Goal: Task Accomplishment & Management: Use online tool/utility

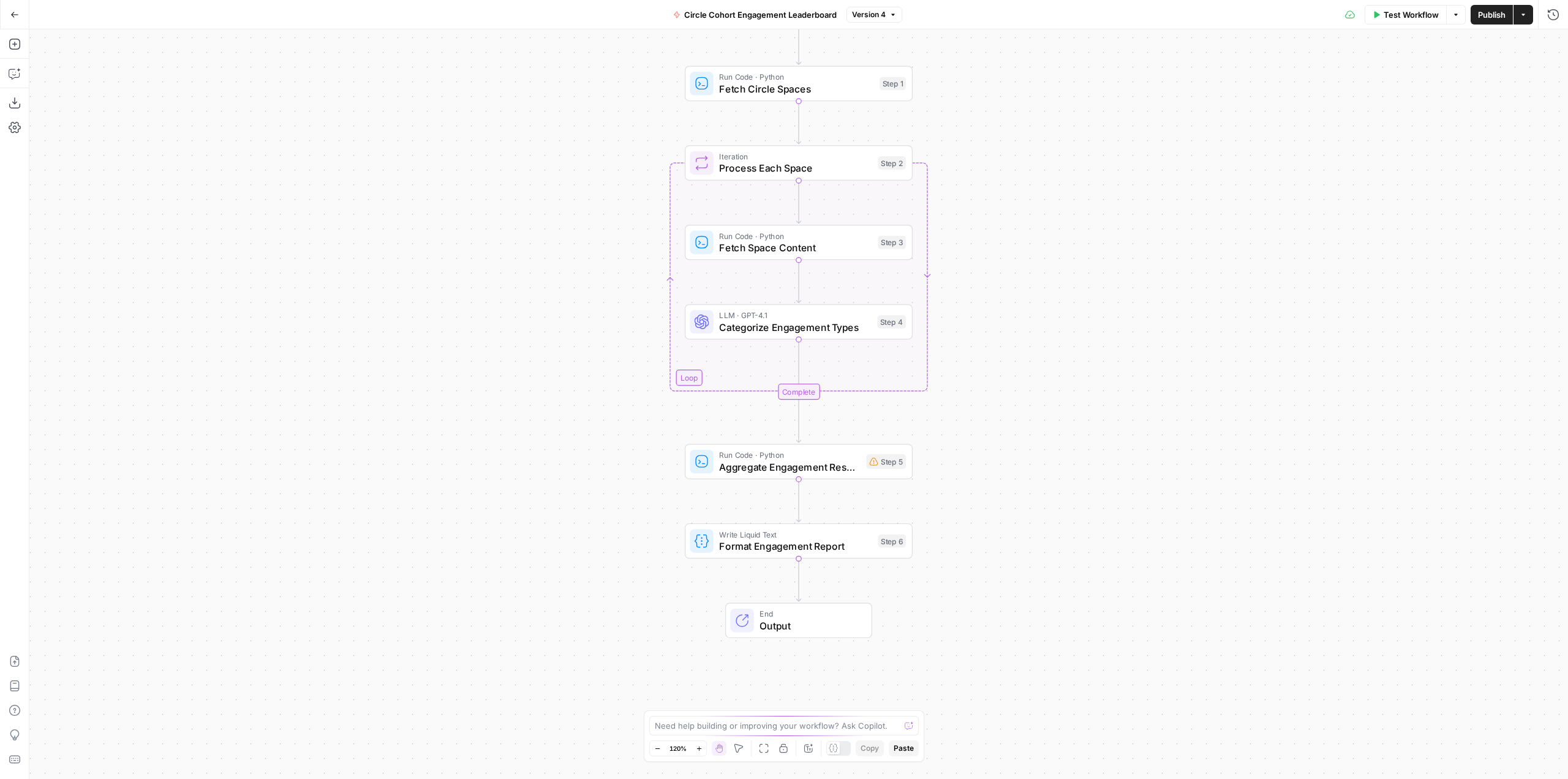
click at [1394, 16] on span "Test Workflow" at bounding box center [1410, 14] width 55 height 12
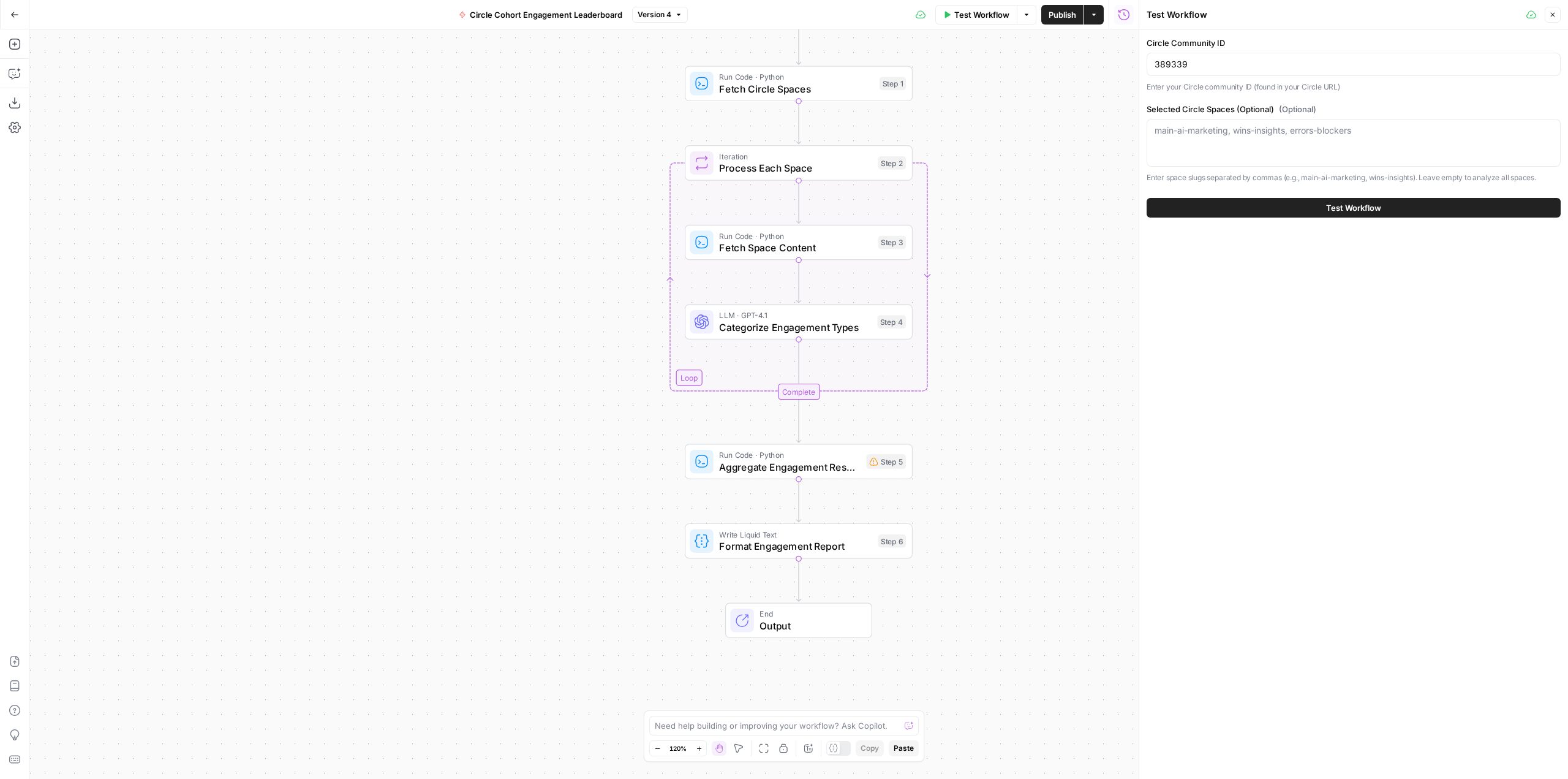
click at [1337, 215] on button "Test Workflow" at bounding box center [1354, 207] width 414 height 19
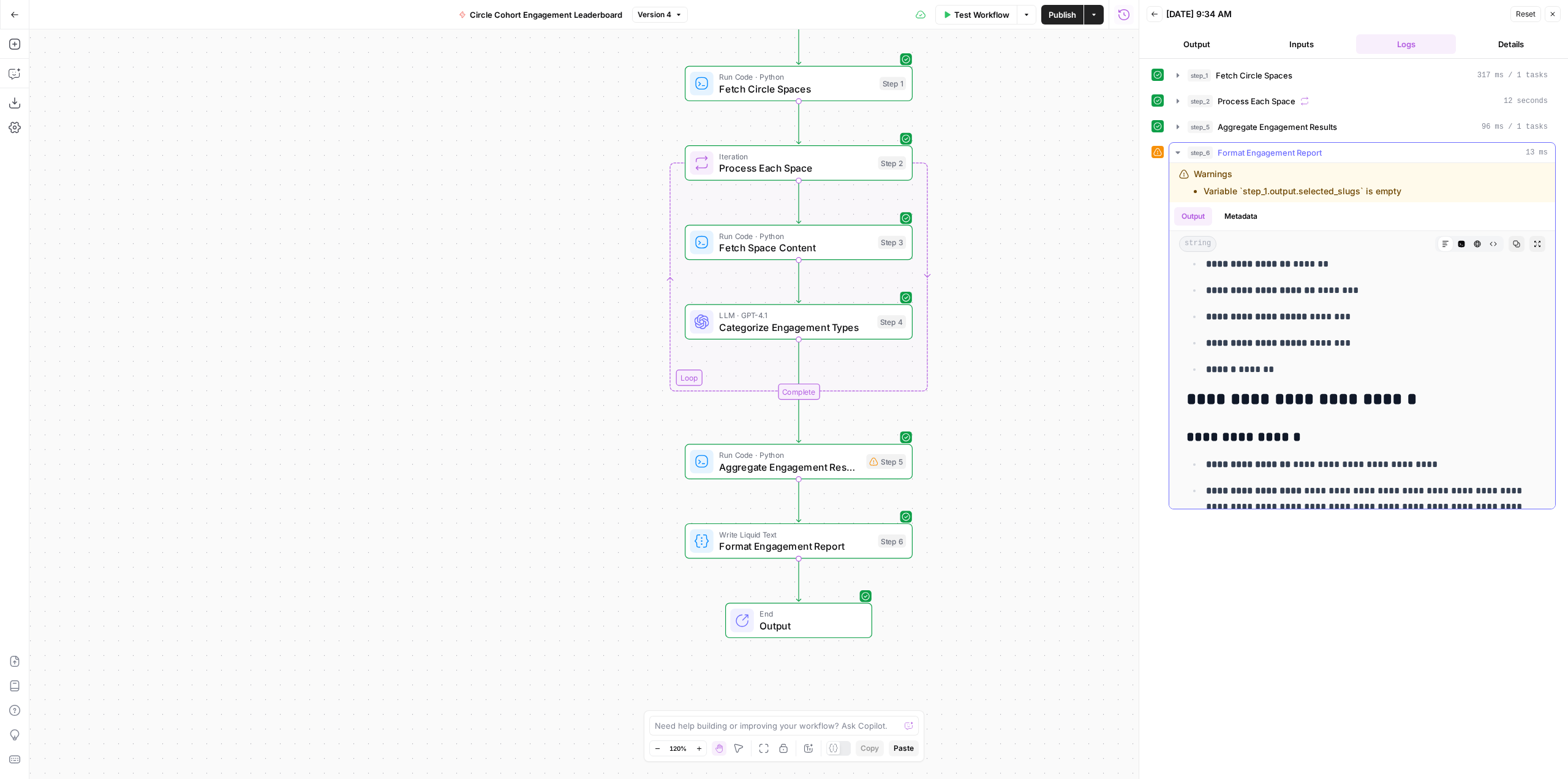
scroll to position [307, 0]
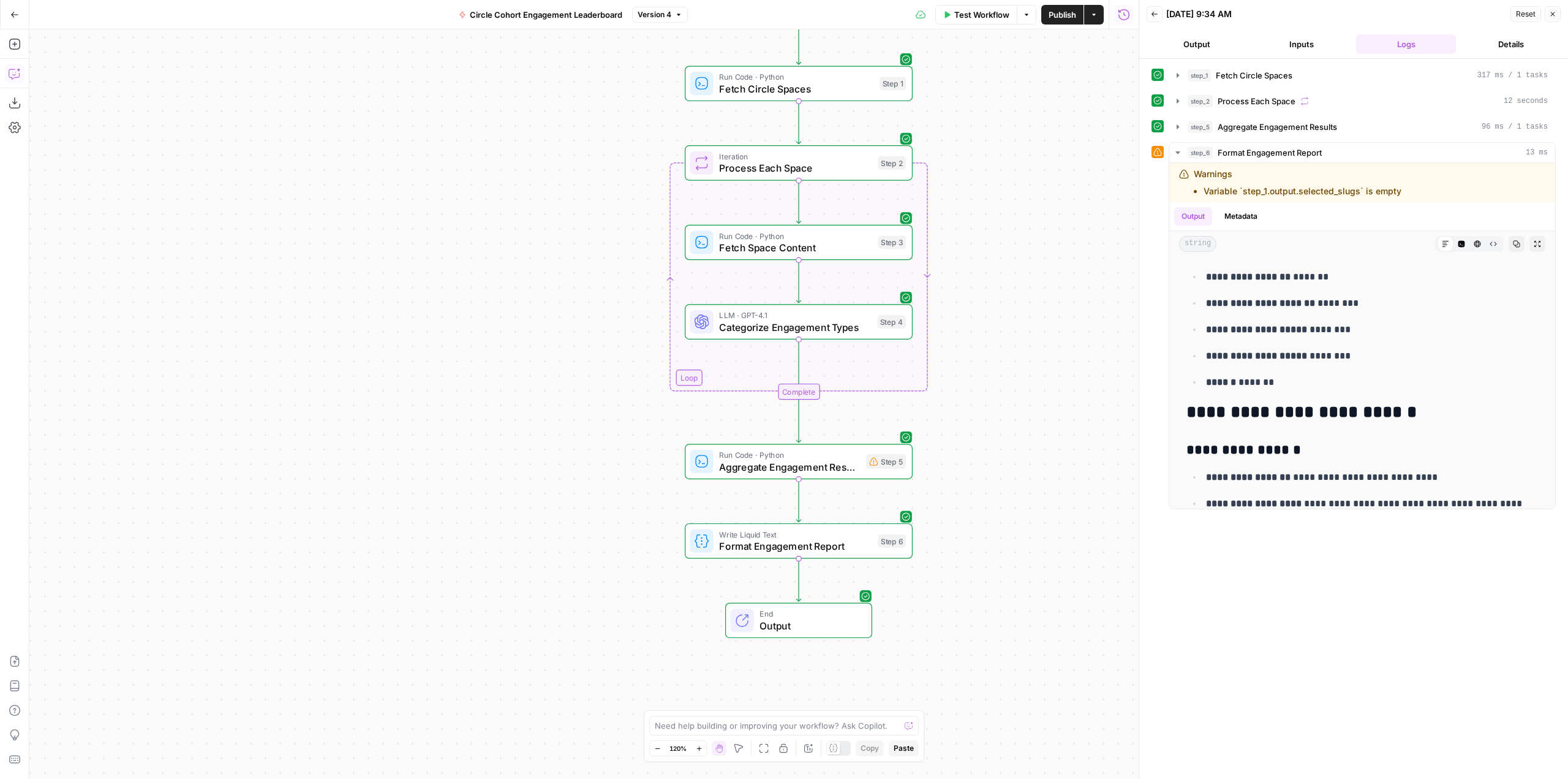
click at [16, 79] on icon "button" at bounding box center [14, 73] width 12 height 12
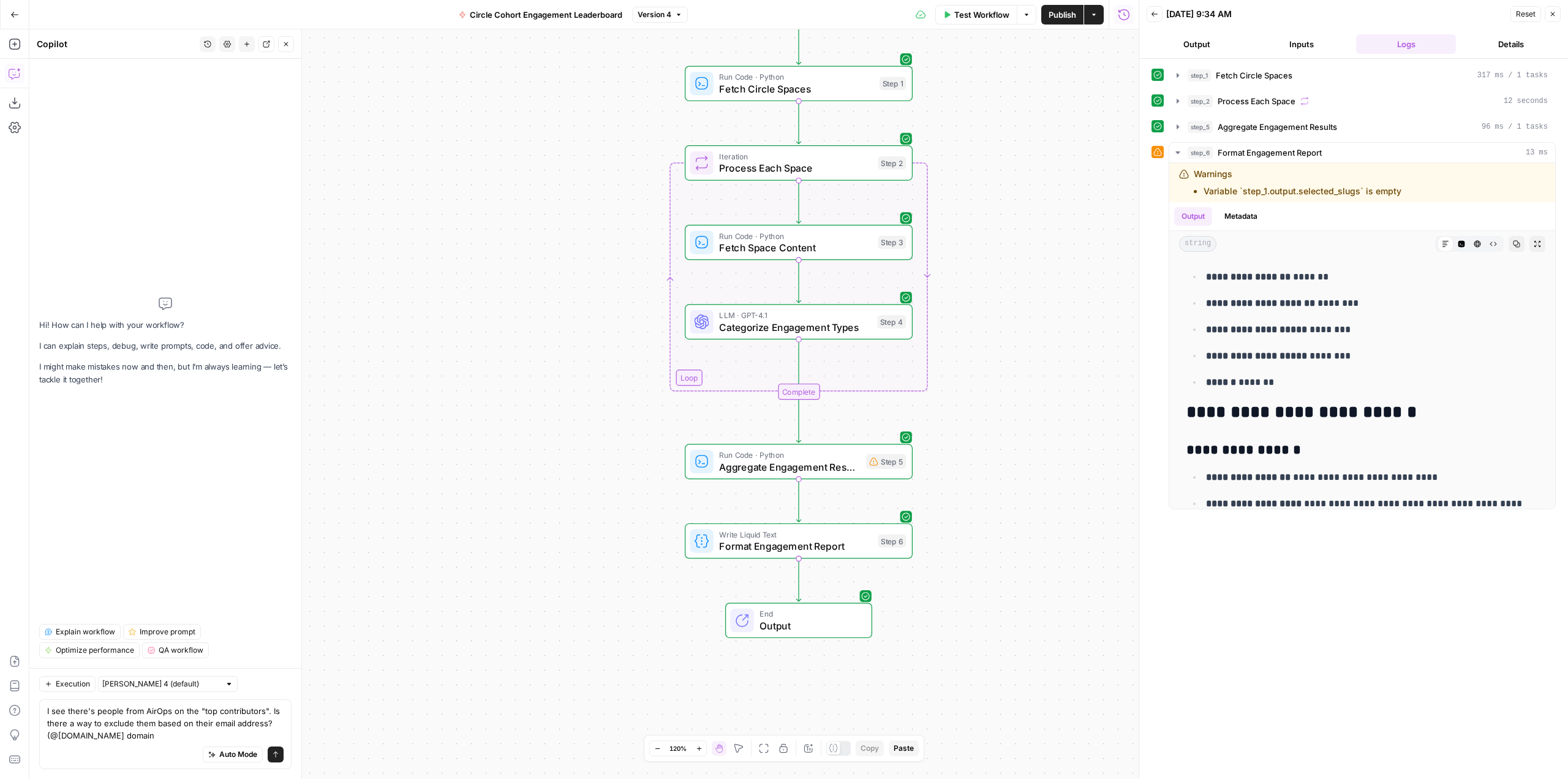
type textarea "I see there's people from AirOps on the "top contributors". Is there a way to e…"
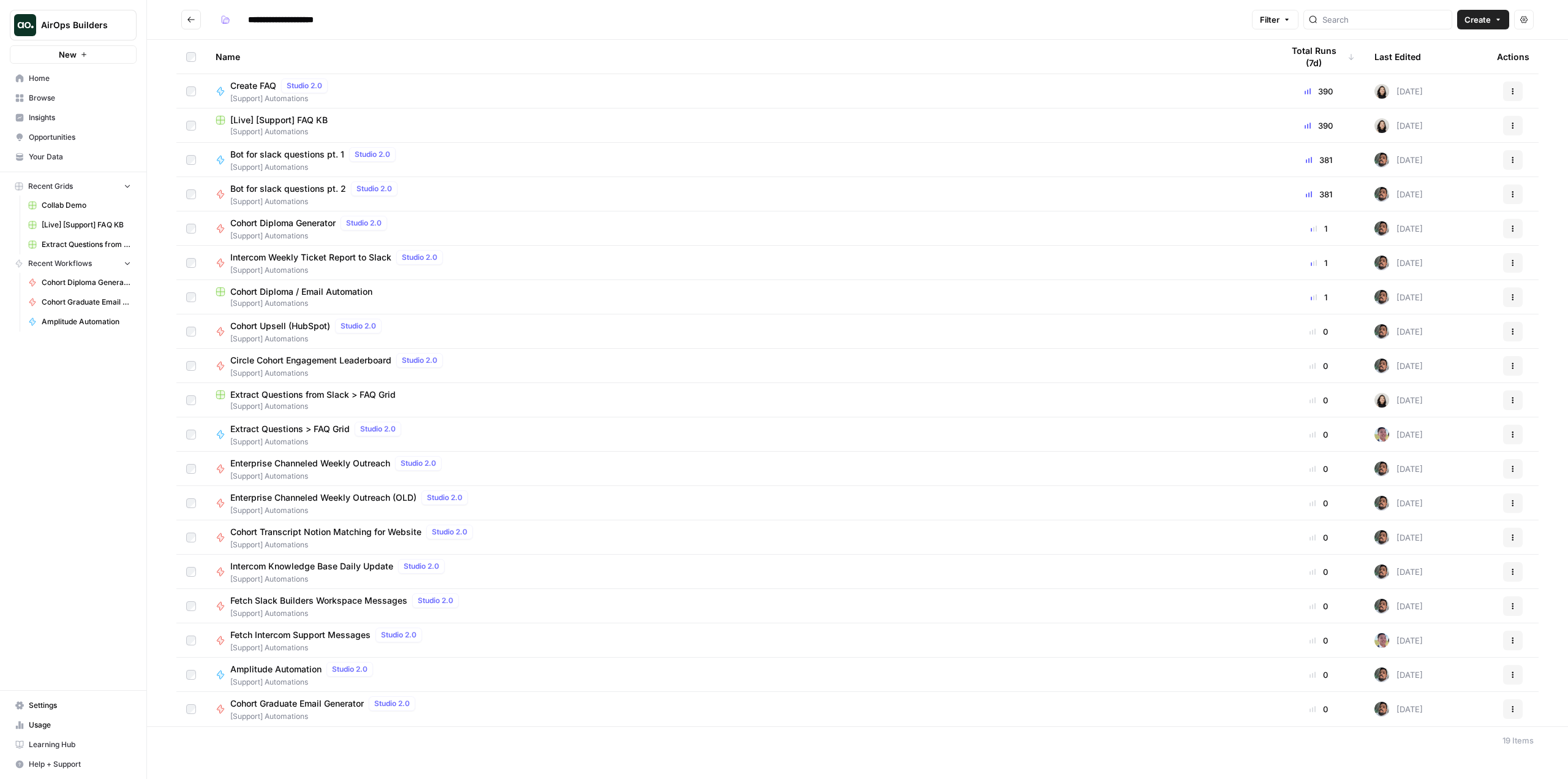
click at [330, 252] on span "Intercom Weekly Ticket Report to Slack" at bounding box center [310, 257] width 161 height 12
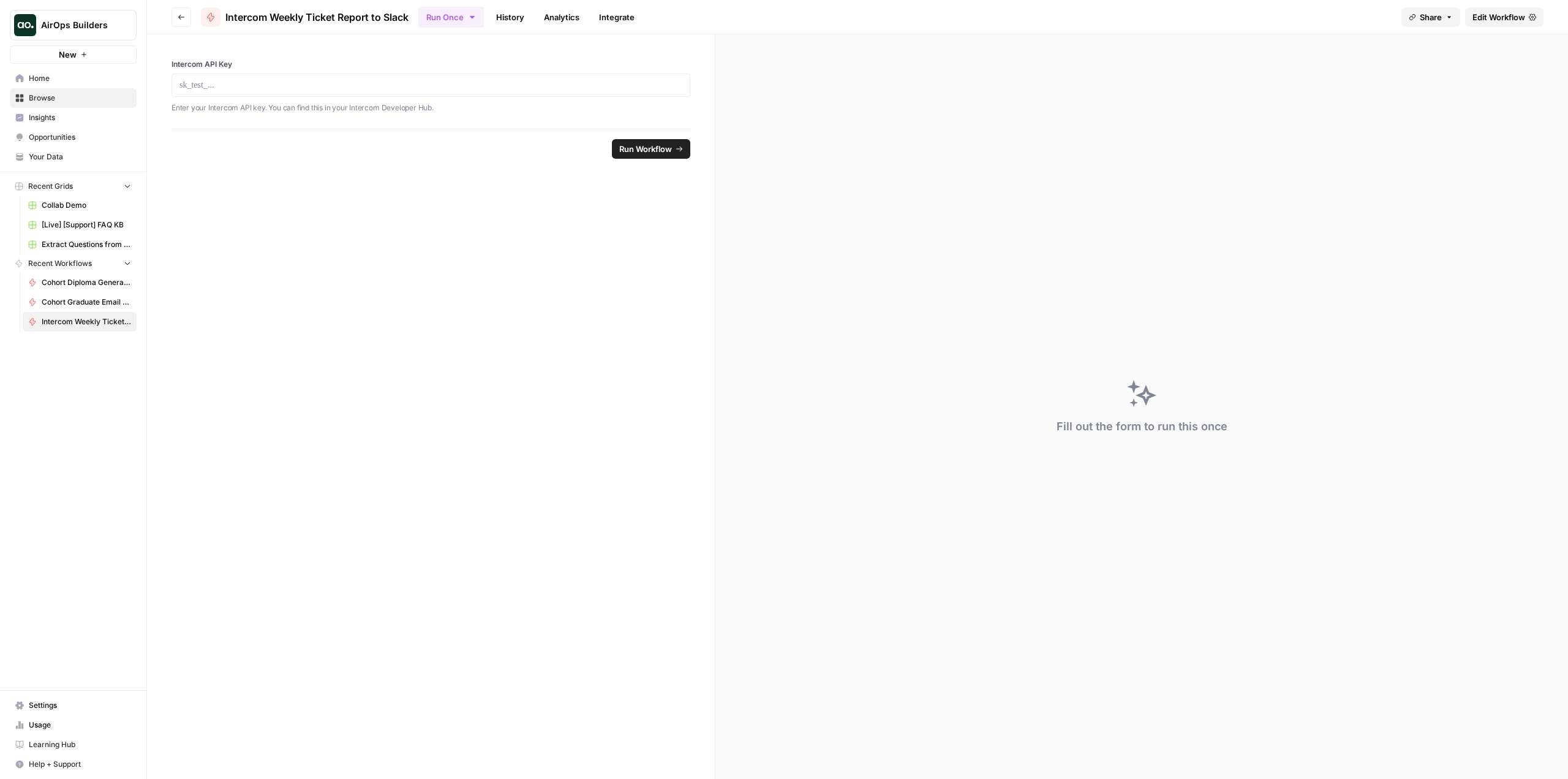
click at [450, 19] on button "Run Once" at bounding box center [451, 16] width 65 height 21
click at [482, 123] on span "Run this Workflow on a recurring schedule" at bounding box center [532, 126] width 146 height 11
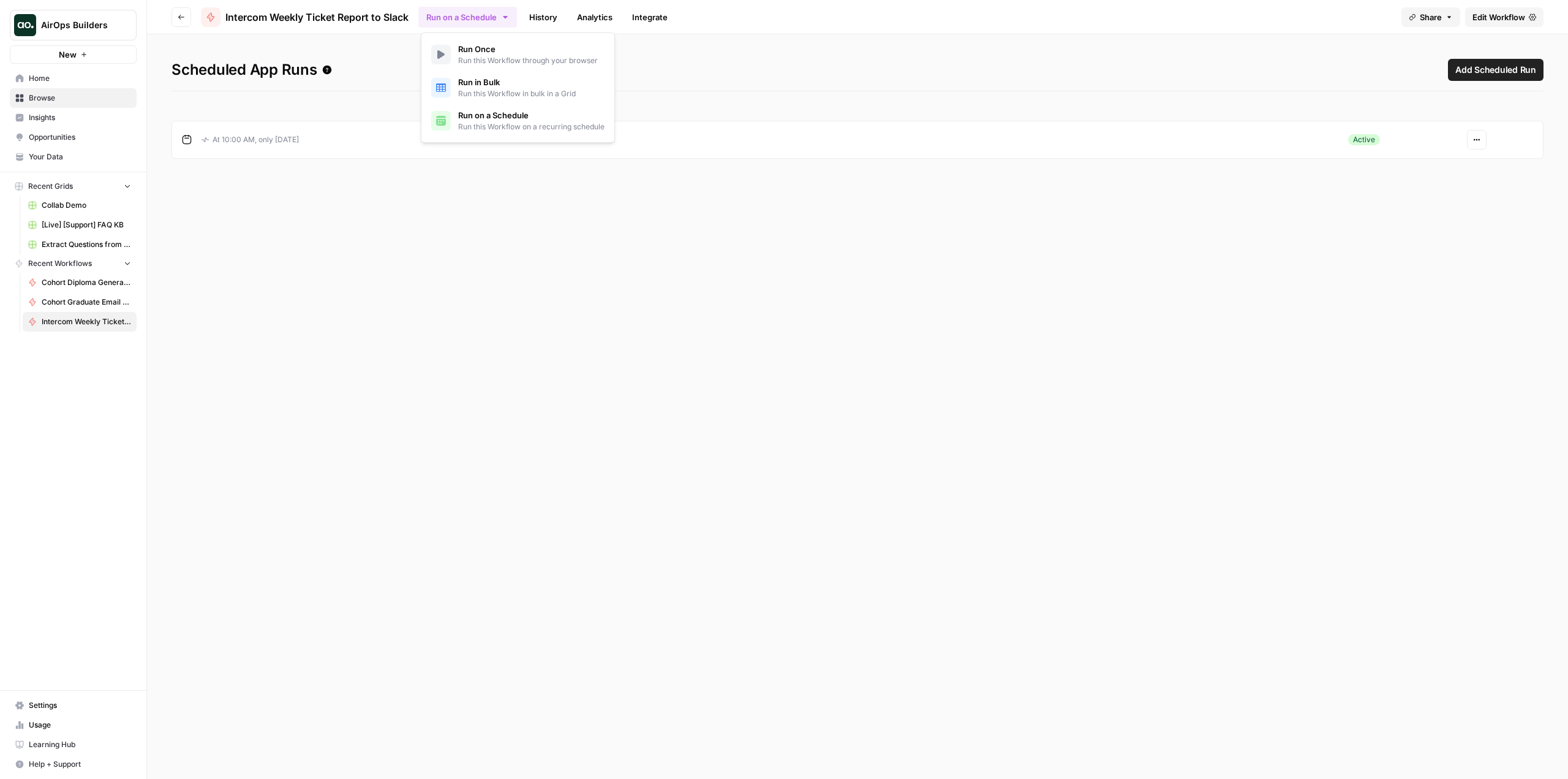
click at [764, 56] on div "Scheduled App Runs Add Scheduled Run At 10:00 AM, only on Monday Active Actions" at bounding box center [857, 406] width 1421 height 745
click at [1531, 20] on icon at bounding box center [1532, 17] width 7 height 7
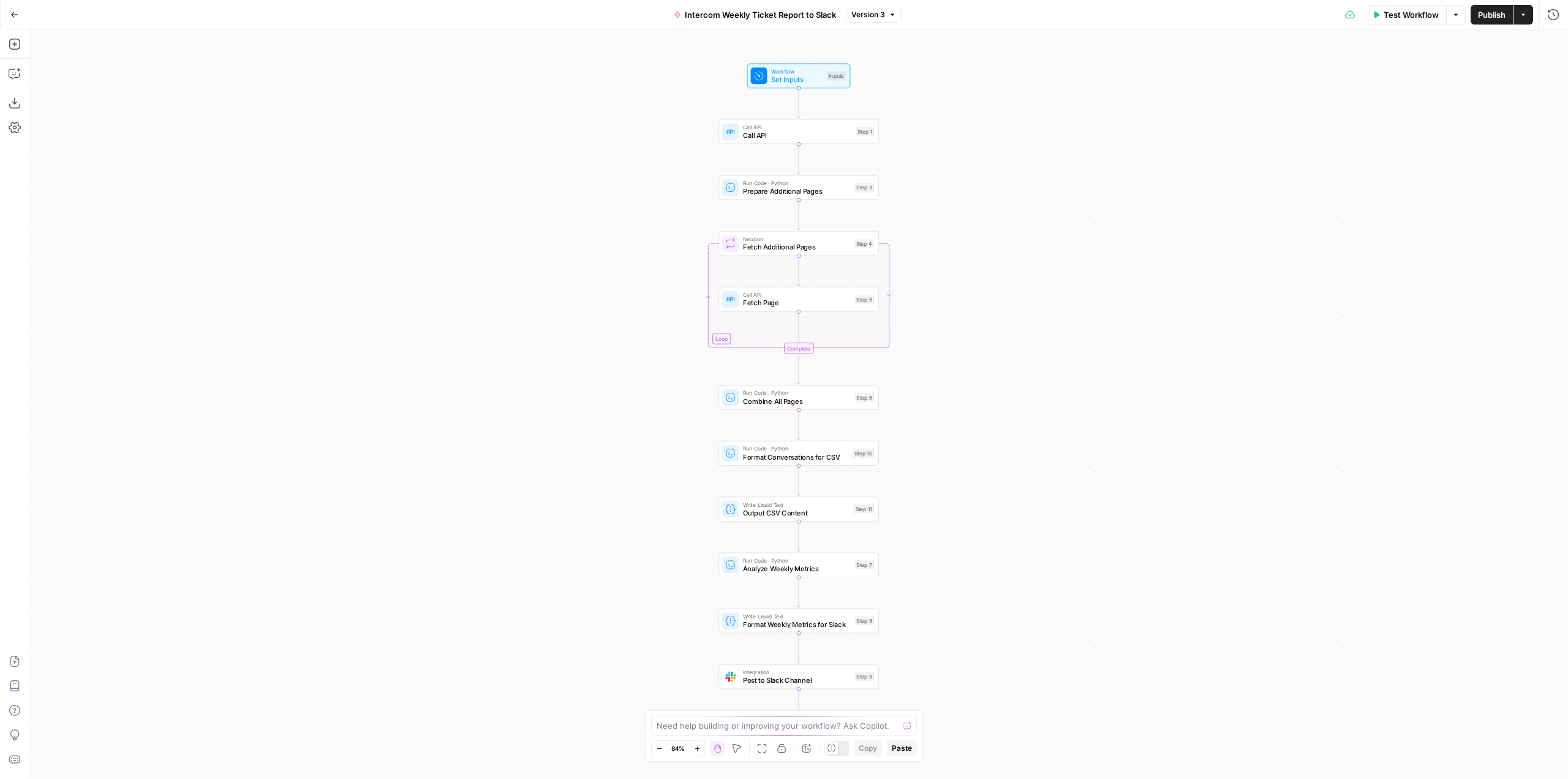
click at [1396, 23] on button "Test Workflow" at bounding box center [1405, 14] width 82 height 19
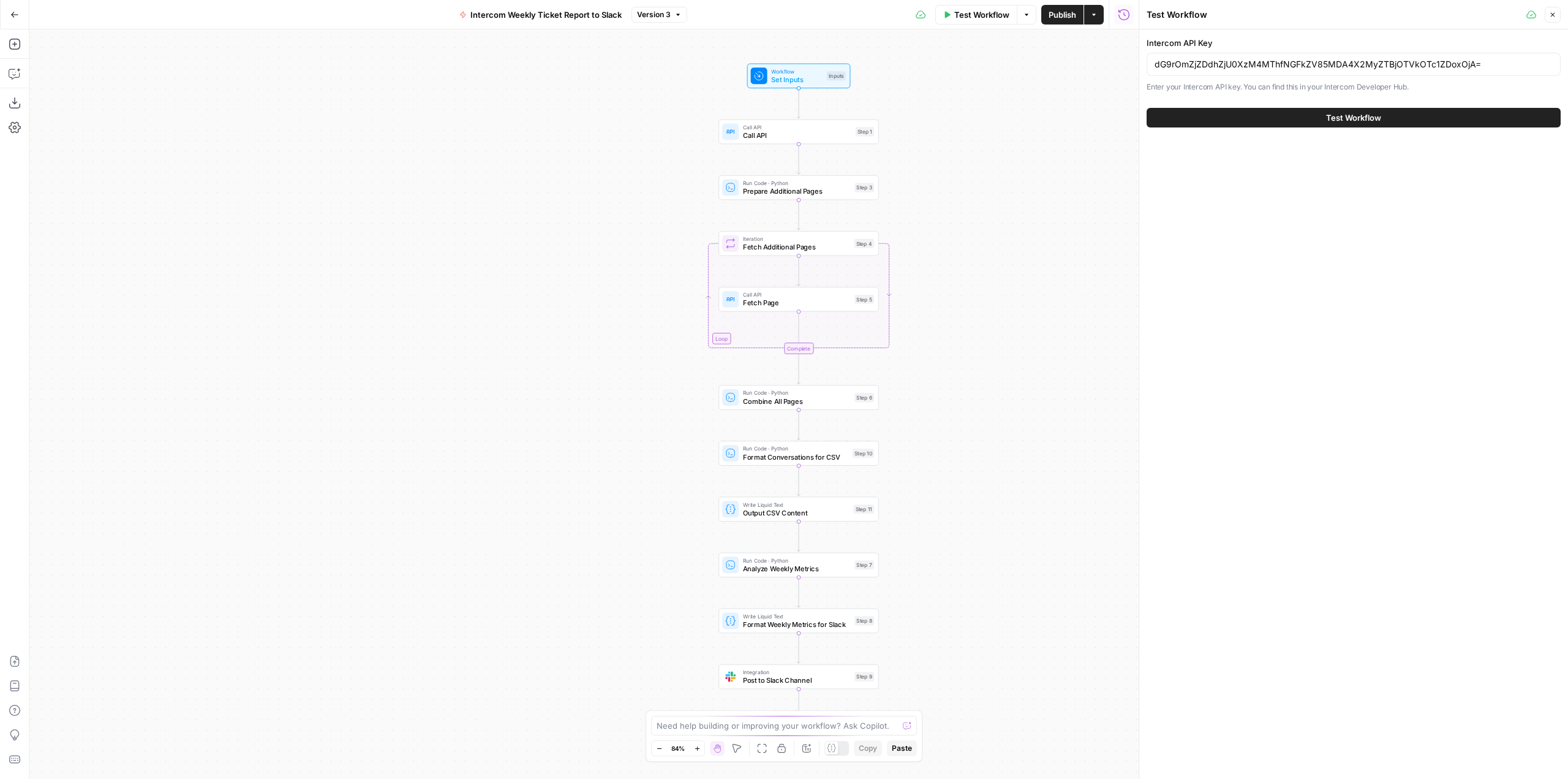
click at [1392, 118] on button "Test Workflow" at bounding box center [1354, 117] width 414 height 19
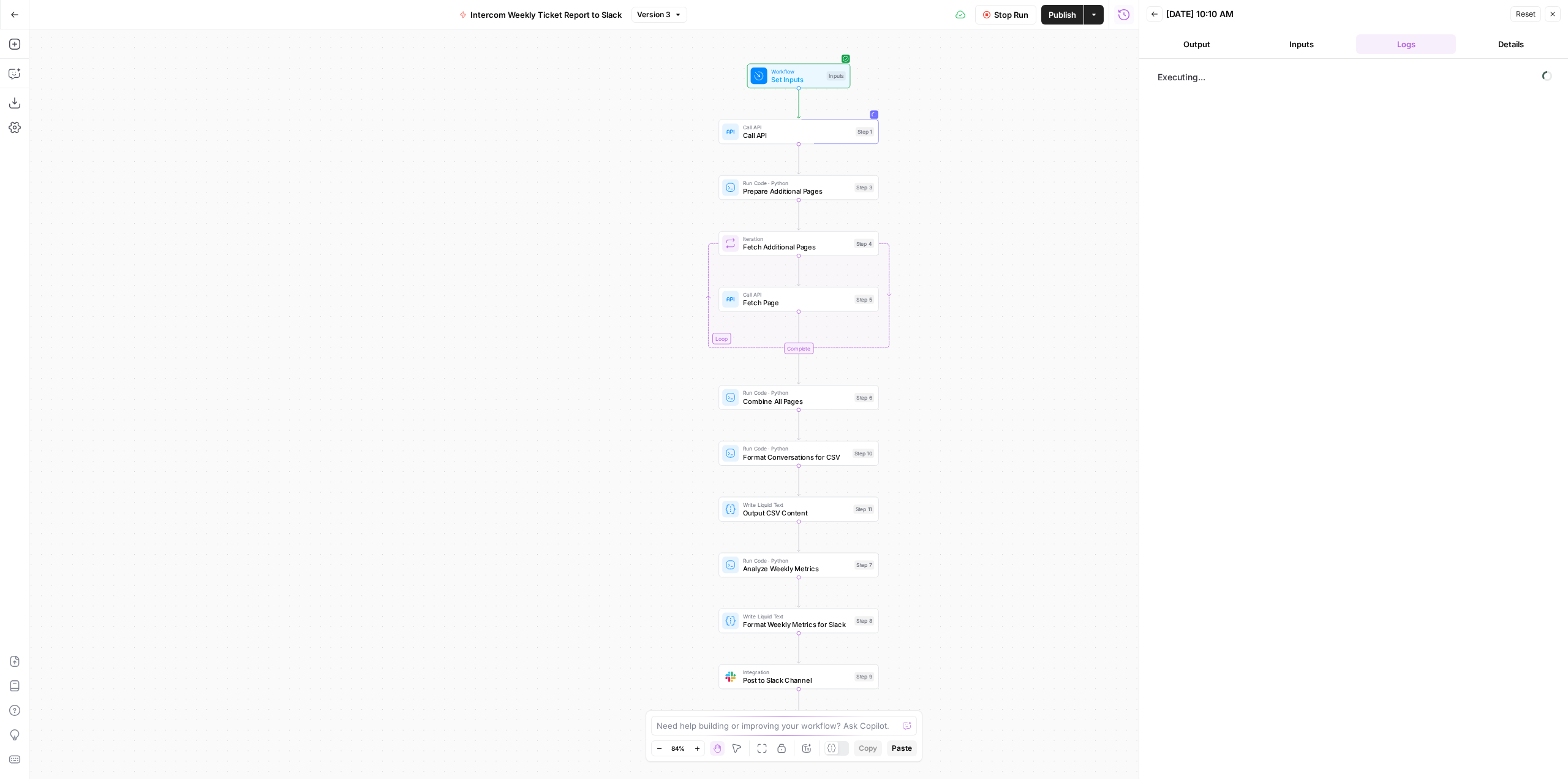
click at [1009, 18] on span "Stop Run" at bounding box center [1011, 14] width 34 height 12
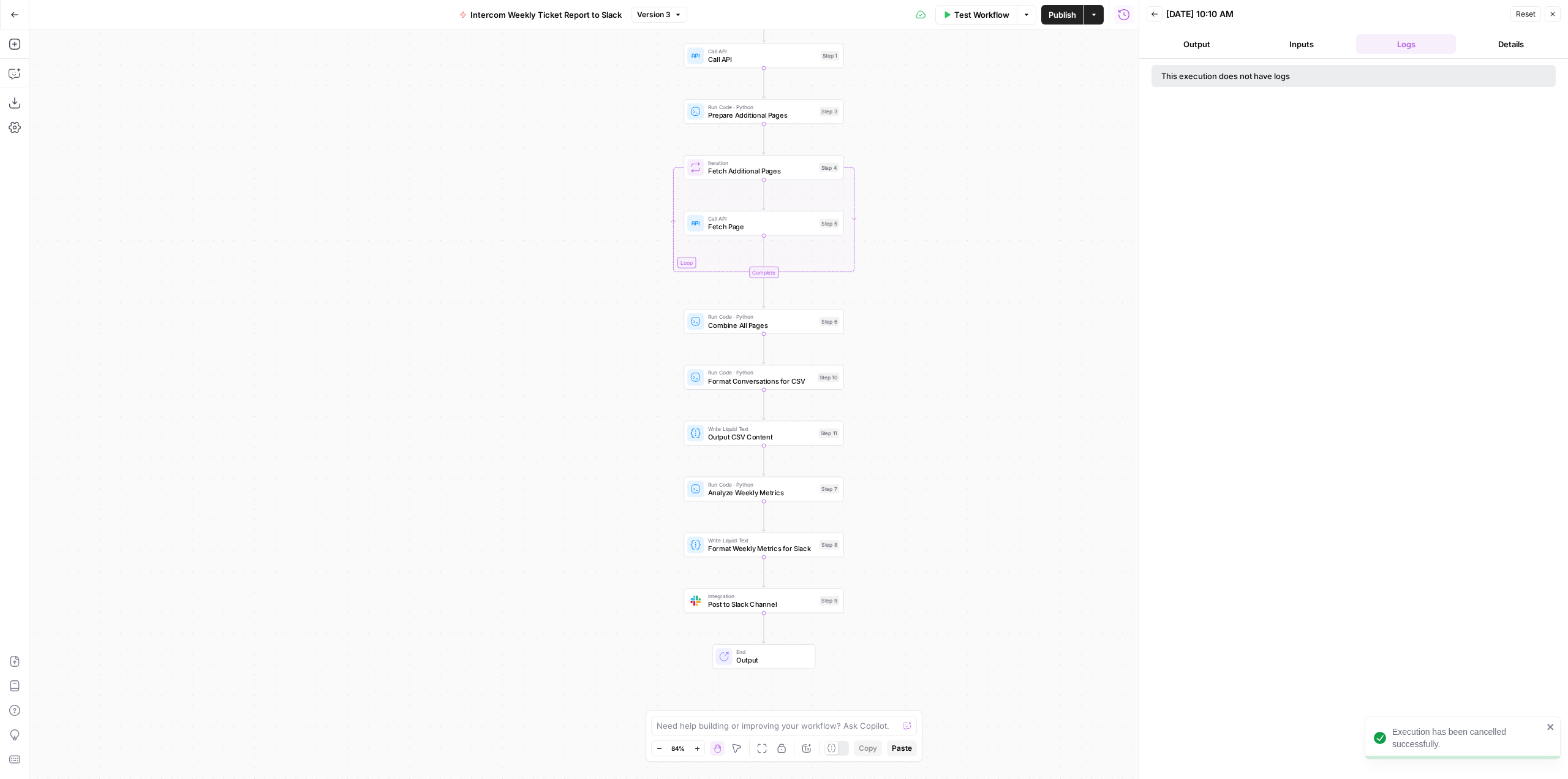
drag, startPoint x: 969, startPoint y: 383, endPoint x: 935, endPoint y: 307, distance: 83.3
click at [935, 307] on div "Workflow Set Inputs Inputs Call API Call API Step 1 Run Code · Python Prepare A…" at bounding box center [584, 404] width 1109 height 750
click at [746, 584] on div at bounding box center [746, 581] width 13 height 7
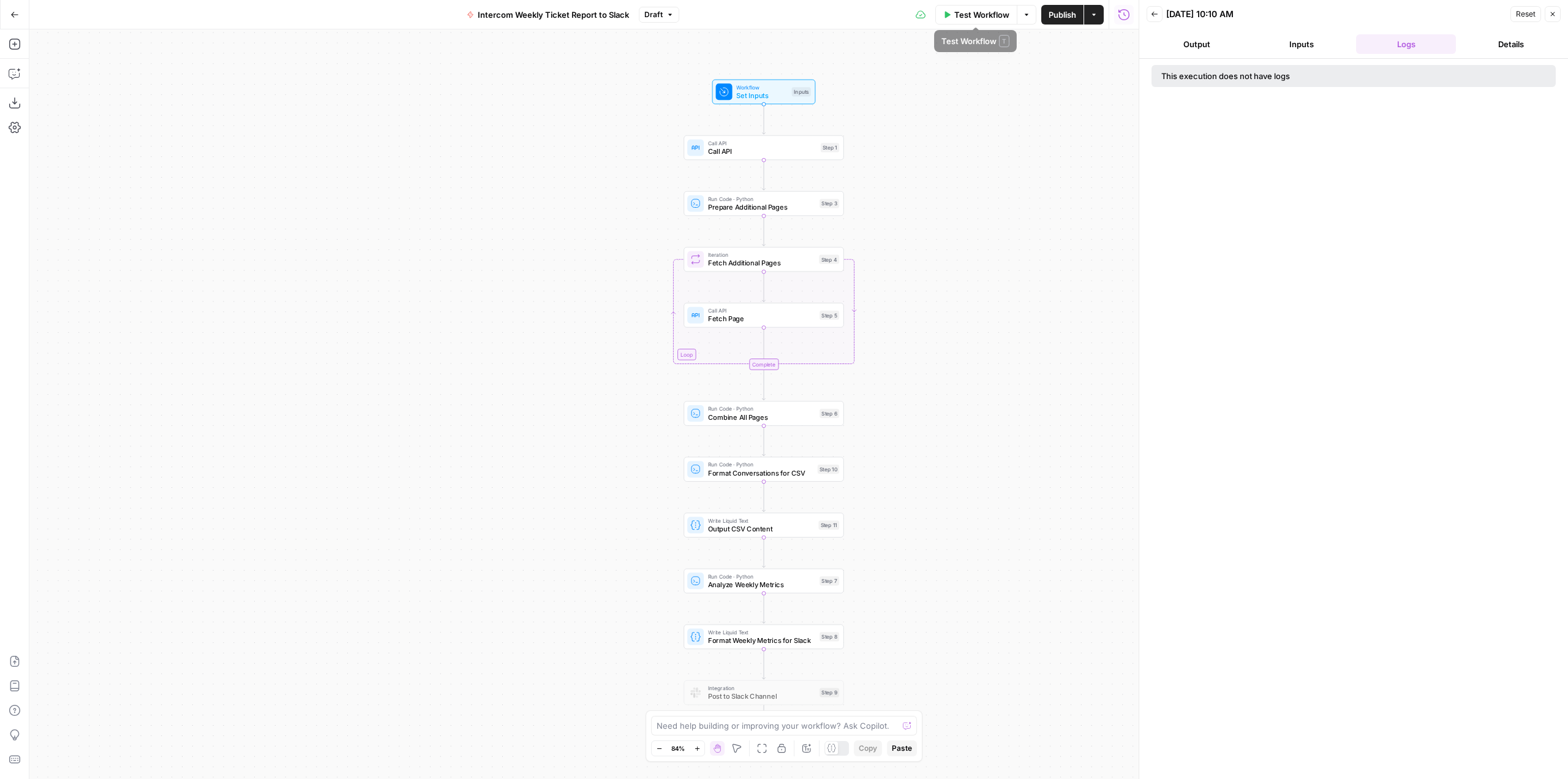
click at [976, 12] on span "Test Workflow" at bounding box center [981, 14] width 55 height 12
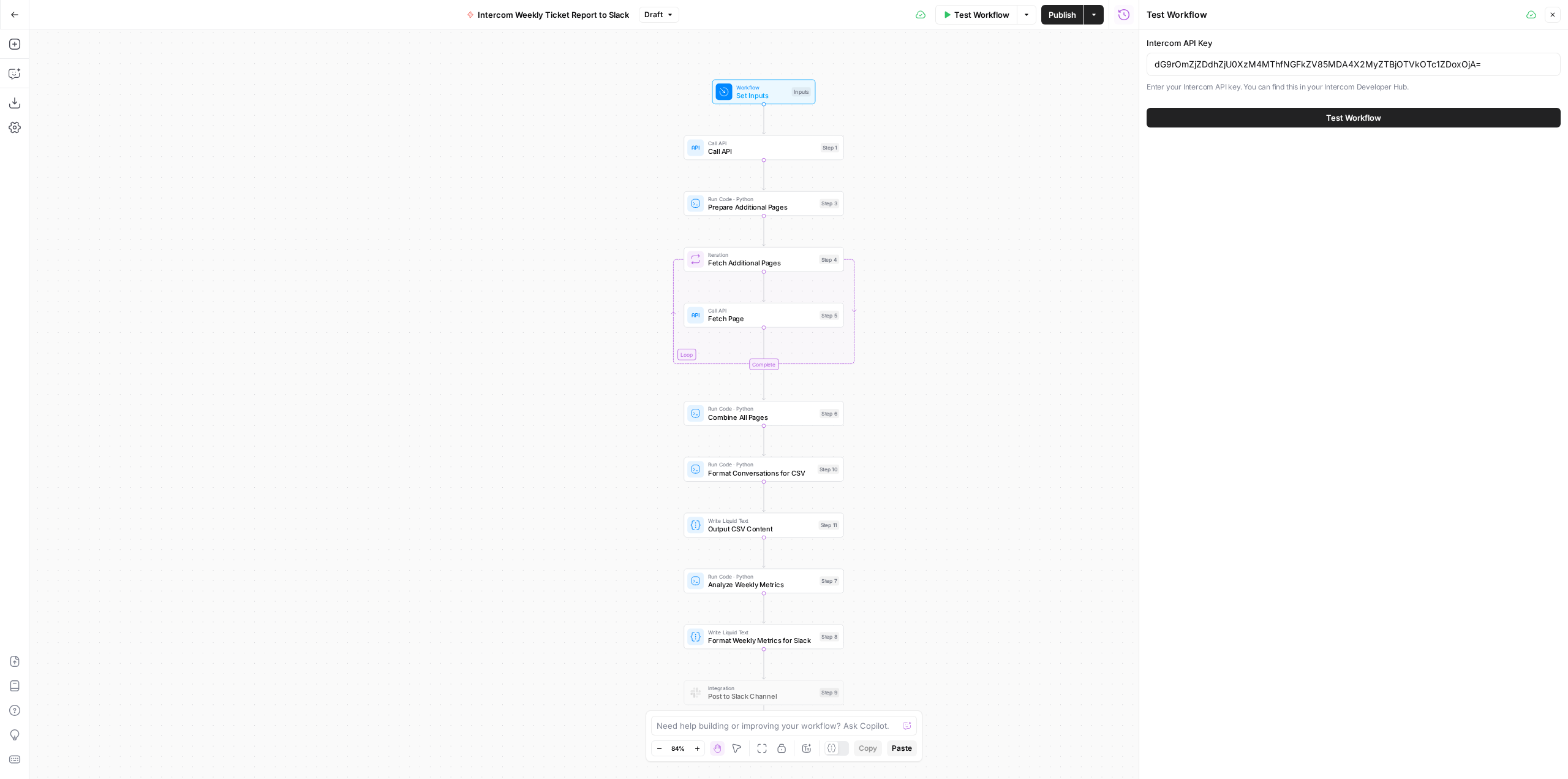
click at [1418, 107] on button "Test Workflow" at bounding box center [1354, 117] width 414 height 19
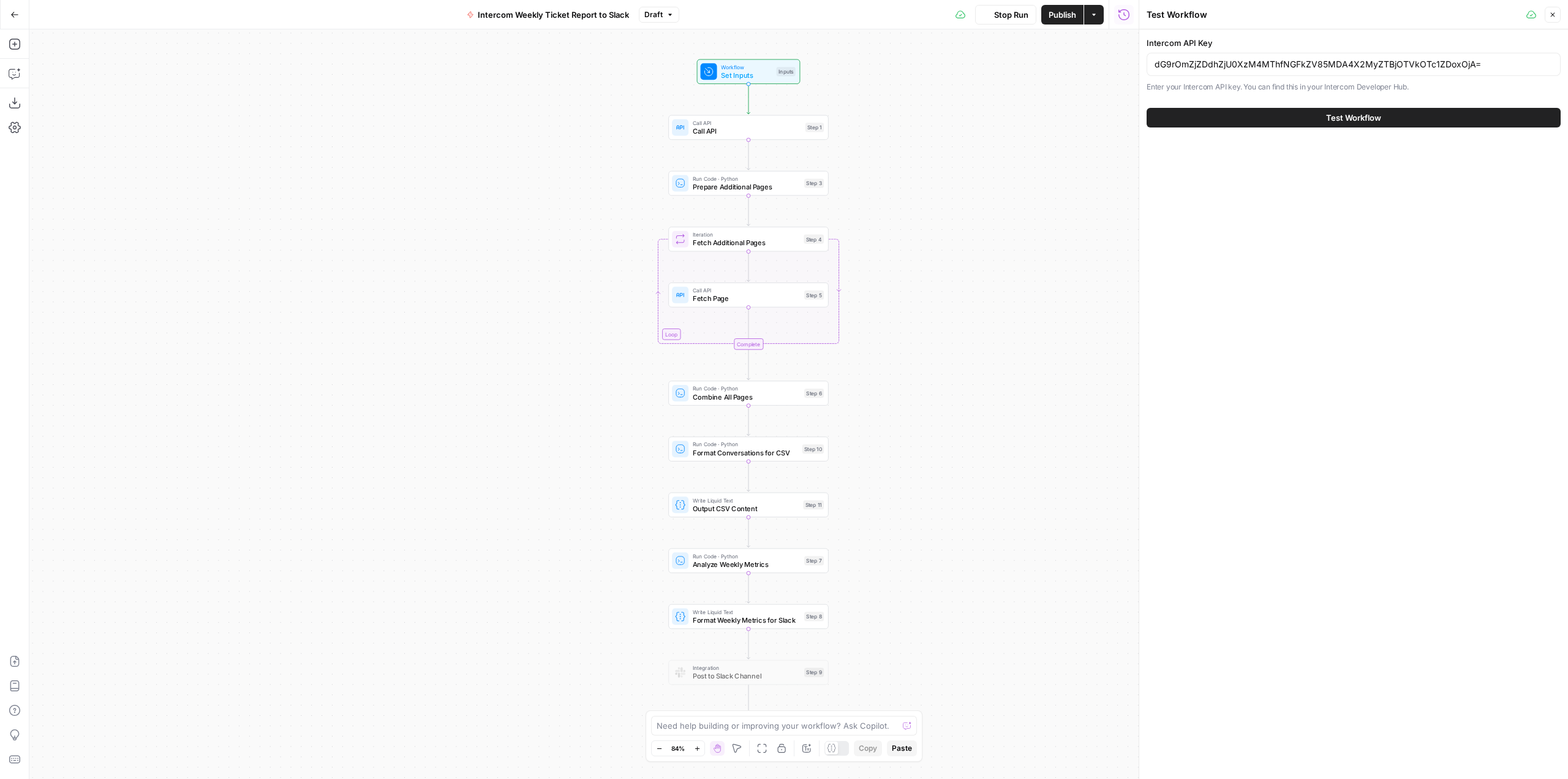
drag, startPoint x: 929, startPoint y: 417, endPoint x: 914, endPoint y: 397, distance: 25.0
click at [914, 397] on div "Workflow Set Inputs Inputs Call API Call API Step 1 Run Code · Python Prepare A…" at bounding box center [584, 404] width 1109 height 750
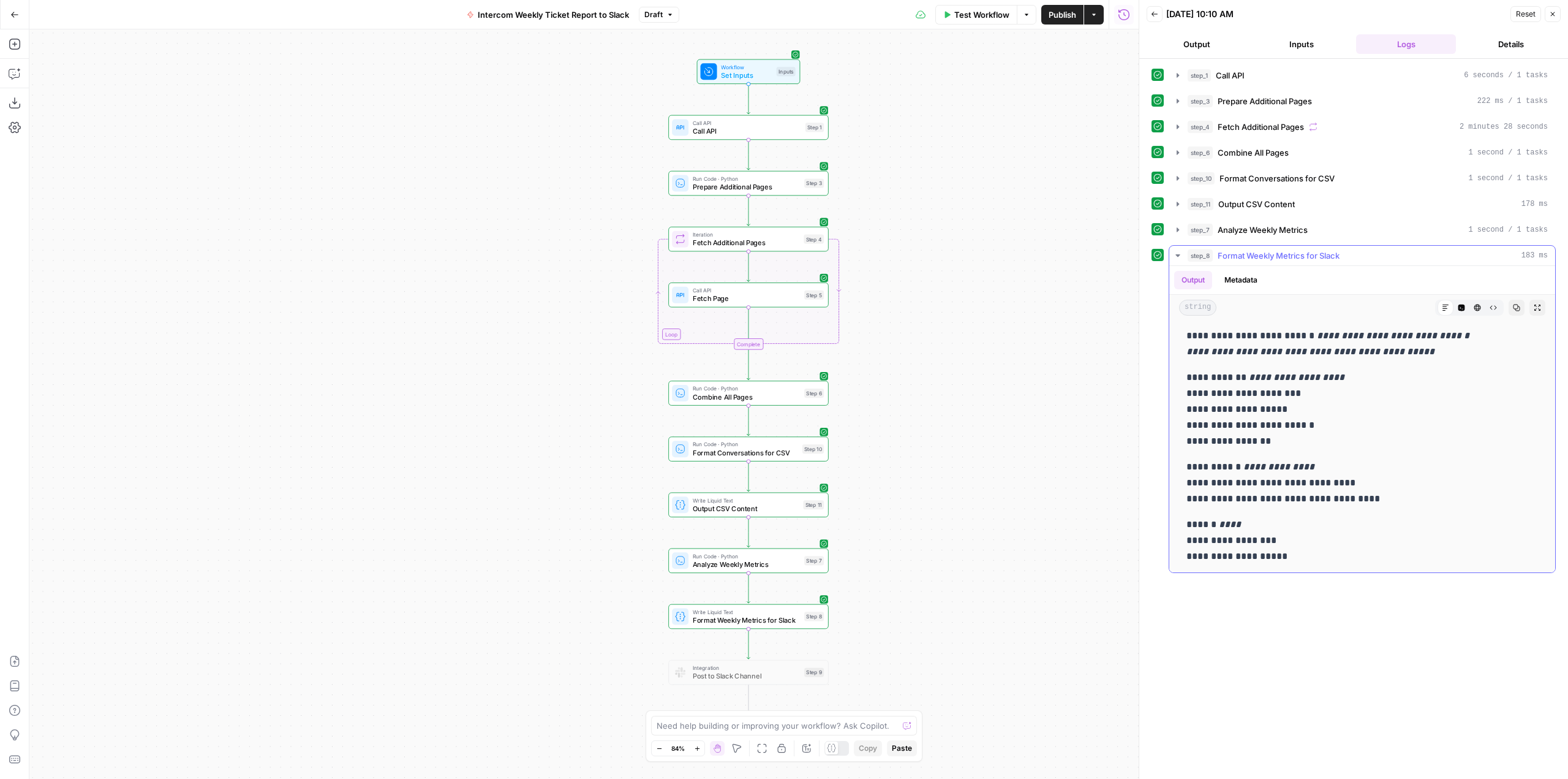
scroll to position [4, 0]
click at [21, 67] on button "Copilot" at bounding box center [14, 73] width 19 height 19
click at [187, 728] on div "Write your question here Auto Mode Send" at bounding box center [165, 746] width 252 height 45
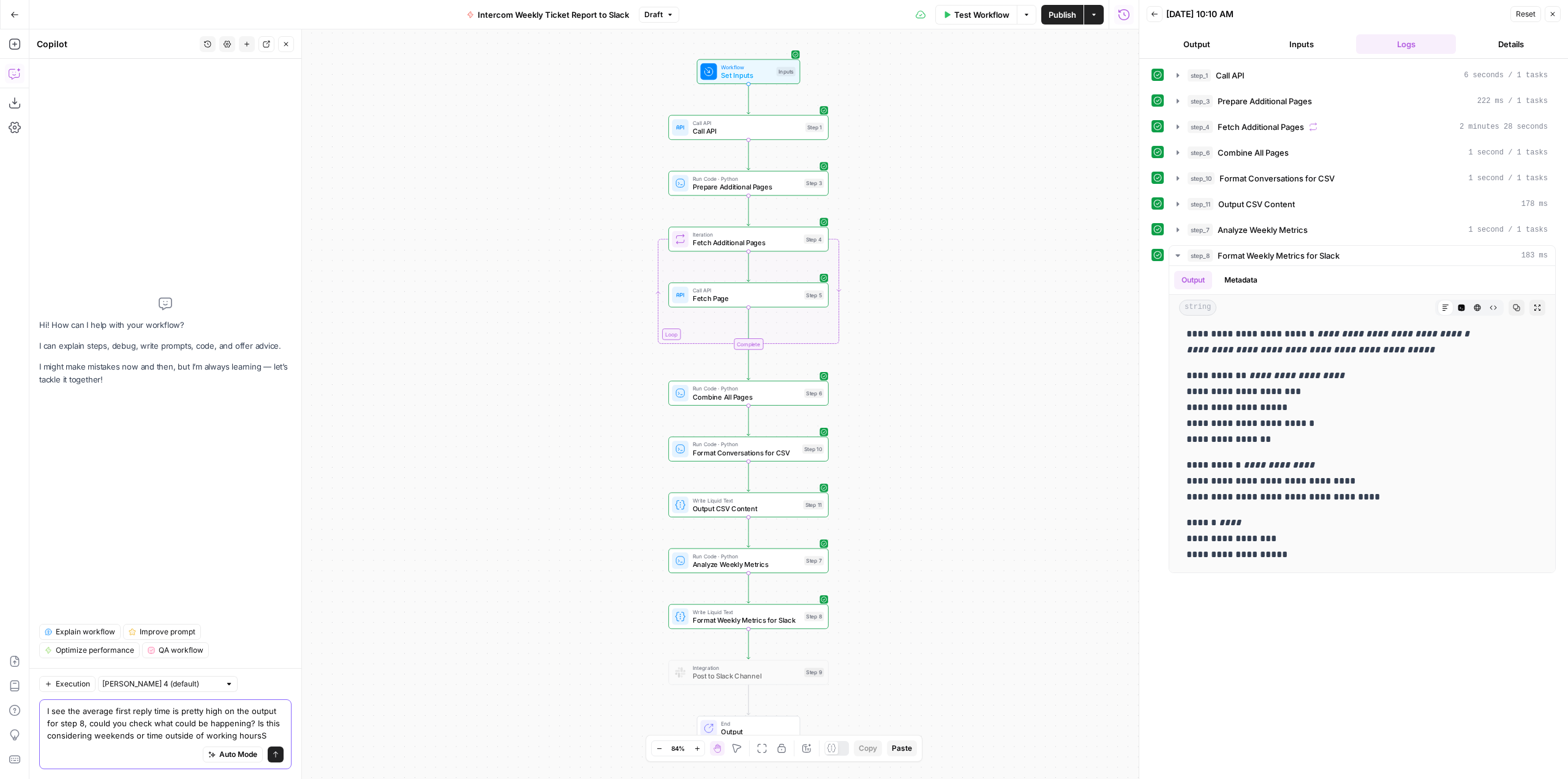
type textarea "I see the average first reply time is pretty high on the output for step 8, cou…"
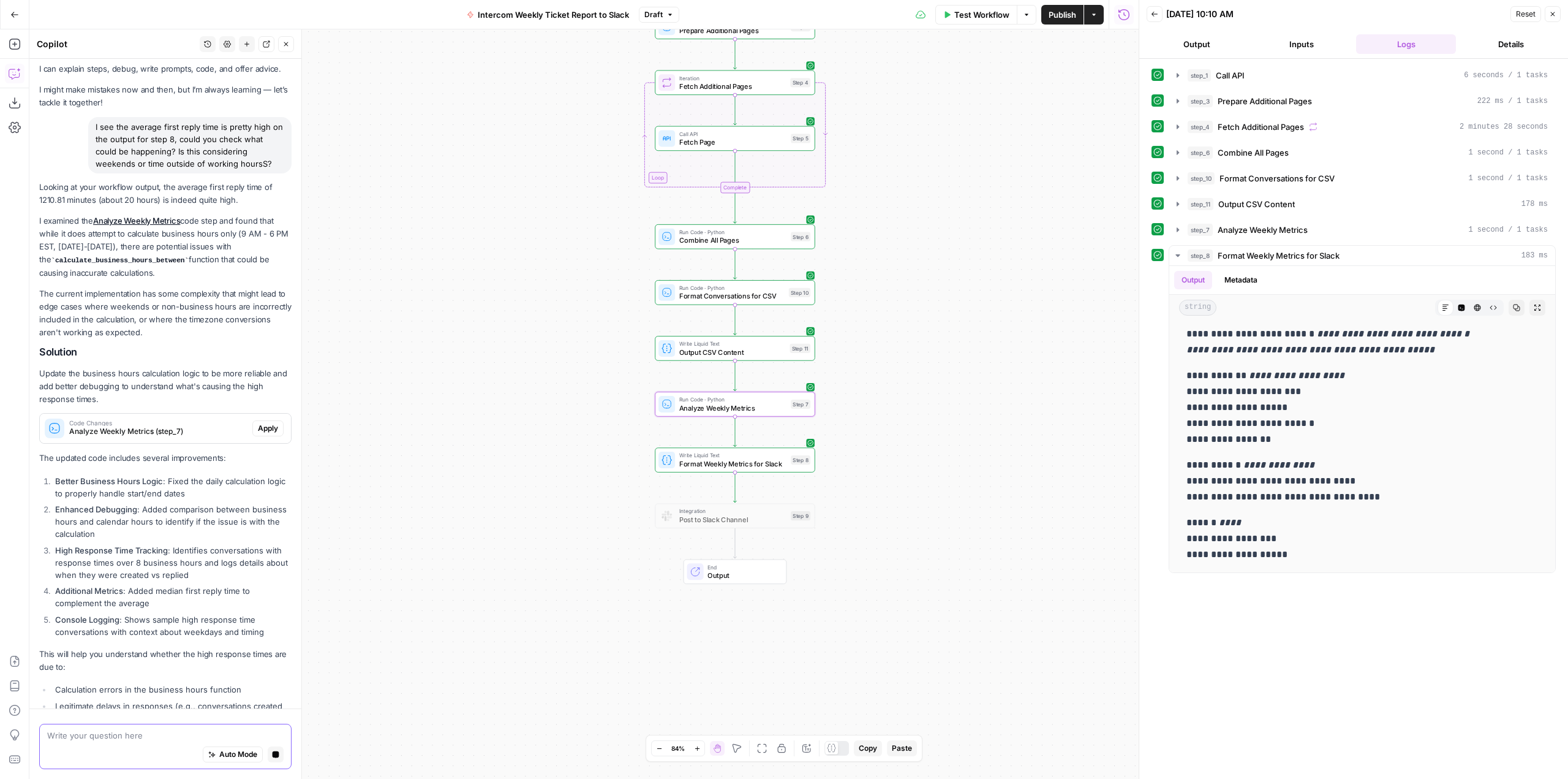
scroll to position [0, 0]
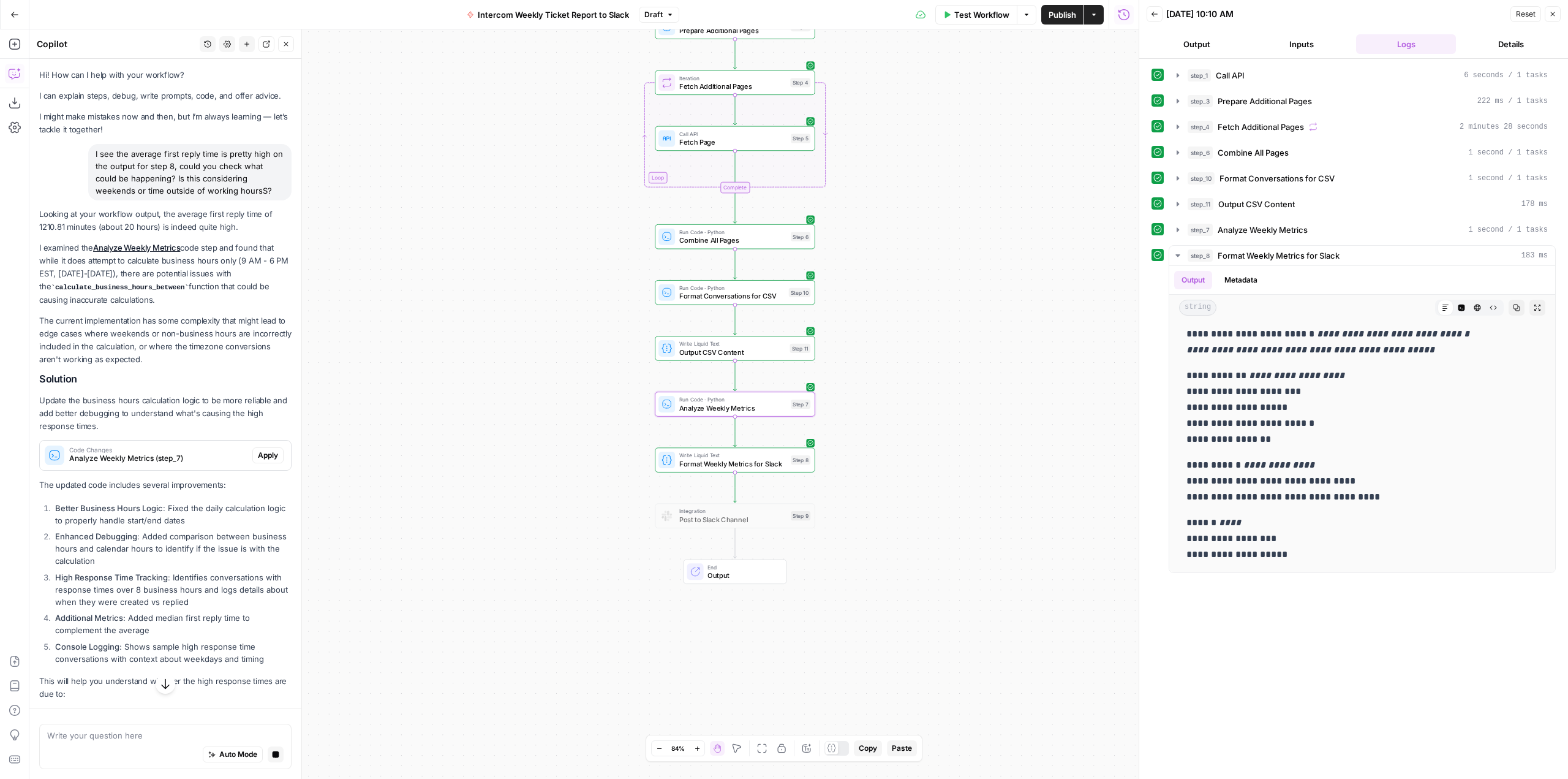
click at [259, 454] on span "Apply" at bounding box center [268, 455] width 20 height 11
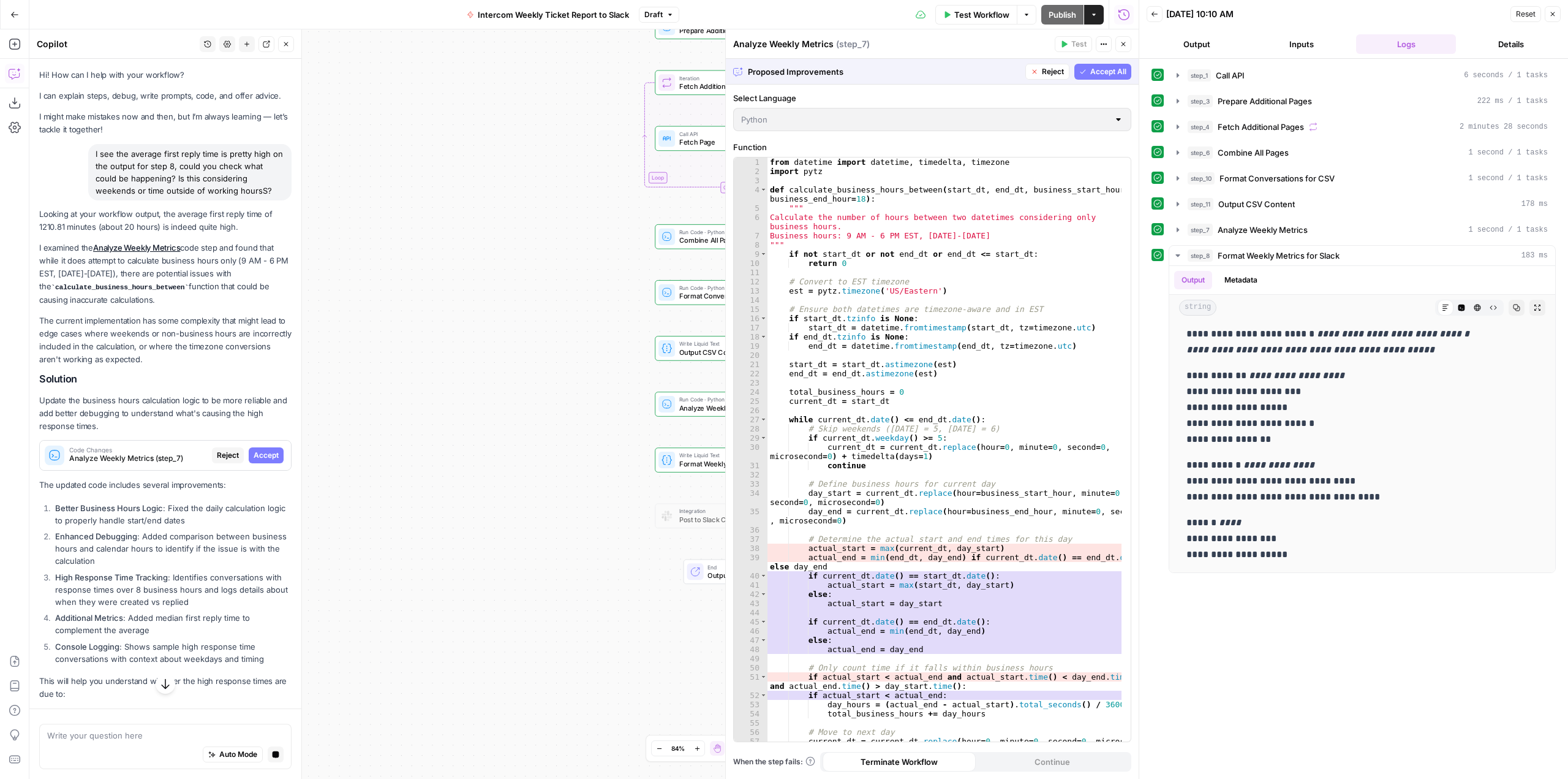
scroll to position [62, 0]
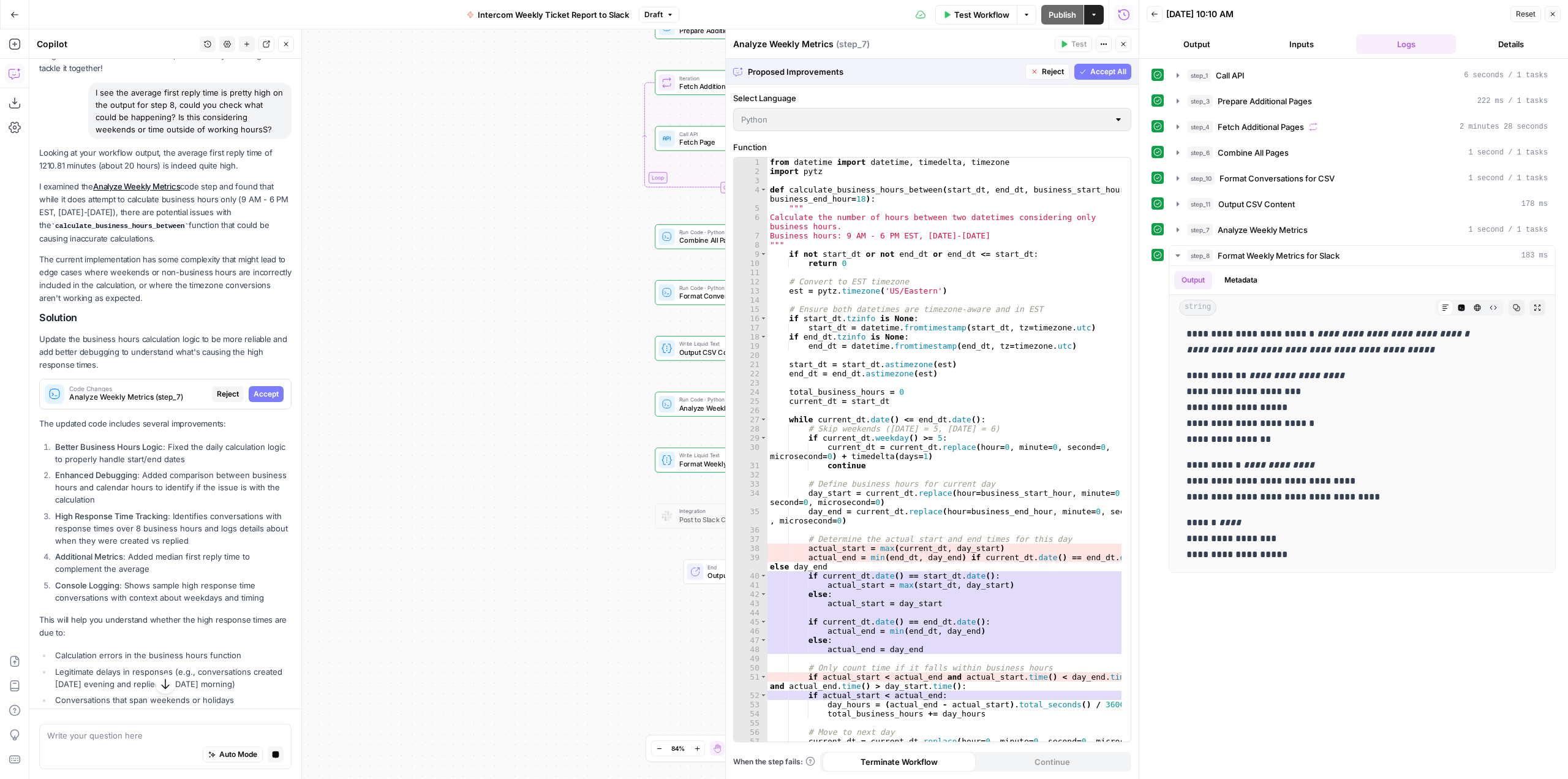
click at [261, 391] on span "Accept" at bounding box center [266, 393] width 25 height 11
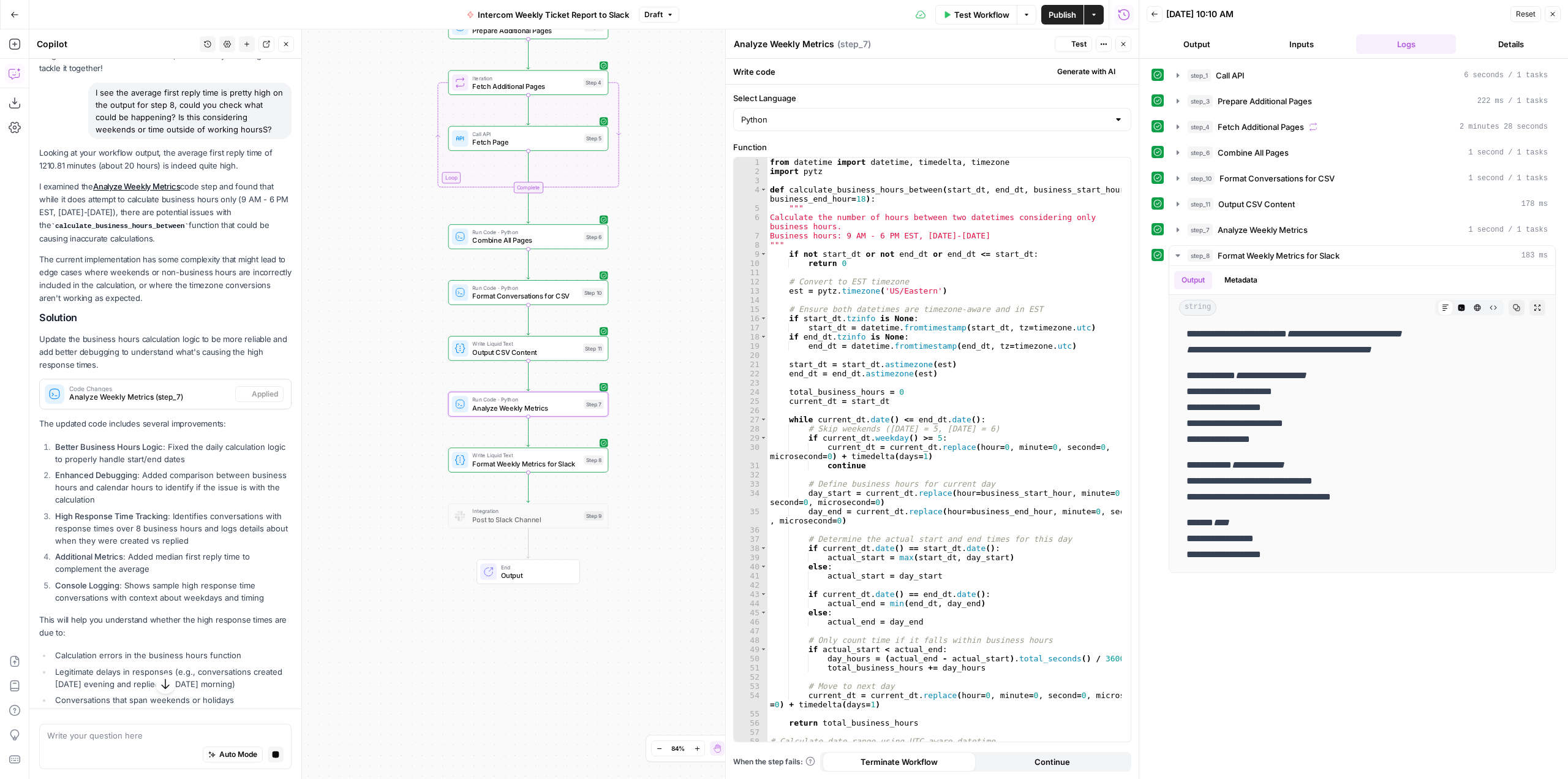
scroll to position [0, 0]
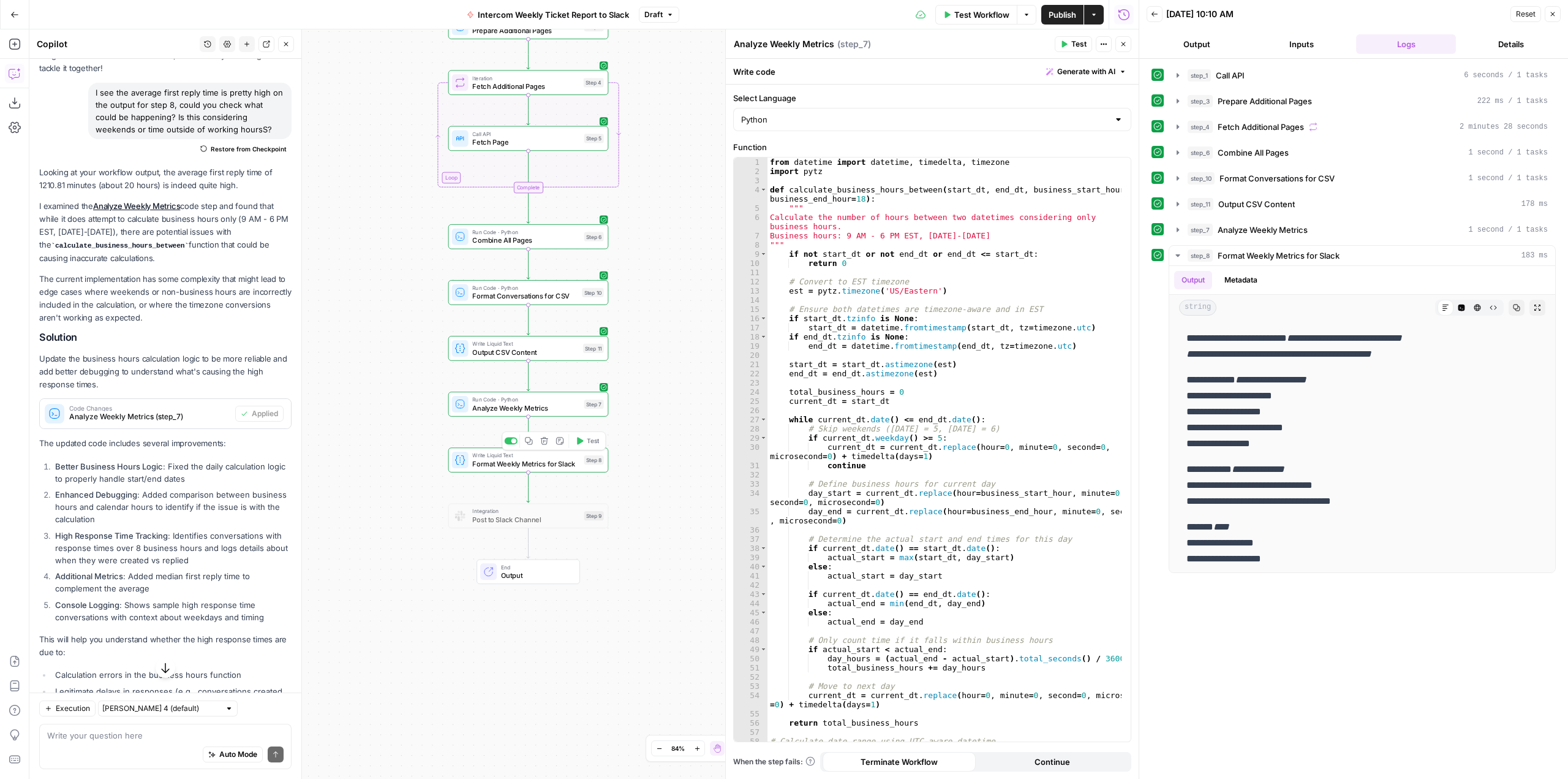
click at [589, 439] on span "Test" at bounding box center [592, 441] width 12 height 9
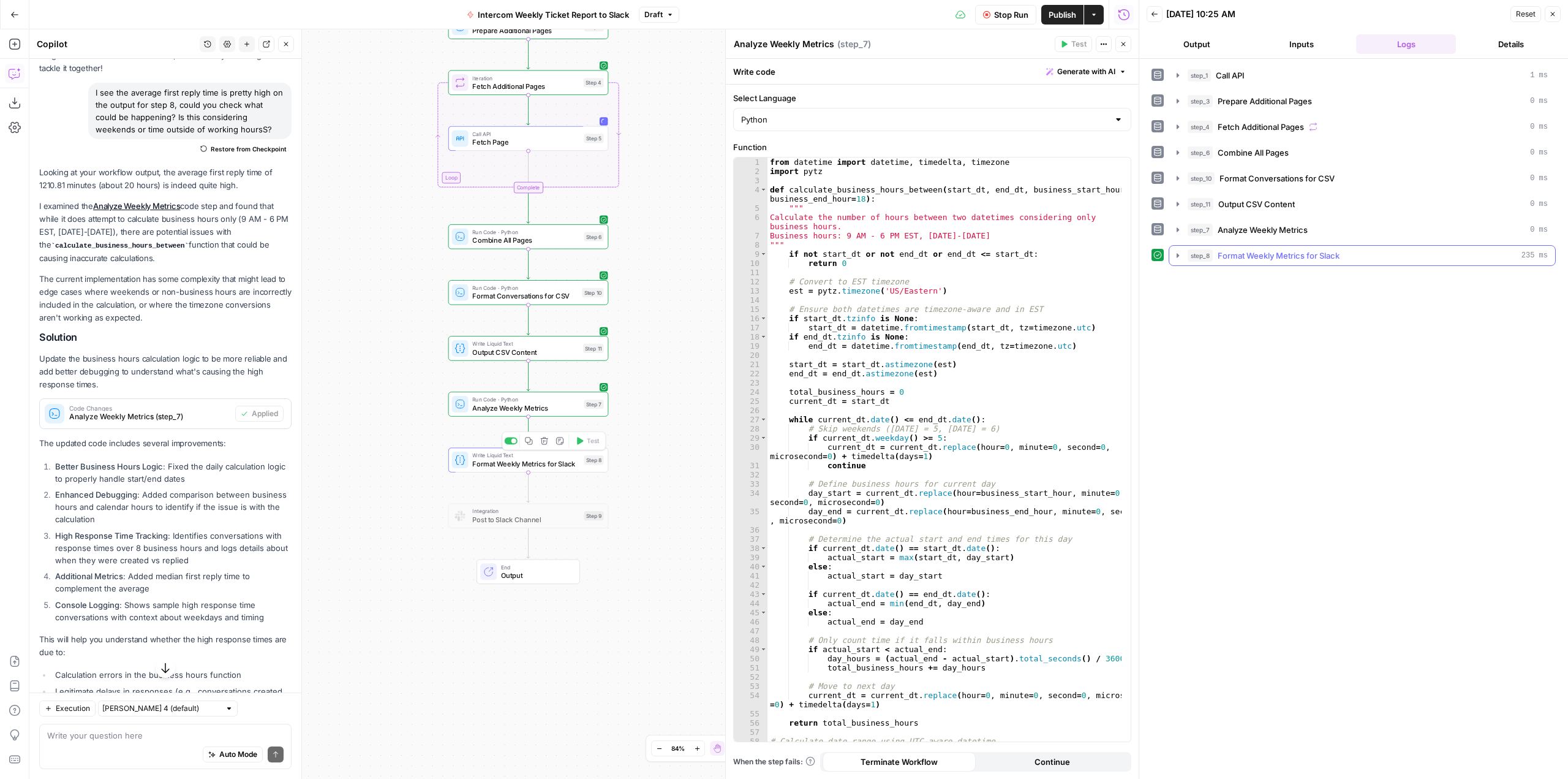
click at [1178, 254] on icon "button" at bounding box center [1178, 256] width 10 height 10
click at [1176, 260] on button "step_8 Format Weekly Metrics for Slack 235 ms" at bounding box center [1362, 255] width 386 height 19
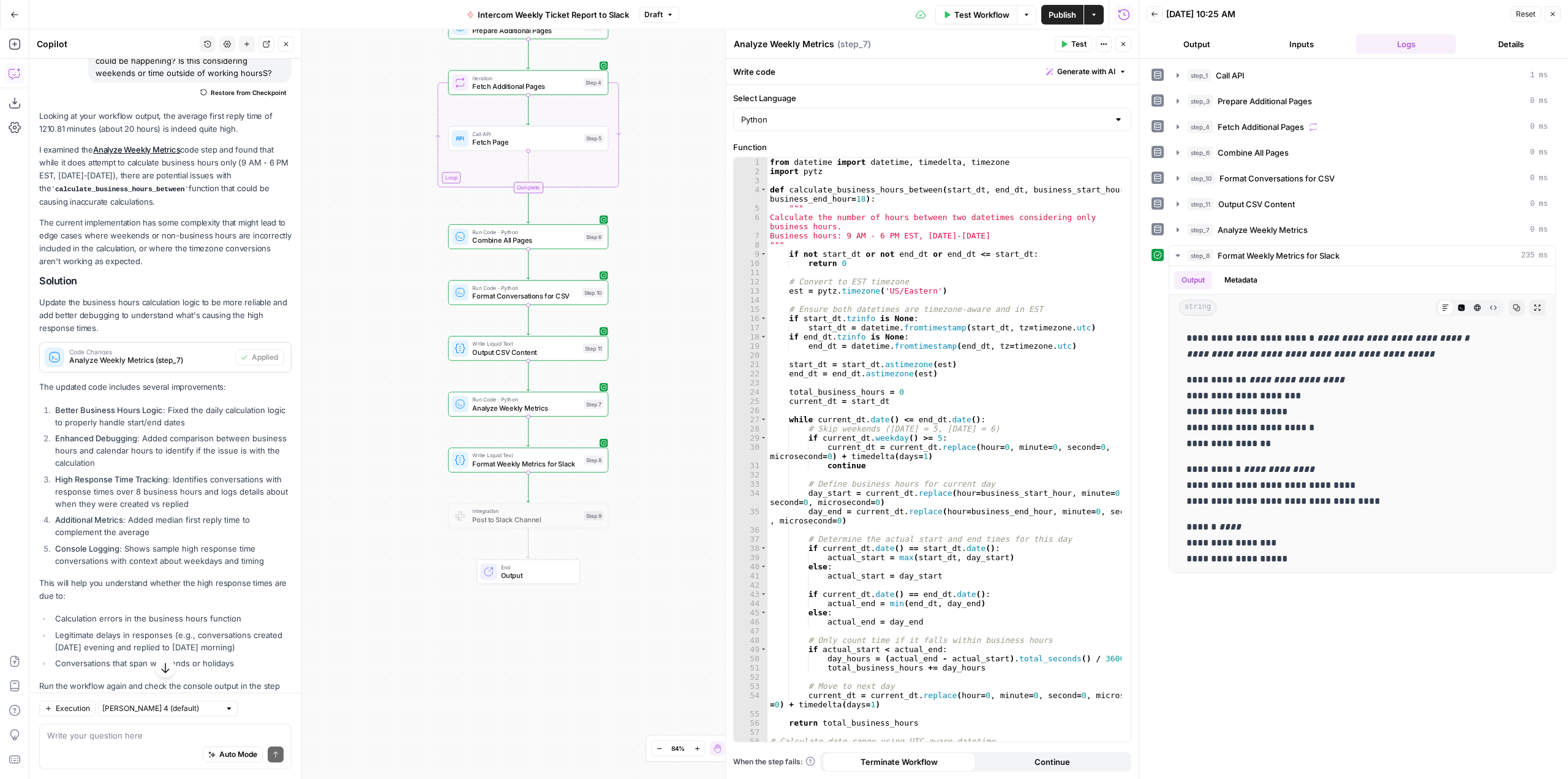
scroll to position [160, 0]
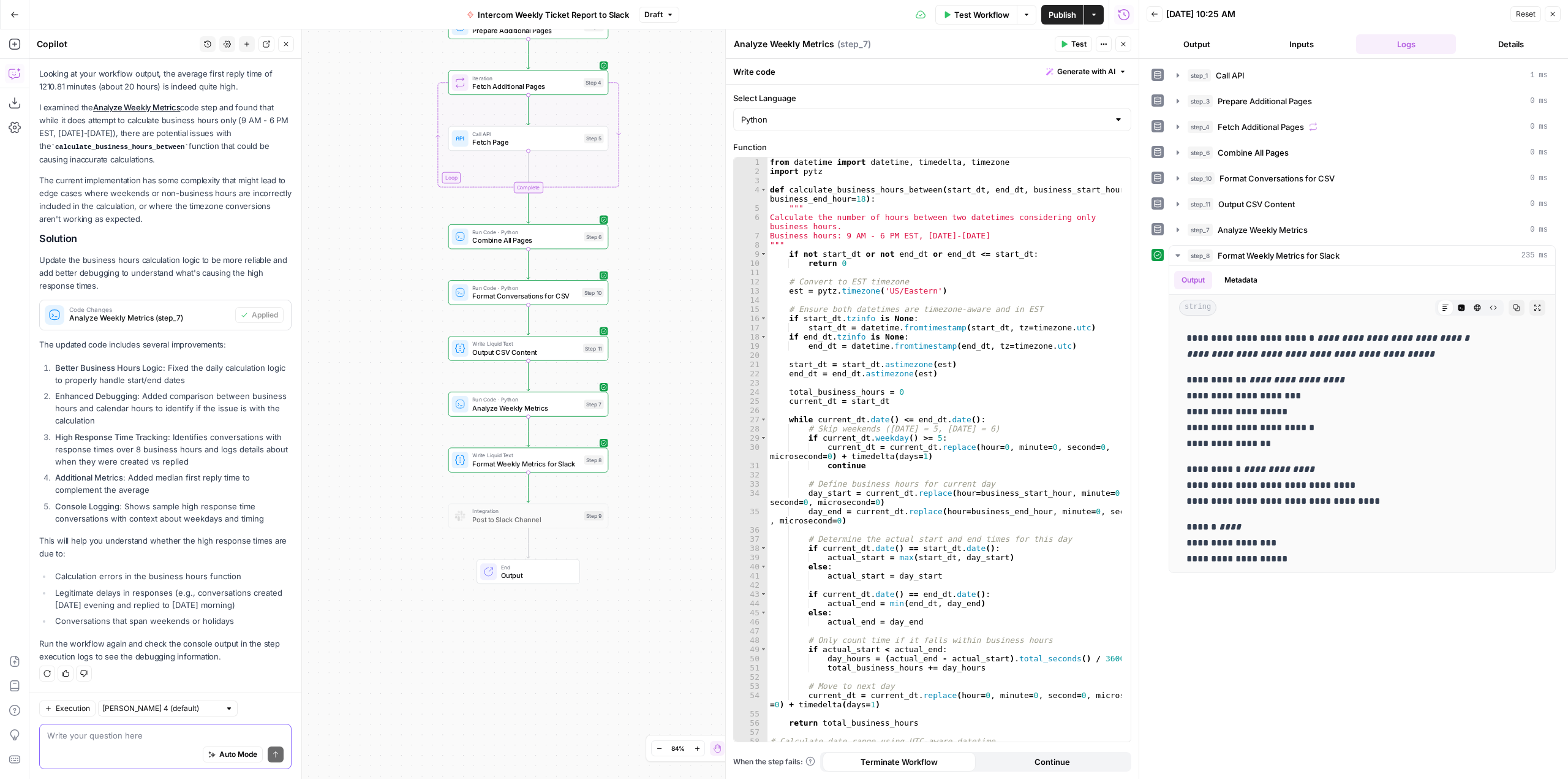
click at [182, 736] on textarea at bounding box center [165, 735] width 236 height 12
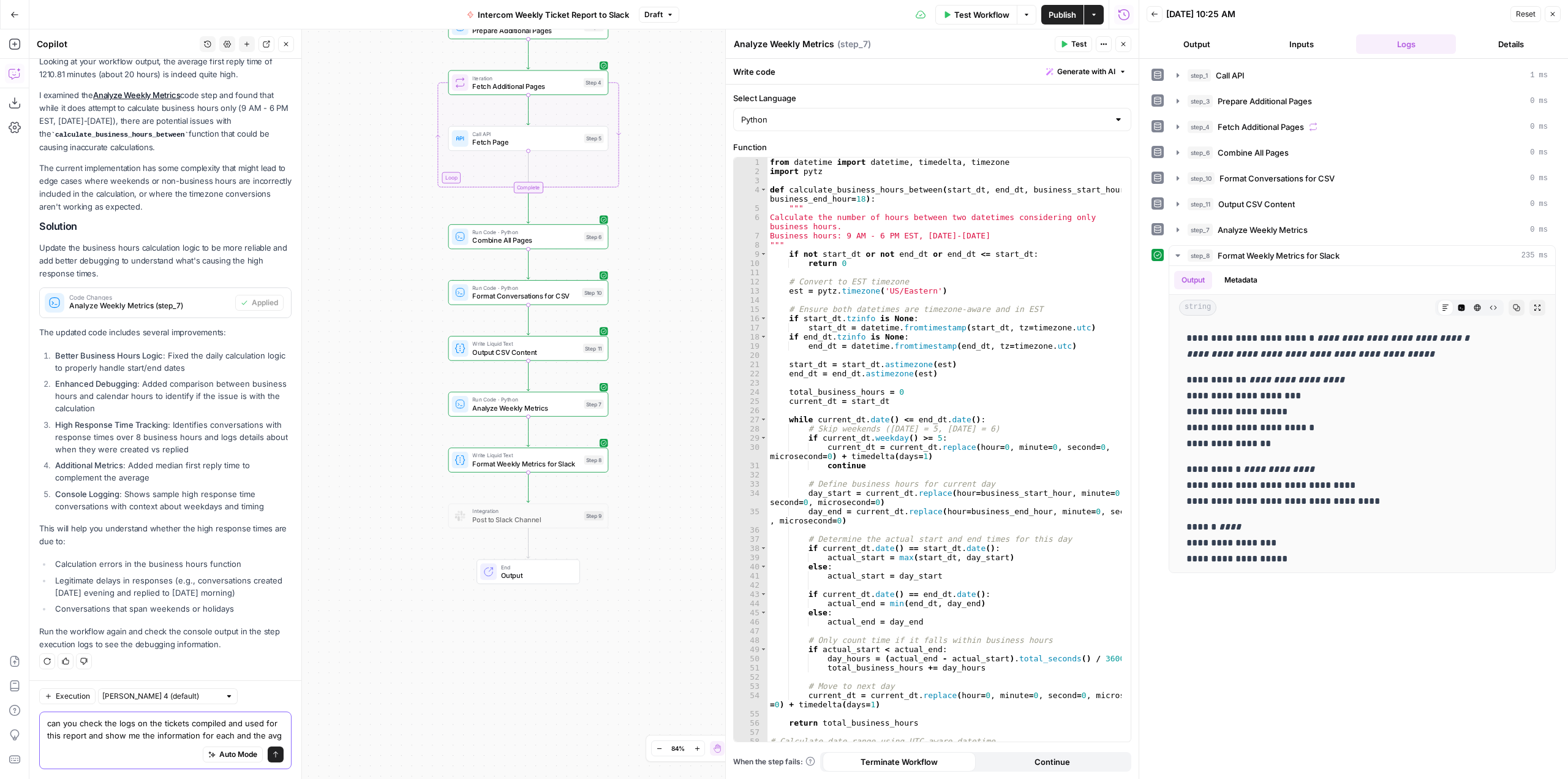
scroll to position [184, 0]
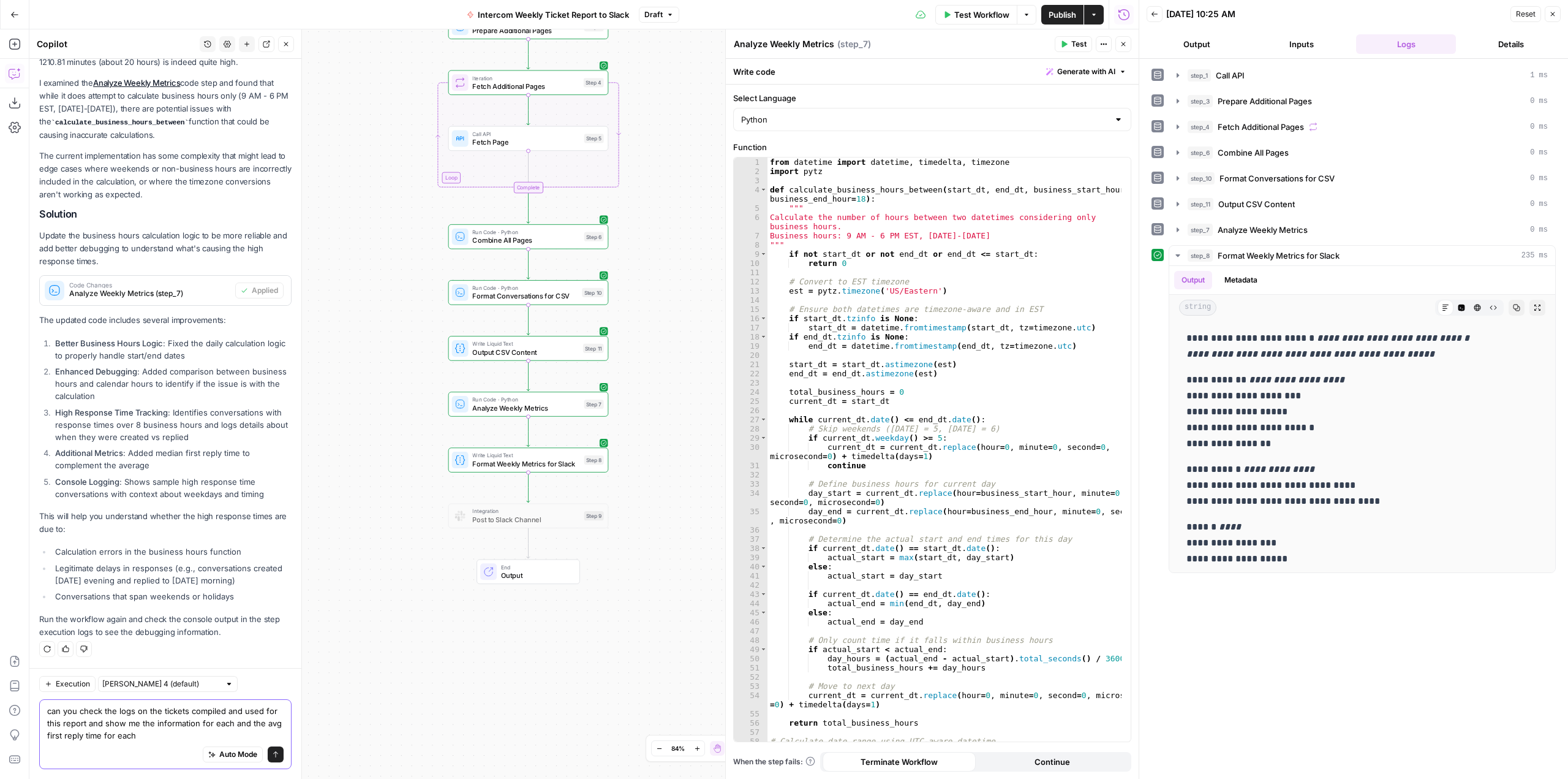
type textarea "can you check the logs on the tickets compiled and used for this report and sho…"
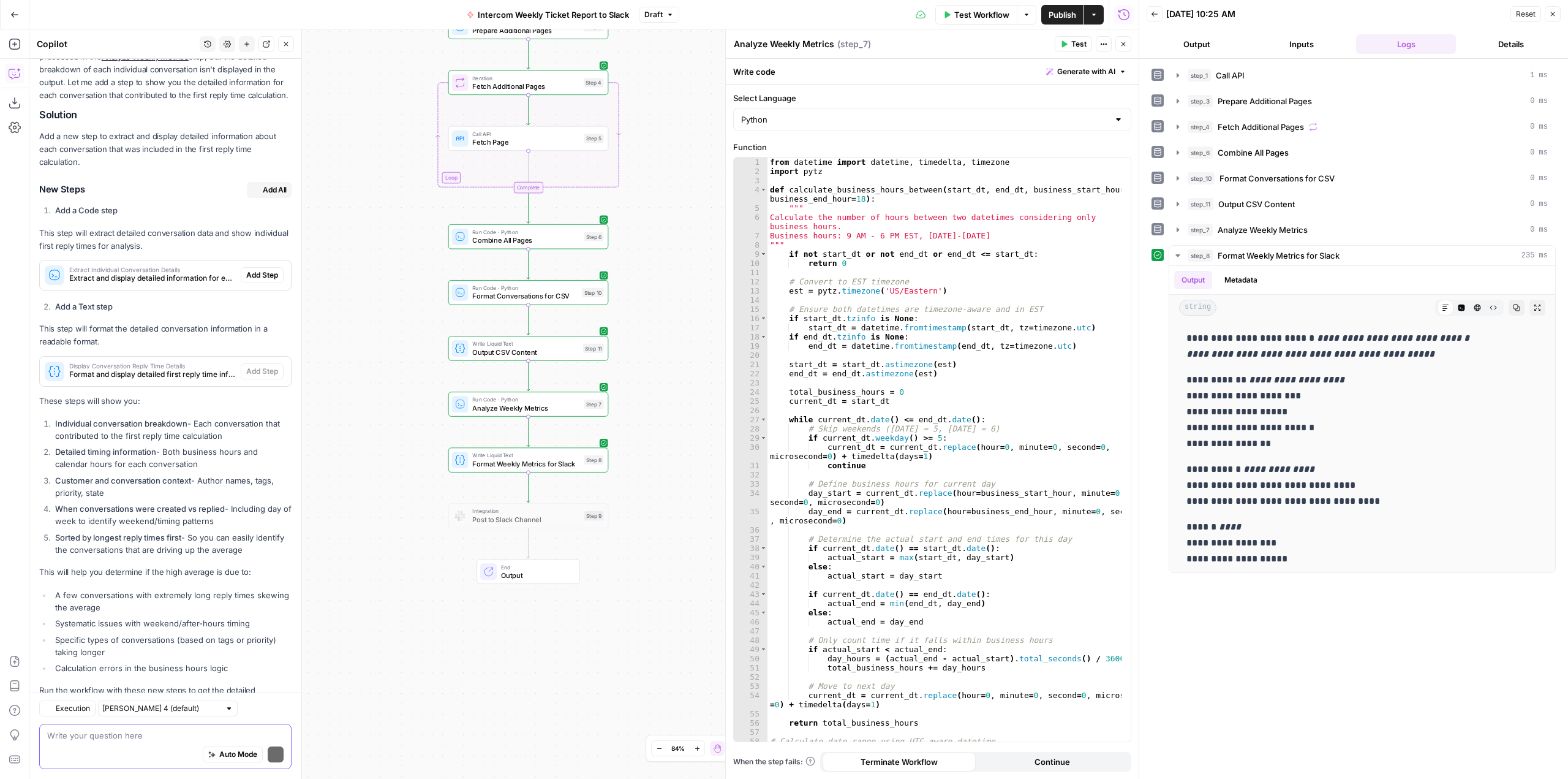
scroll to position [917, 0]
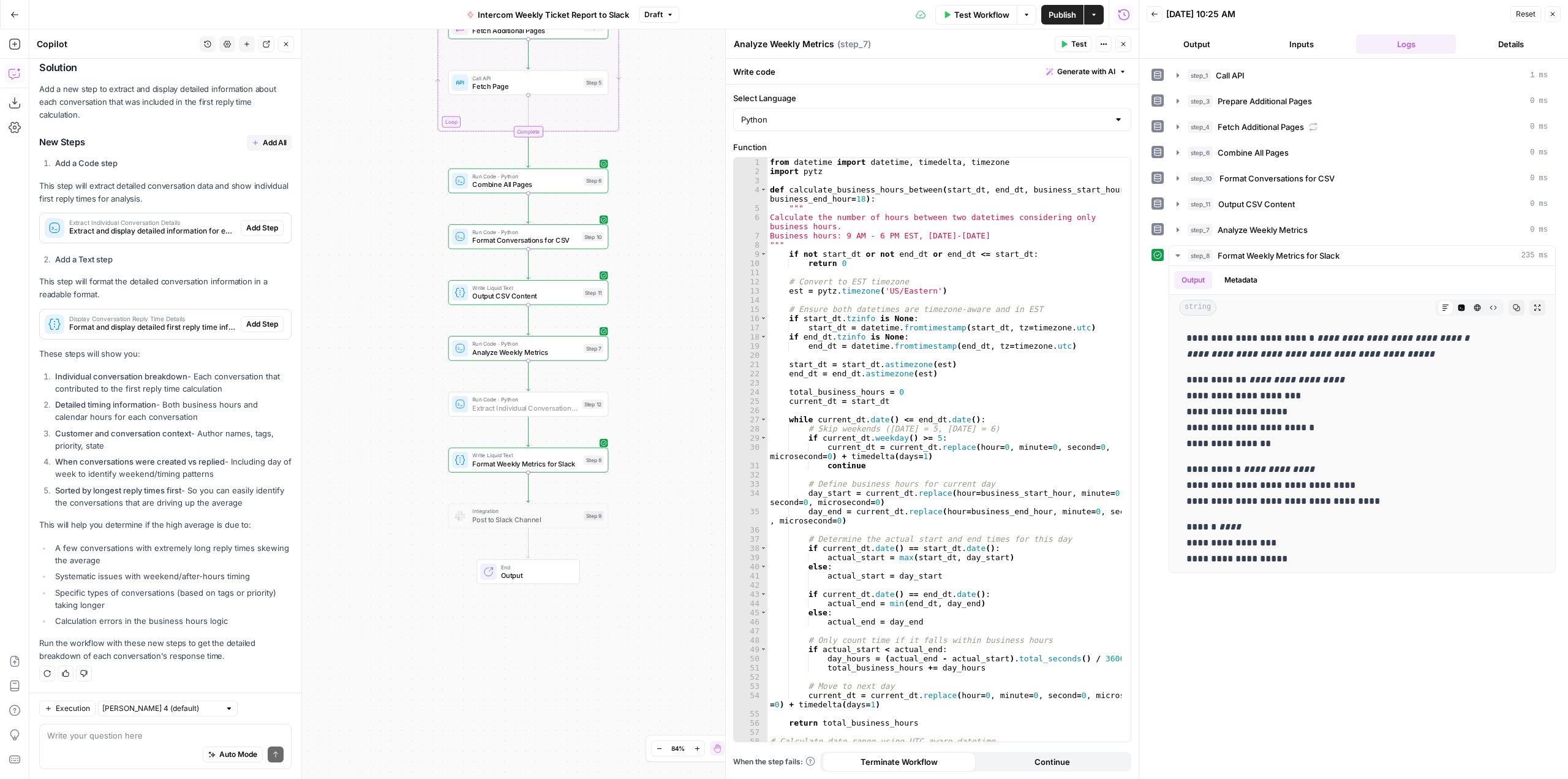
click at [251, 229] on span "Add Step" at bounding box center [262, 227] width 32 height 11
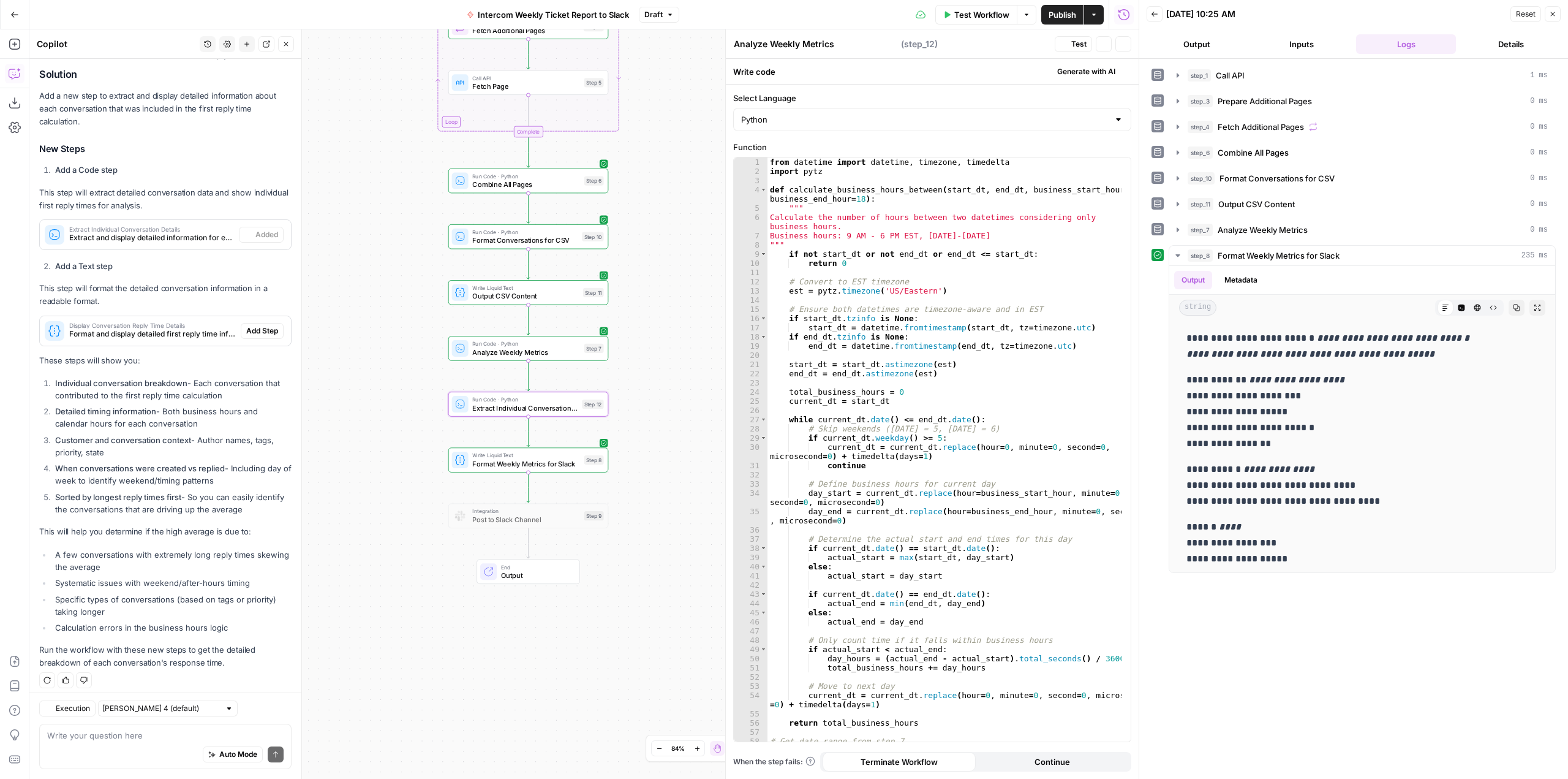
scroll to position [936, 0]
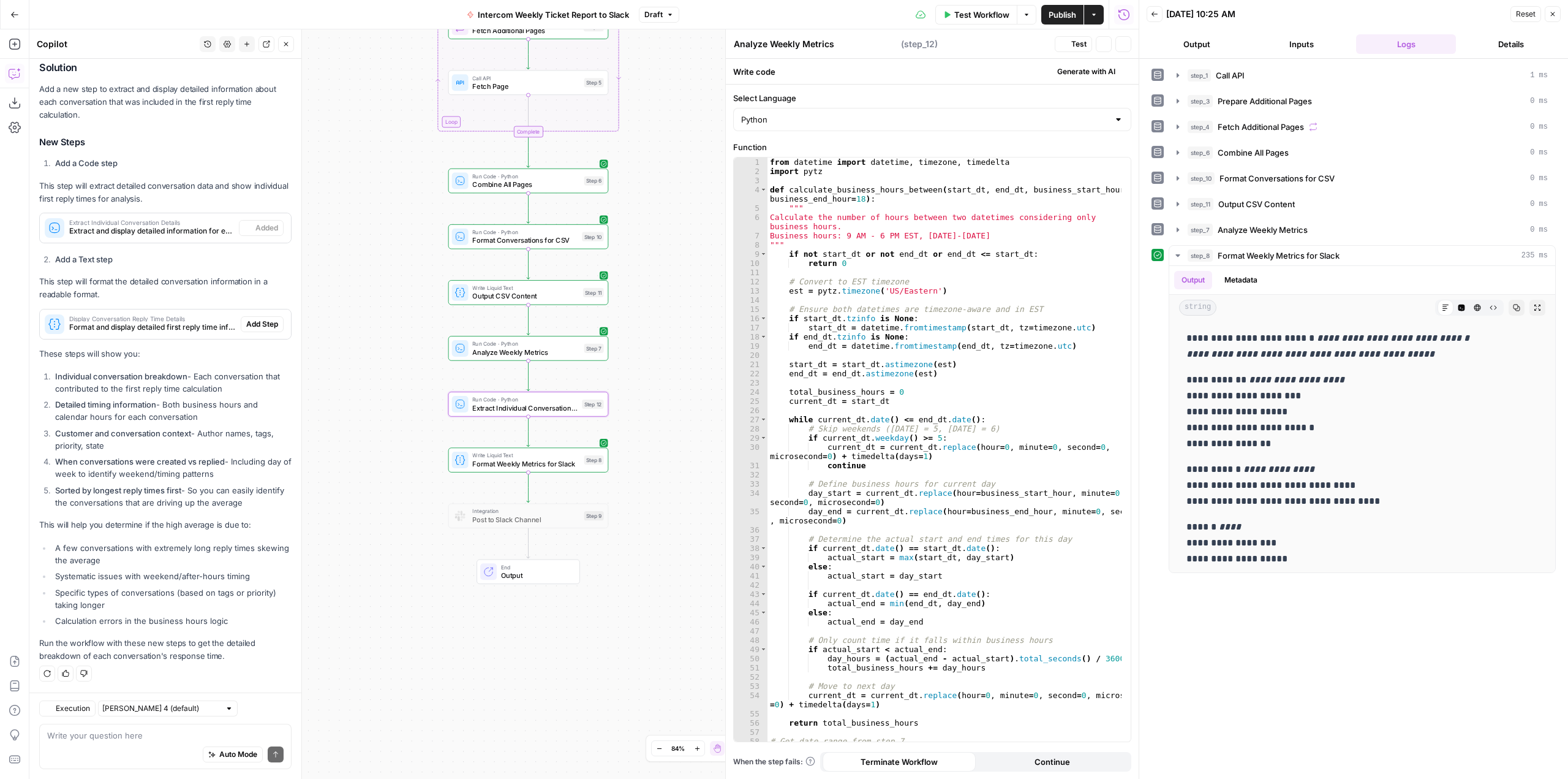
type textarea "Extract Individual Conversation Details"
click at [254, 326] on span "Add Step" at bounding box center [262, 324] width 32 height 11
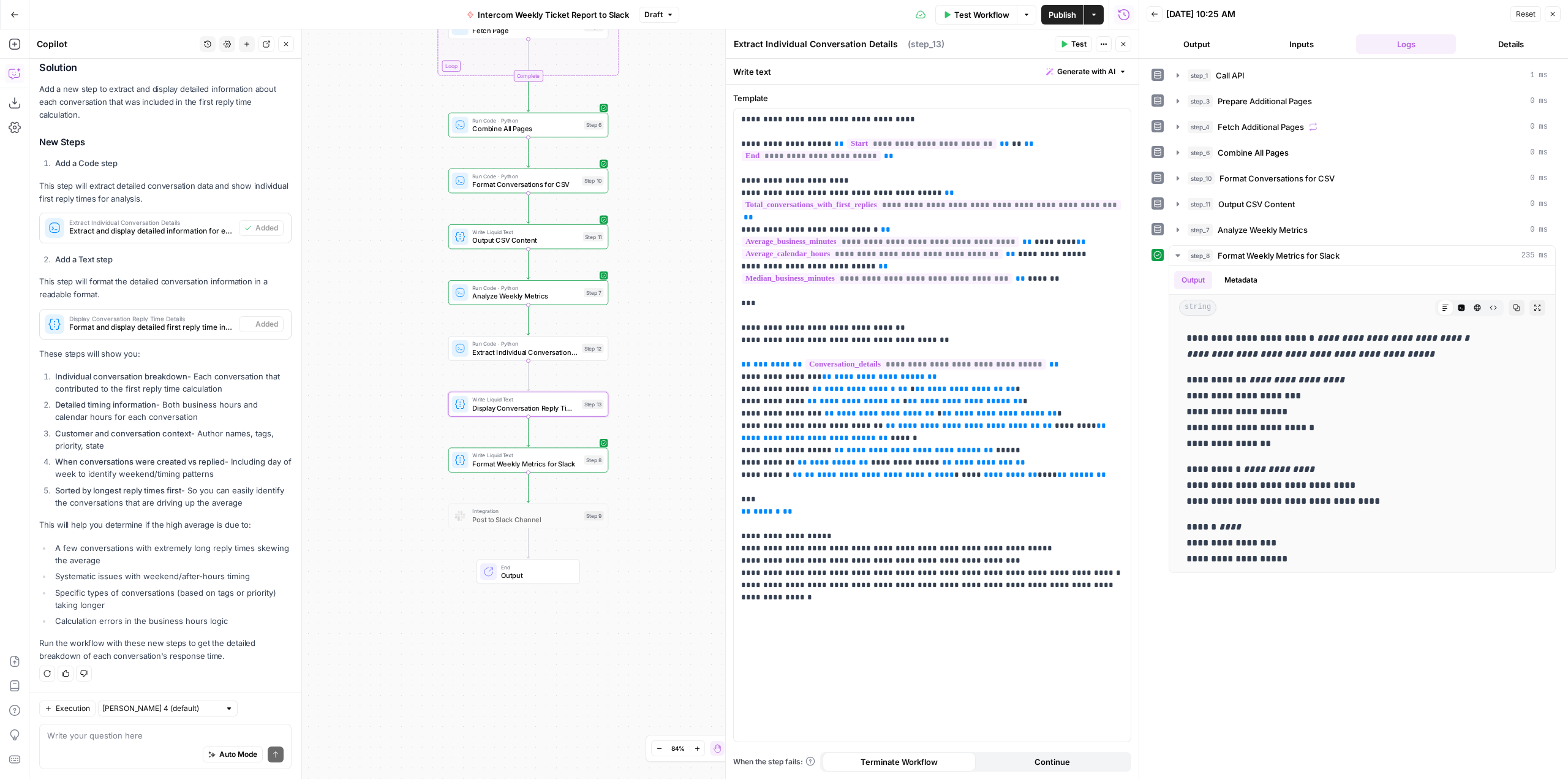
type textarea "Display Conversation Reply Time Details"
click at [591, 328] on span "Test" at bounding box center [592, 329] width 12 height 9
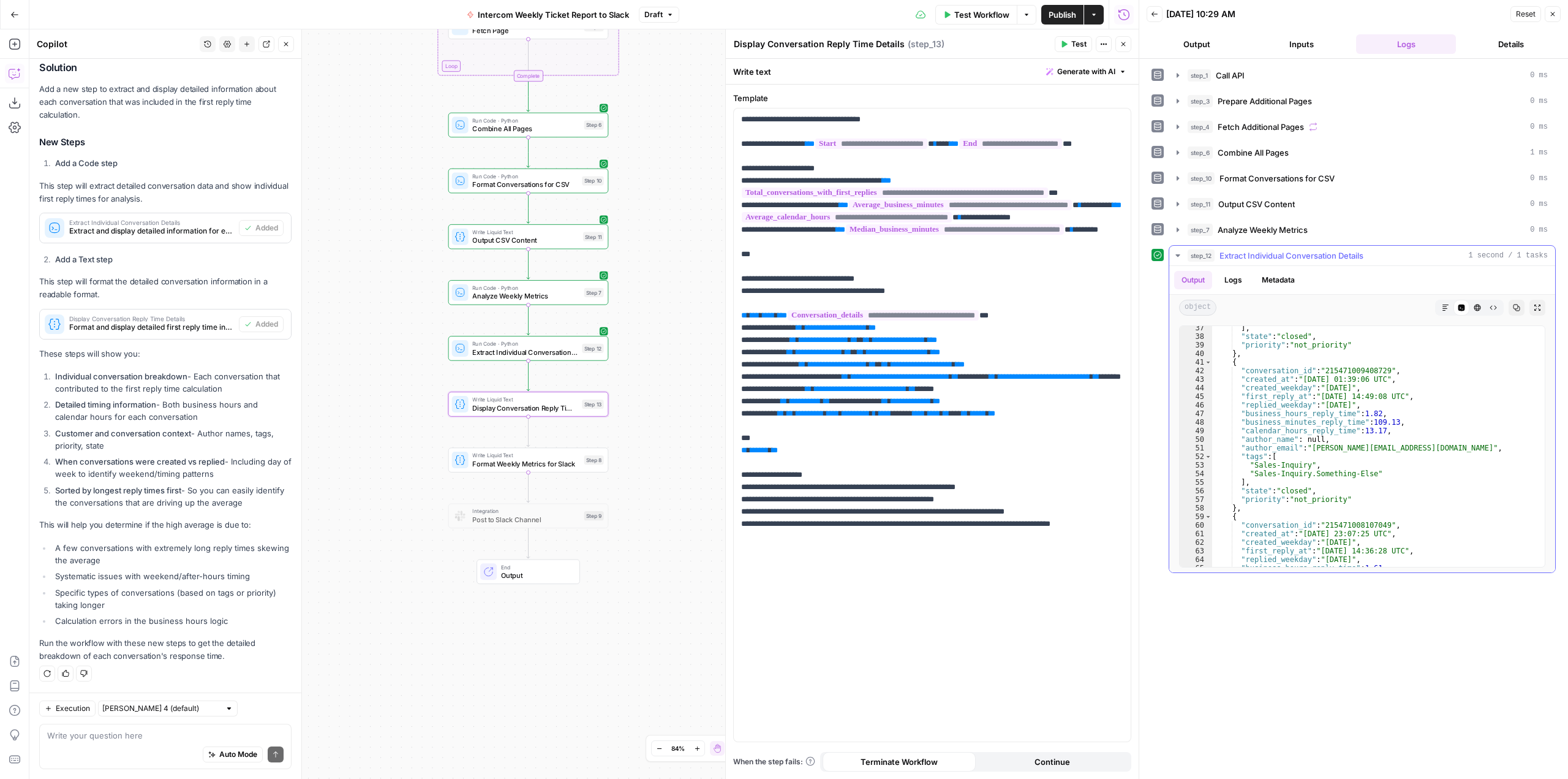
scroll to position [0, 0]
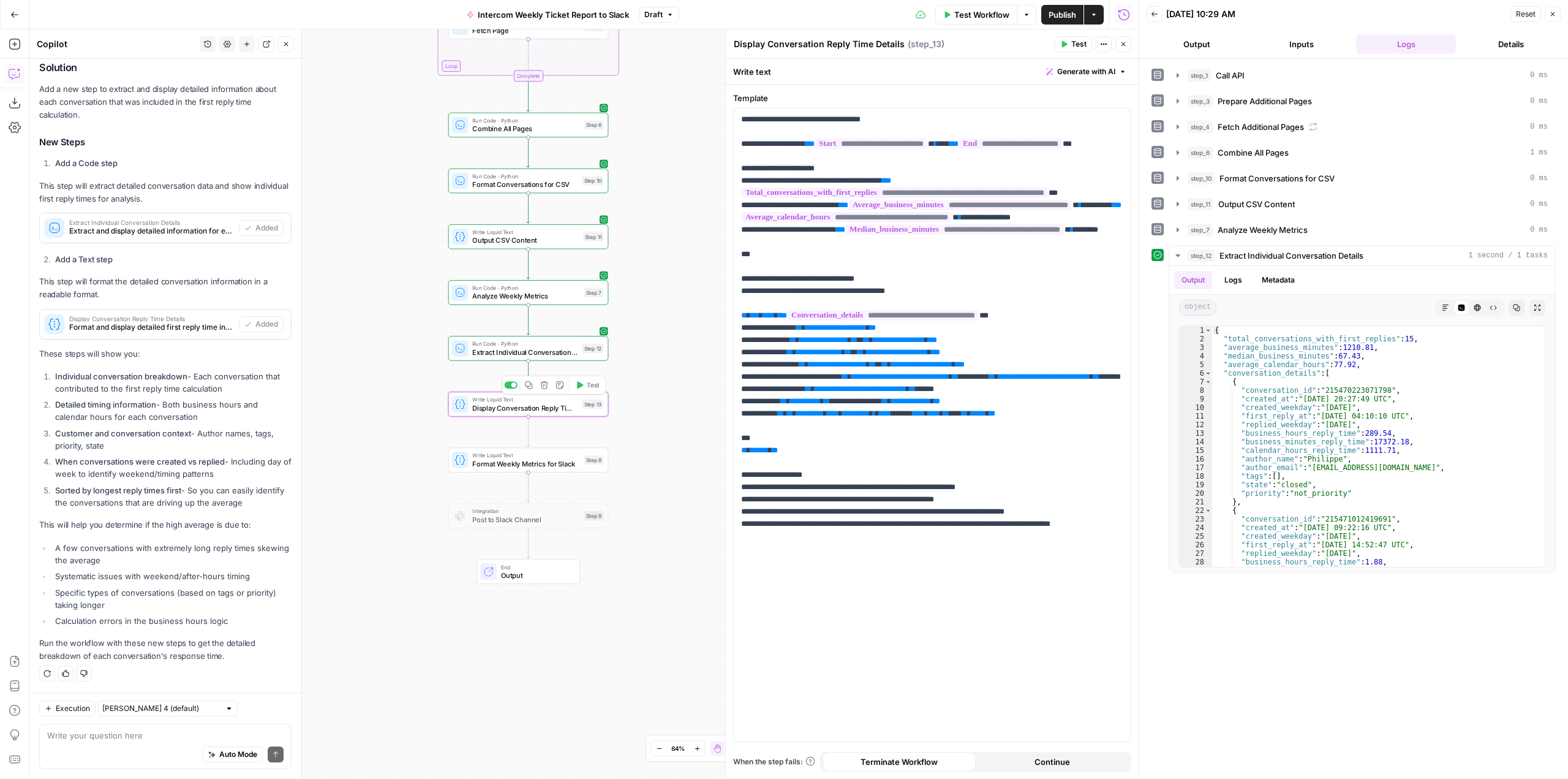
click at [593, 381] on span "Test" at bounding box center [592, 385] width 12 height 9
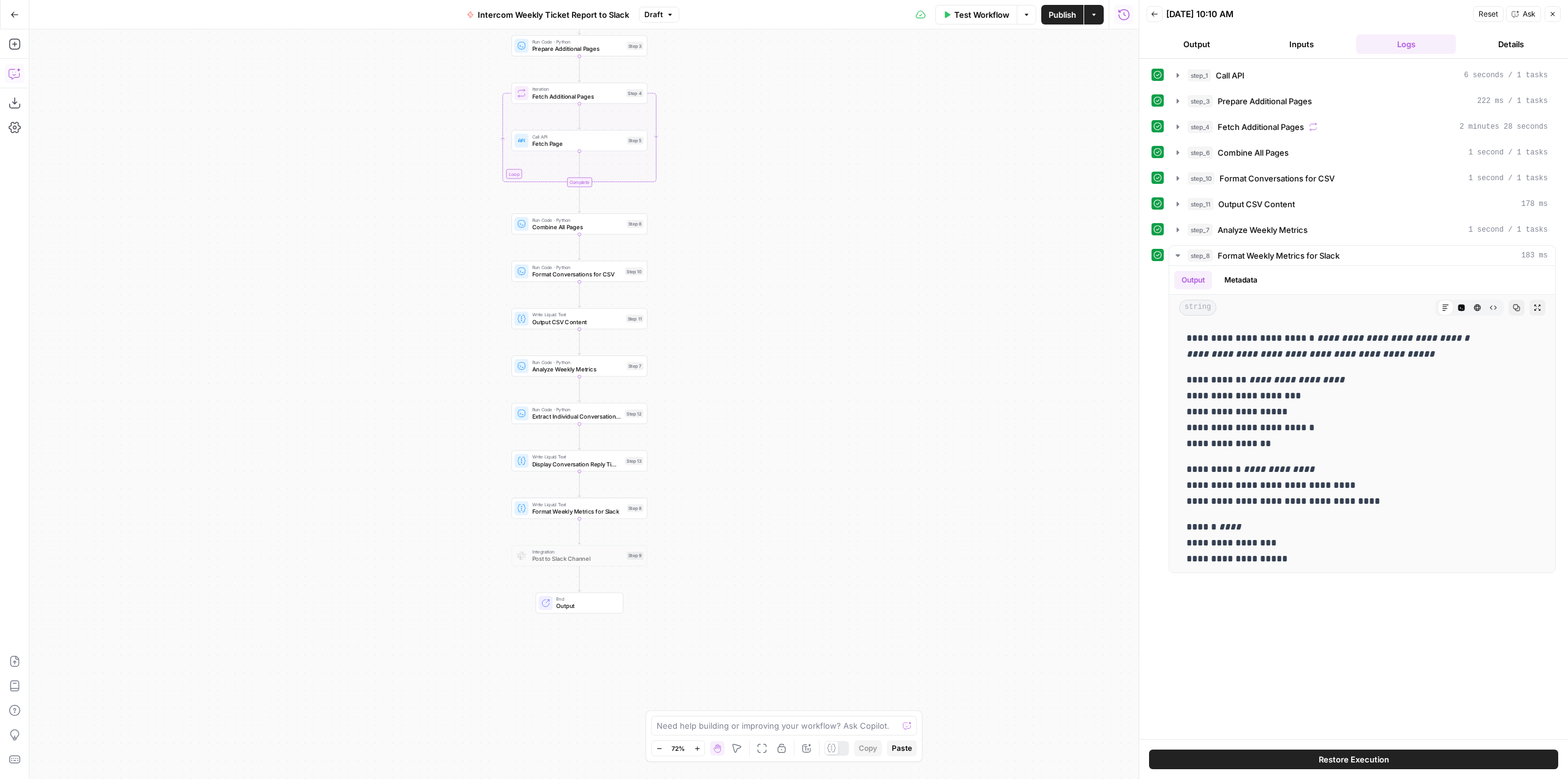
click at [14, 72] on icon "button" at bounding box center [14, 73] width 12 height 12
click at [976, 3] on div "Test Workflow Options Publish Actions Run History" at bounding box center [908, 14] width 459 height 29
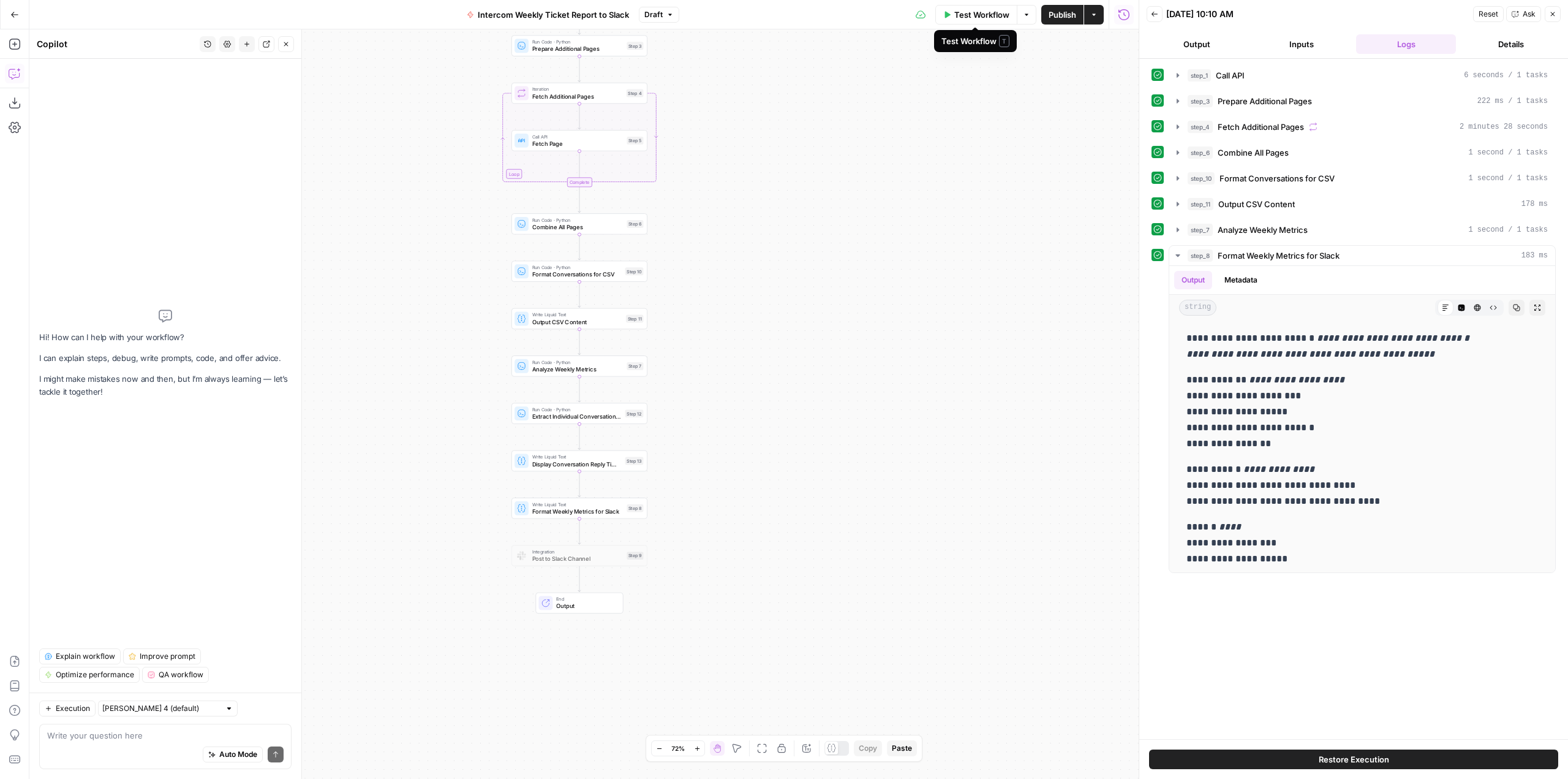
click at [981, 11] on span "Test Workflow" at bounding box center [981, 14] width 55 height 12
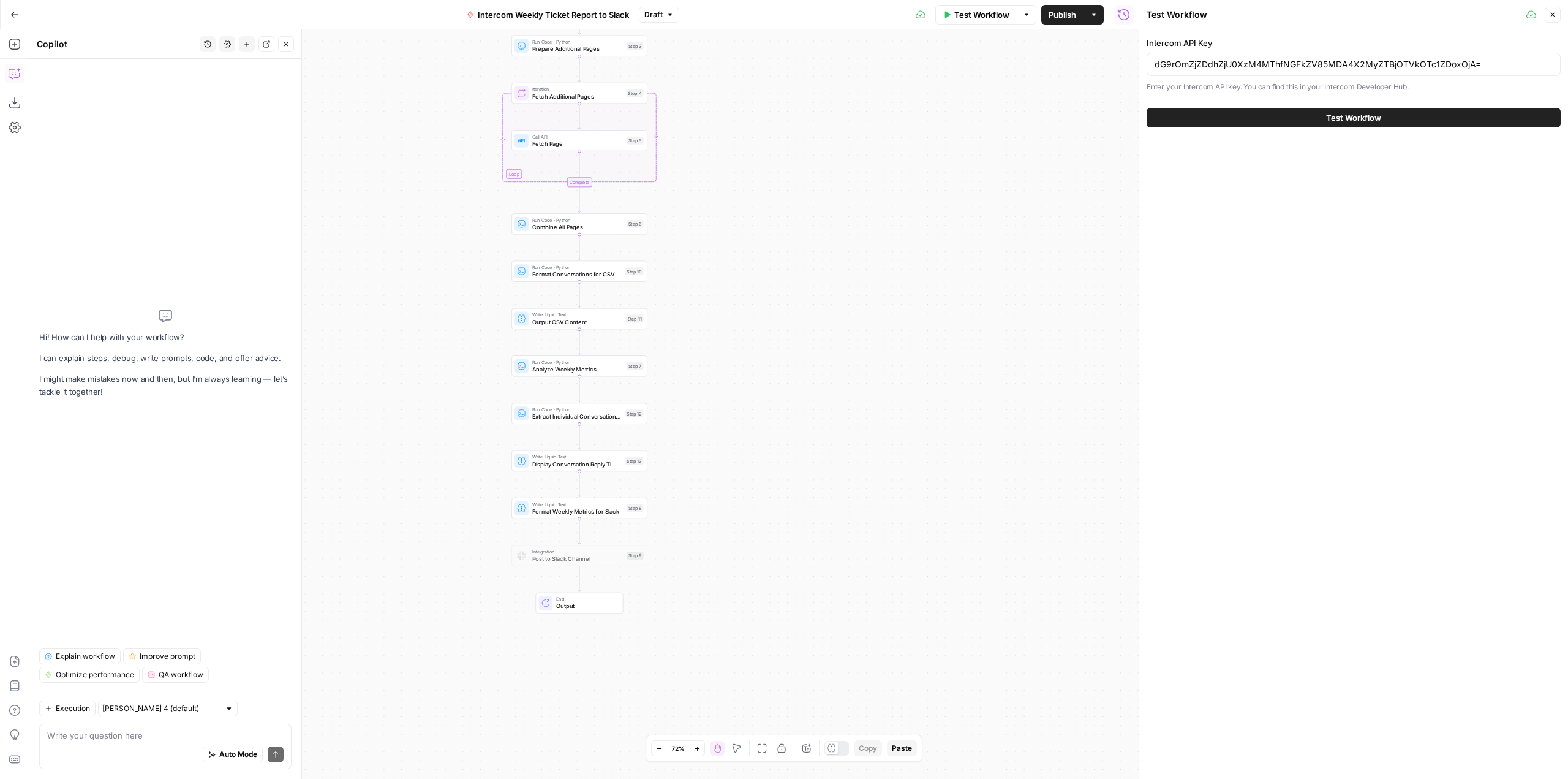
click at [1402, 115] on button "Test Workflow" at bounding box center [1354, 117] width 414 height 19
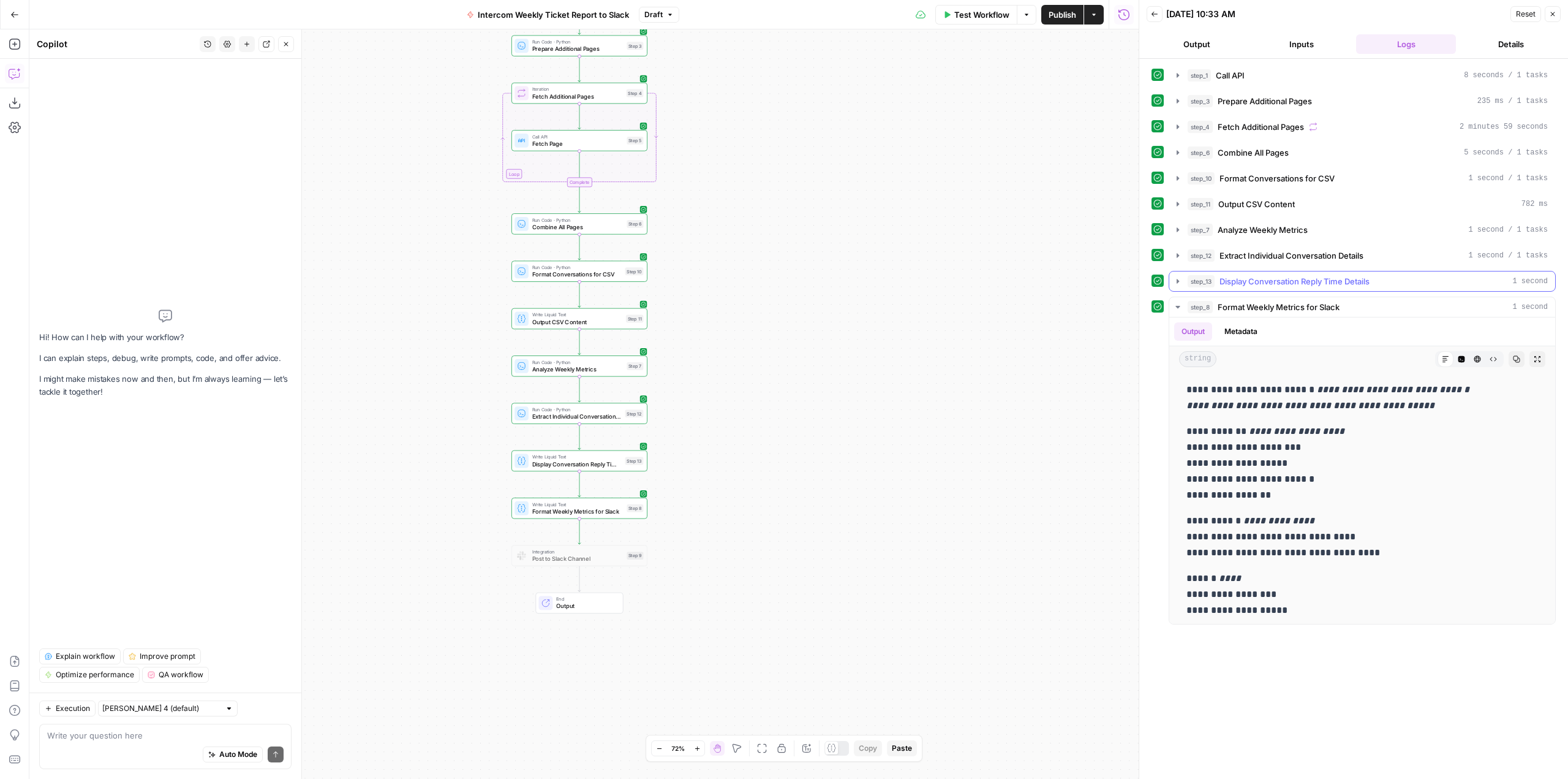
click at [1176, 280] on icon "button" at bounding box center [1178, 282] width 10 height 10
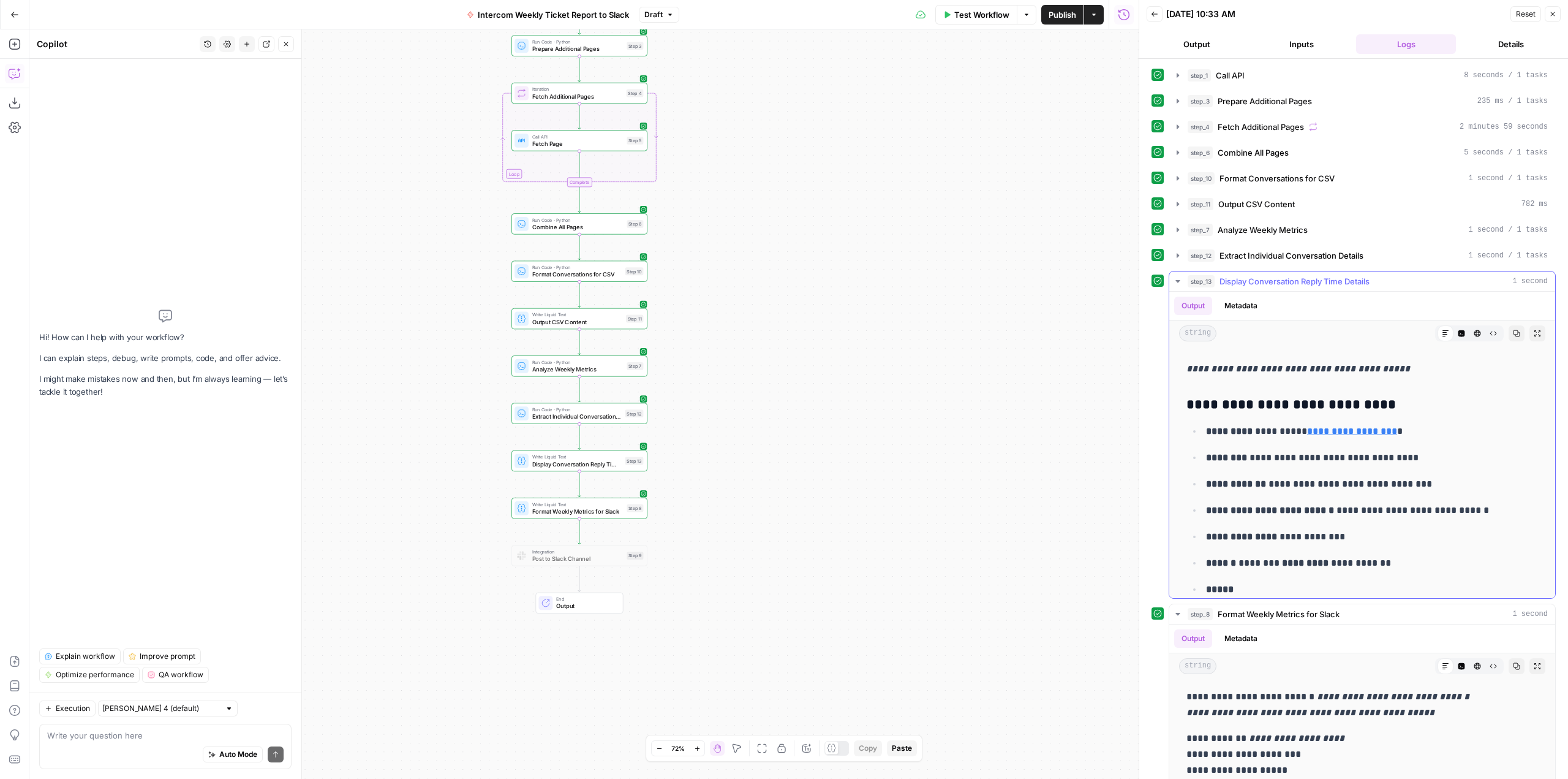
scroll to position [307, 0]
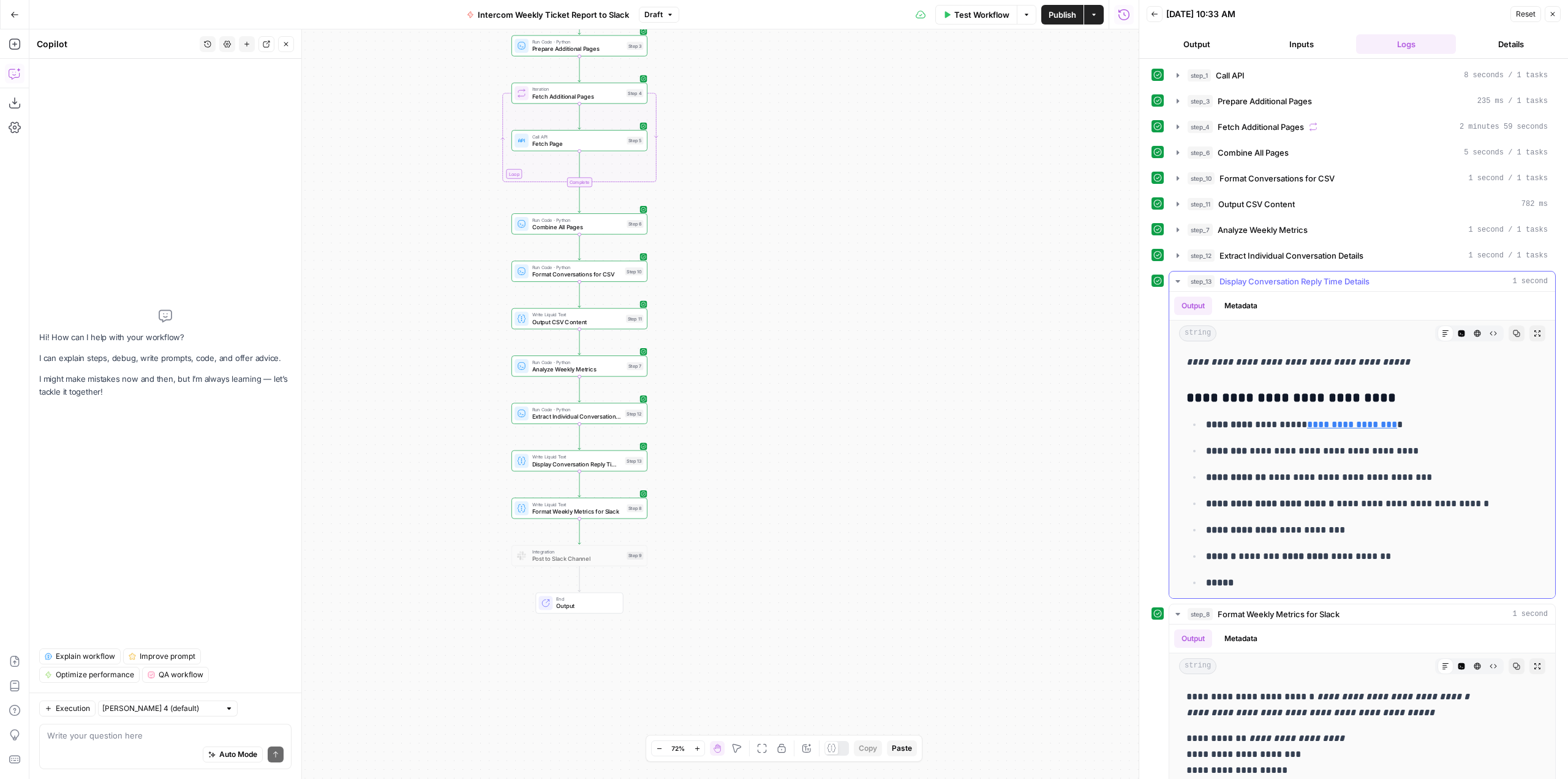
drag, startPoint x: 1396, startPoint y: 427, endPoint x: 1301, endPoint y: 433, distance: 95.2
click at [1301, 433] on p "**********" at bounding box center [1363, 424] width 314 height 16
copy link "**********"
click at [186, 740] on textarea at bounding box center [165, 735] width 236 height 12
paste textarea "gazole57@gmail.com"
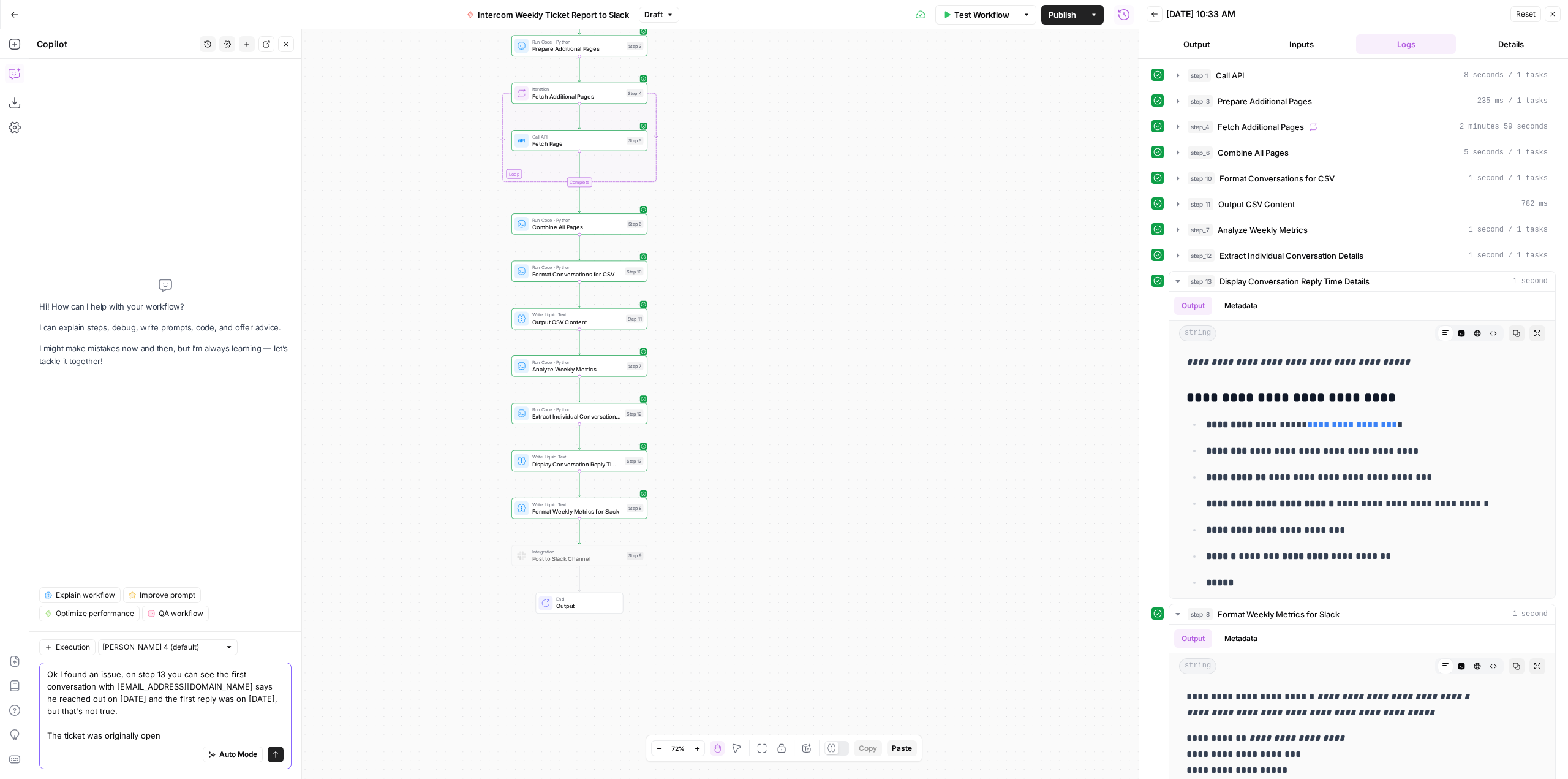
click at [222, 735] on textarea "Ok I found an issue, on step 13 you can see the first conversation with gazole5…" at bounding box center [165, 704] width 236 height 74
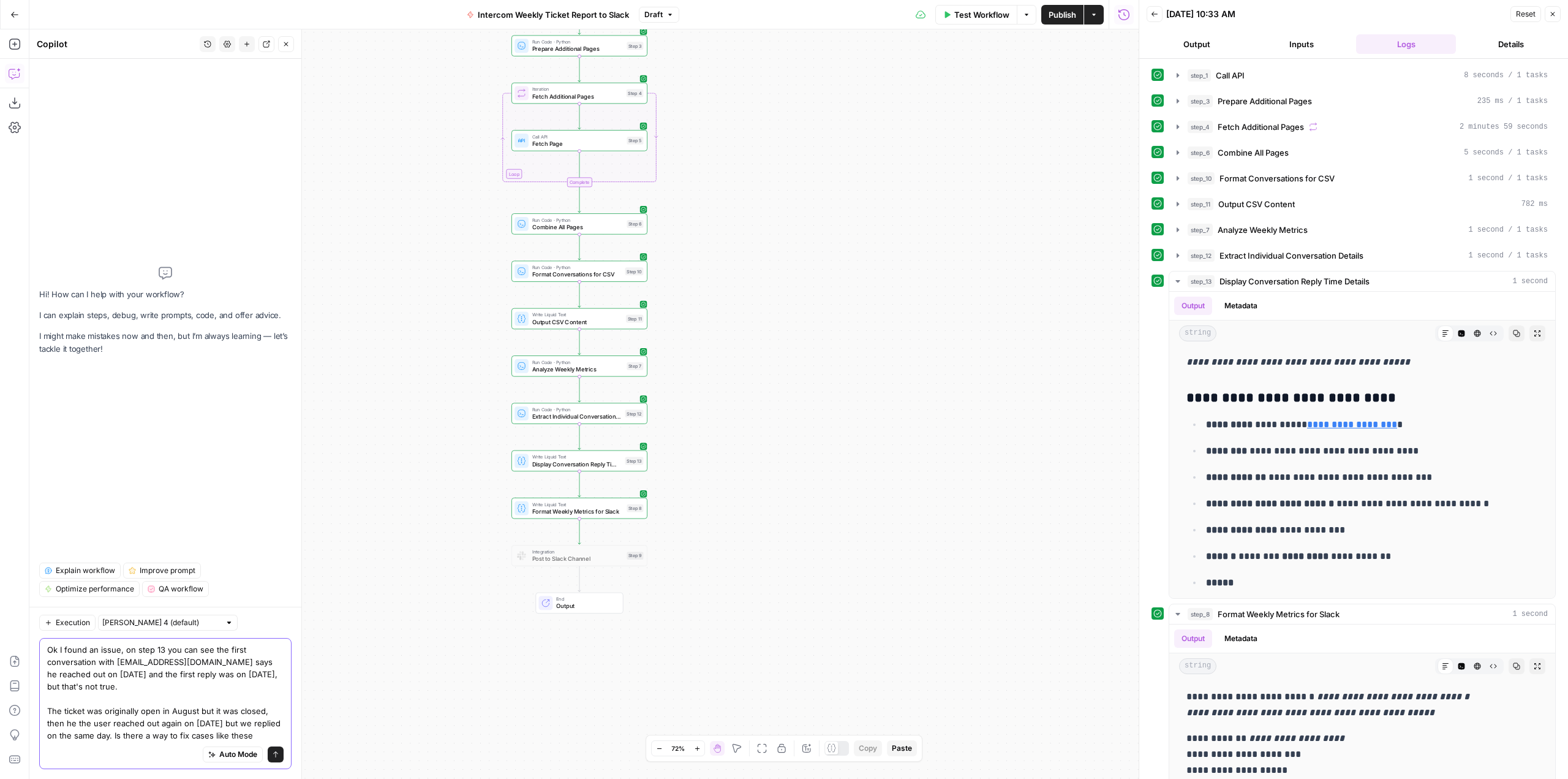
type textarea "Ok I found an issue, on step 13 you can see the first conversation with gazole5…"
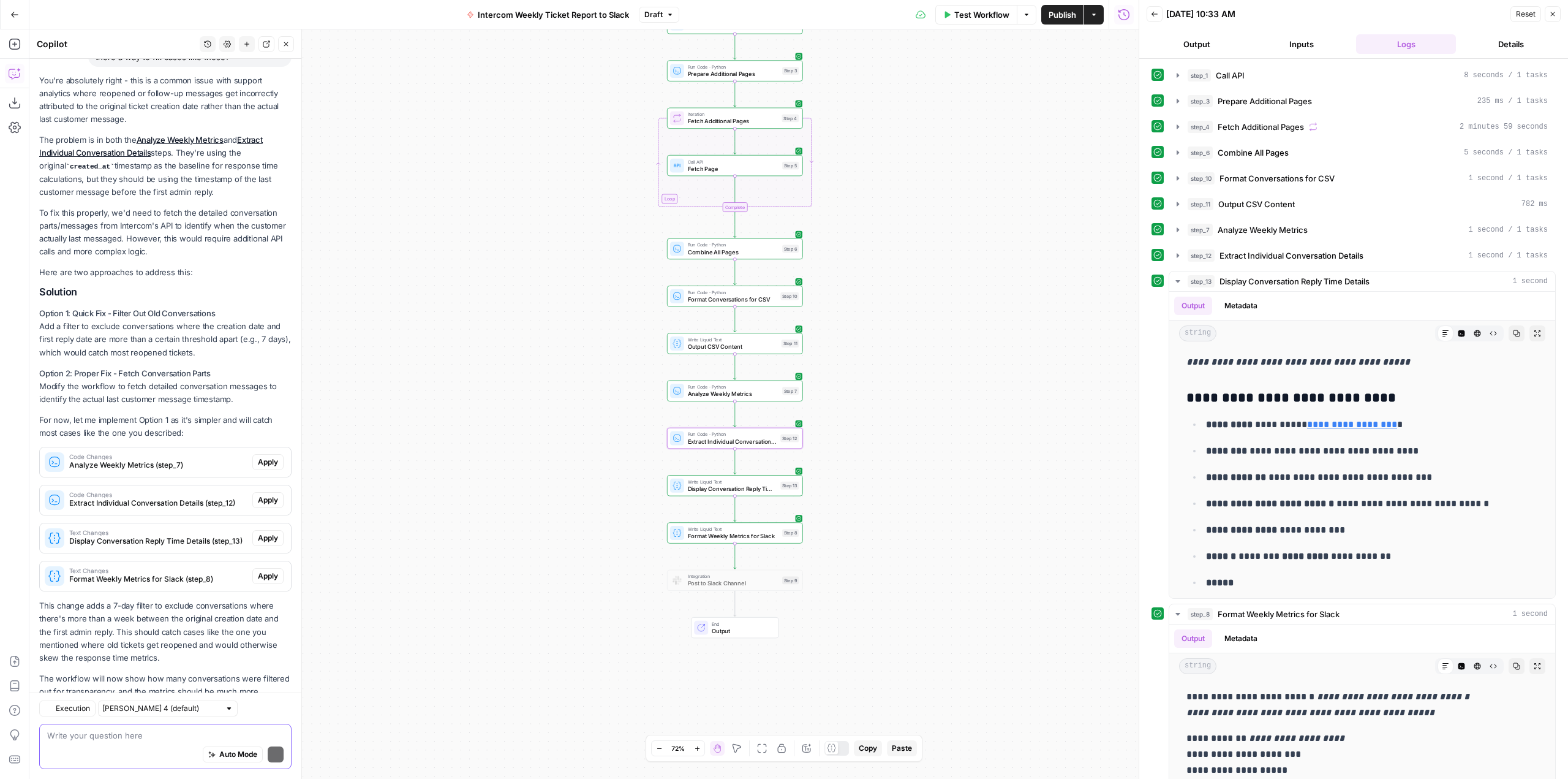
scroll to position [243, 0]
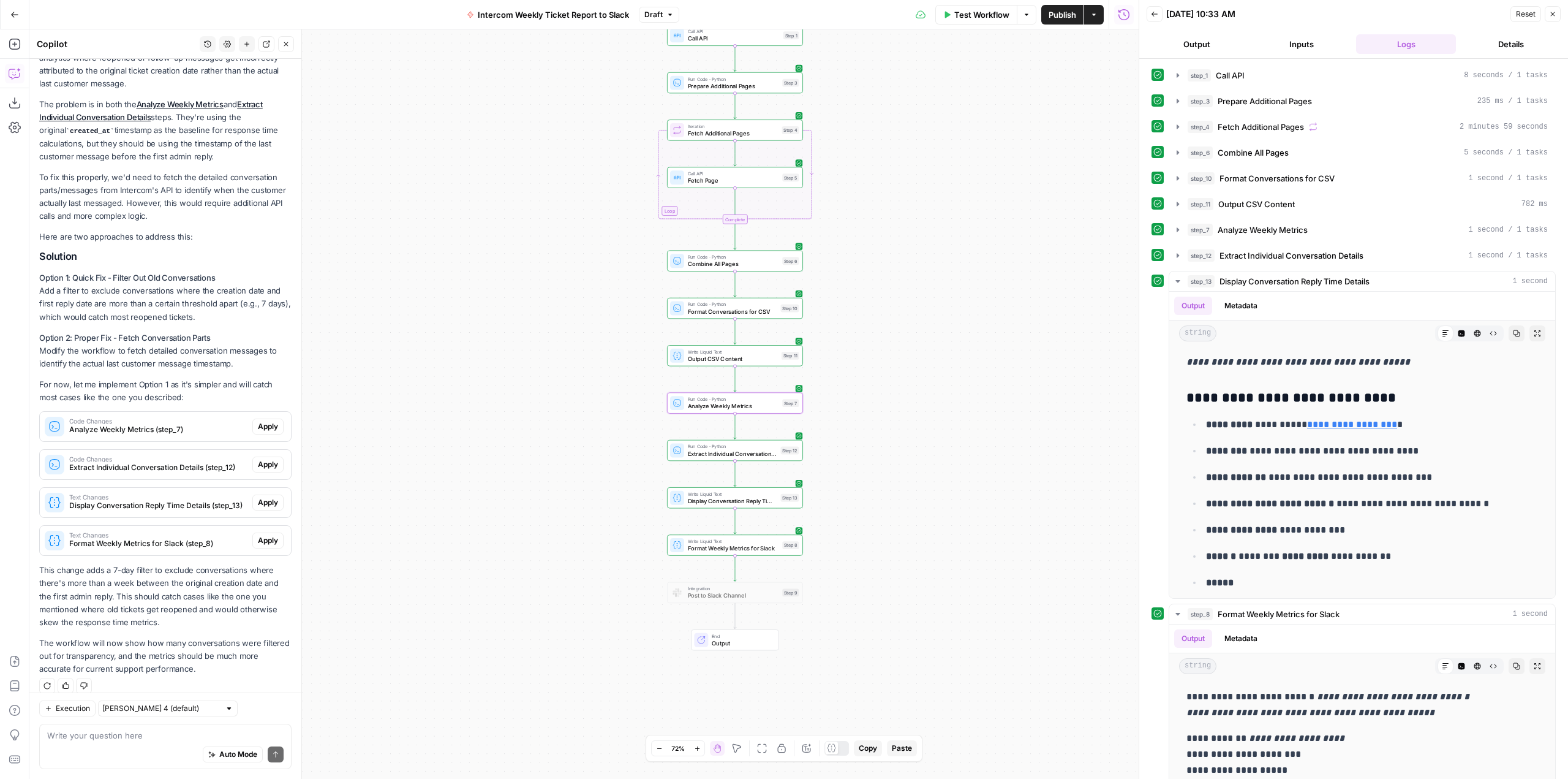
click at [258, 421] on span "Apply" at bounding box center [268, 426] width 20 height 11
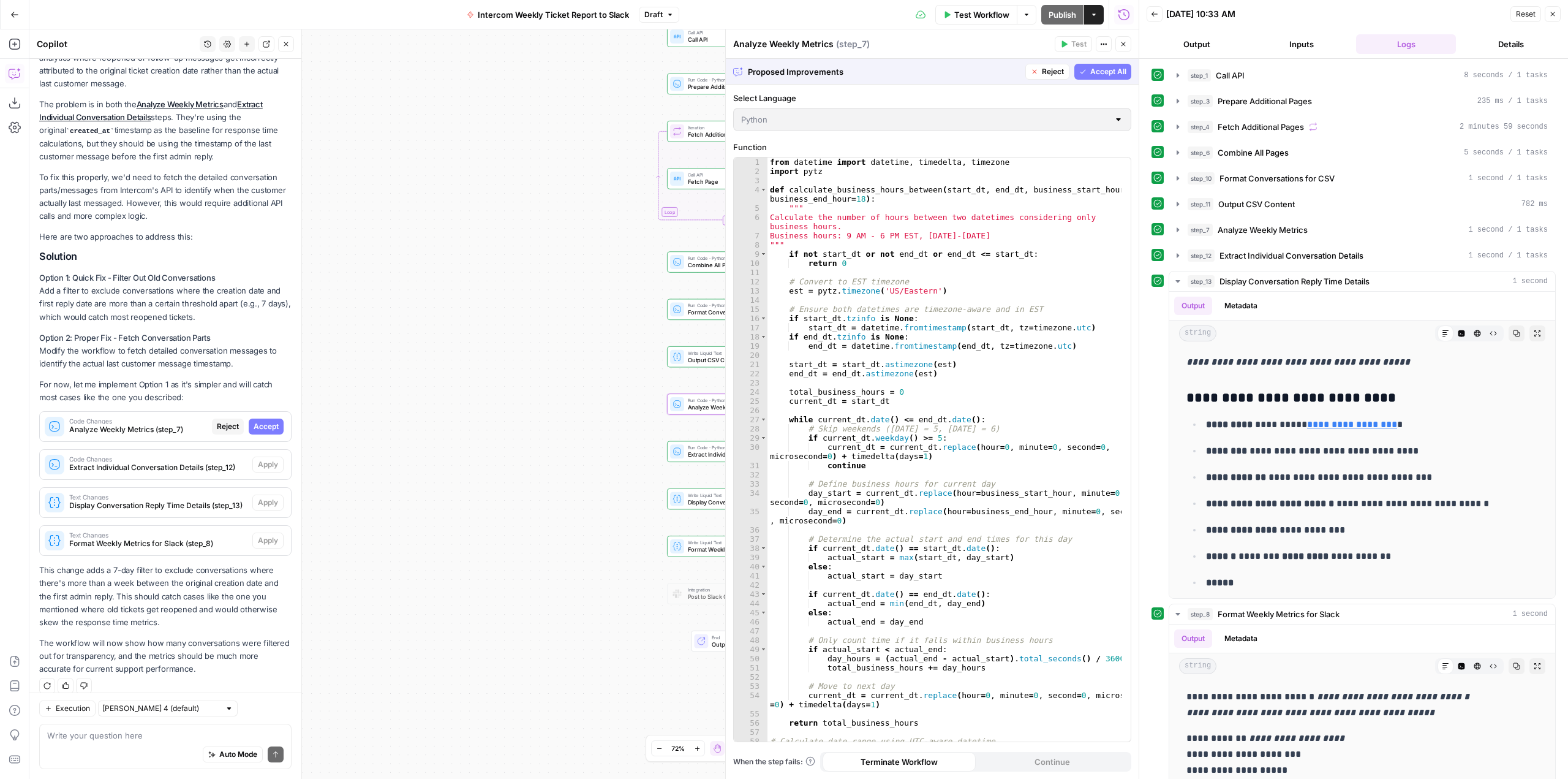
click at [261, 421] on span "Accept" at bounding box center [266, 426] width 25 height 11
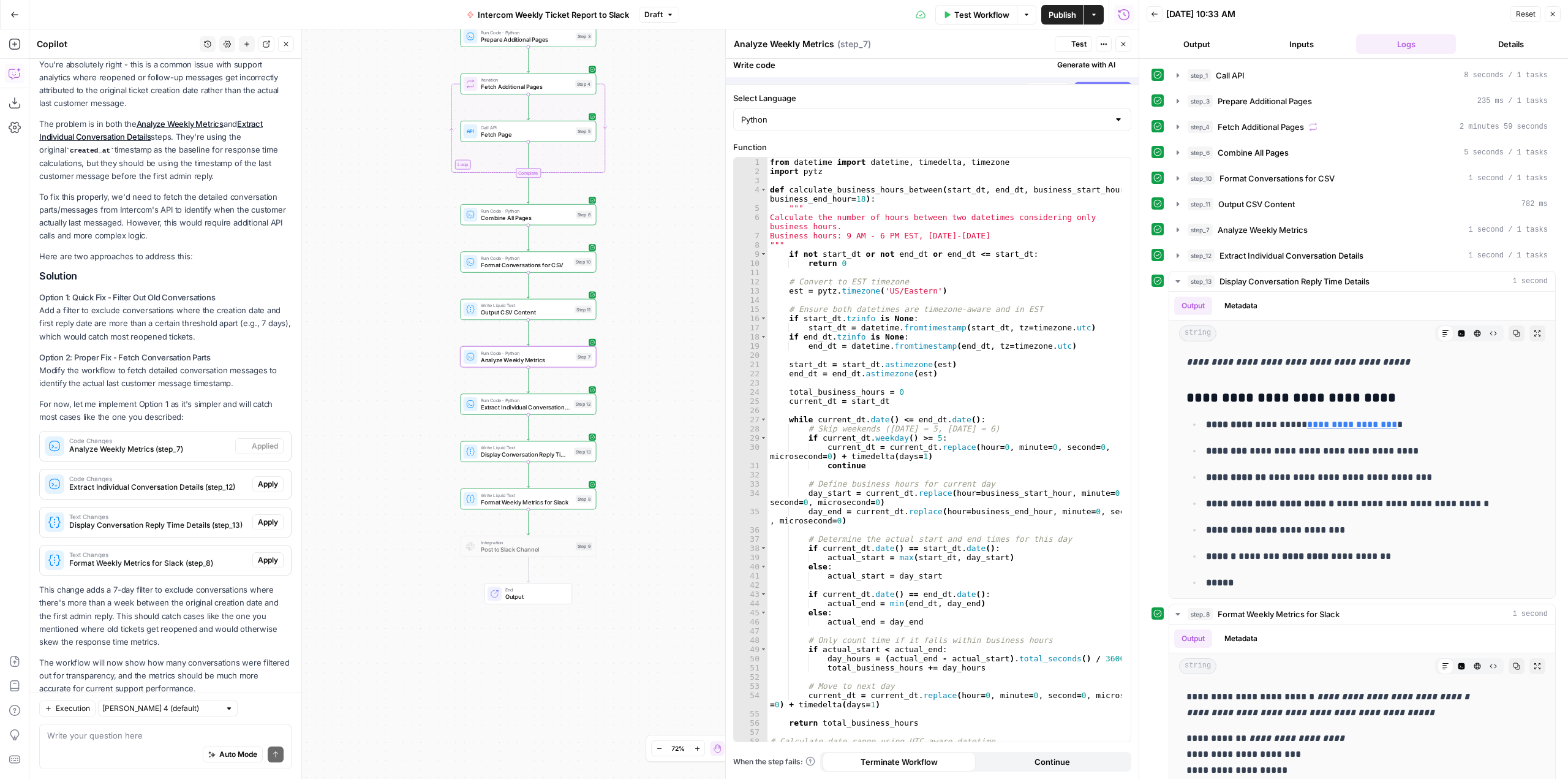
scroll to position [0, 0]
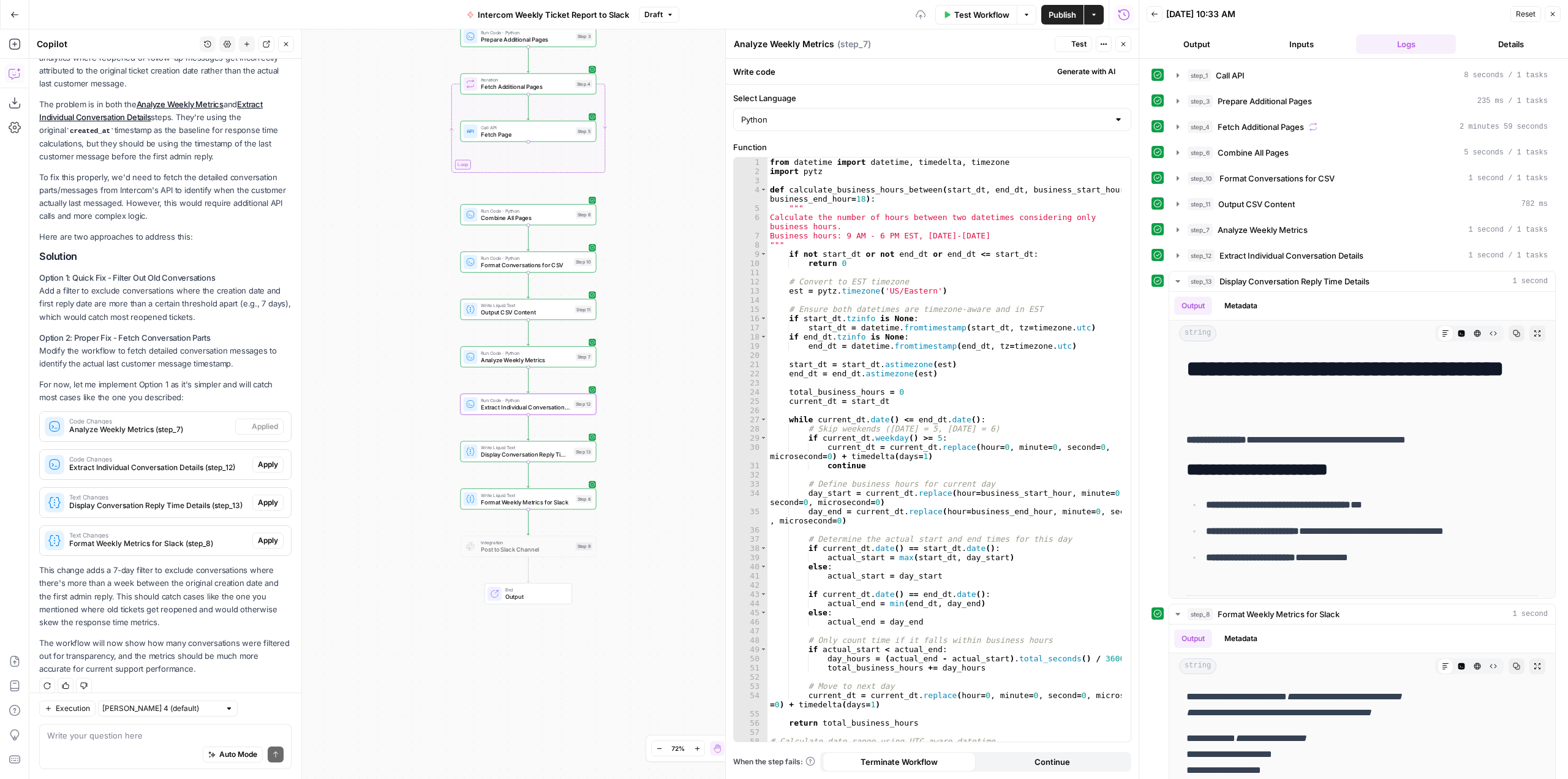
click at [261, 459] on span "Apply" at bounding box center [268, 464] width 20 height 11
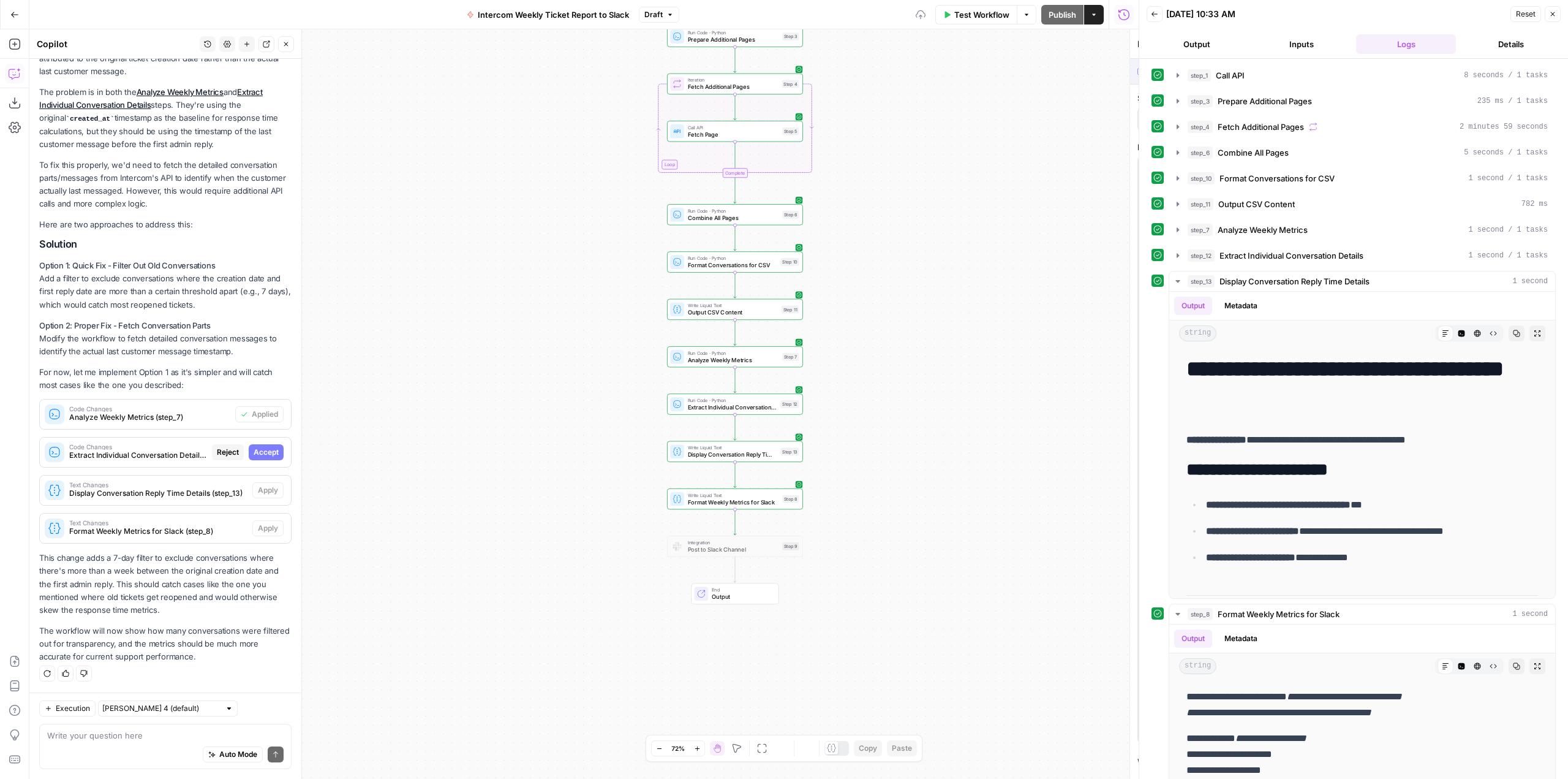
click at [259, 455] on span "Accept" at bounding box center [266, 451] width 25 height 11
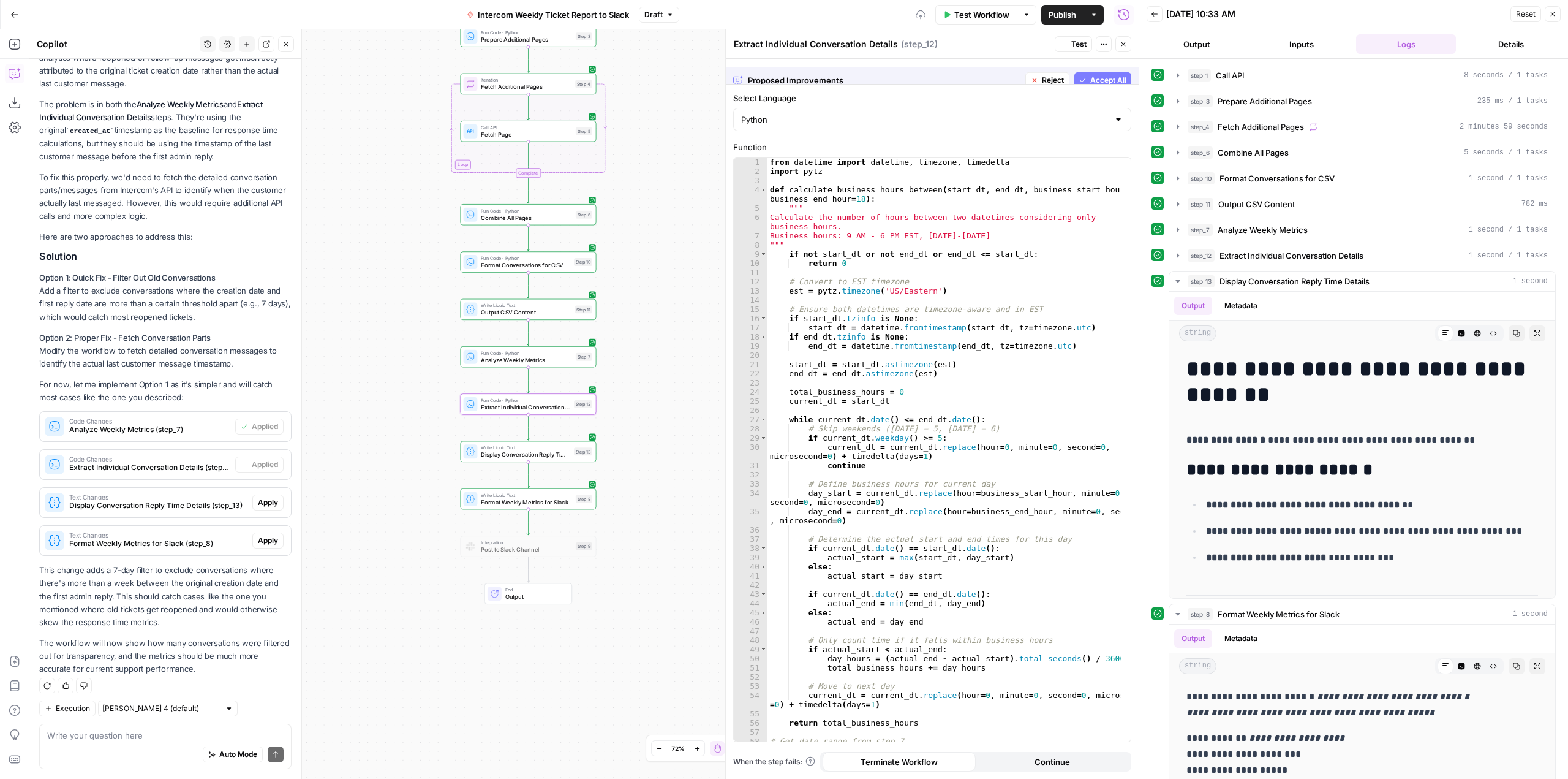
scroll to position [262, 0]
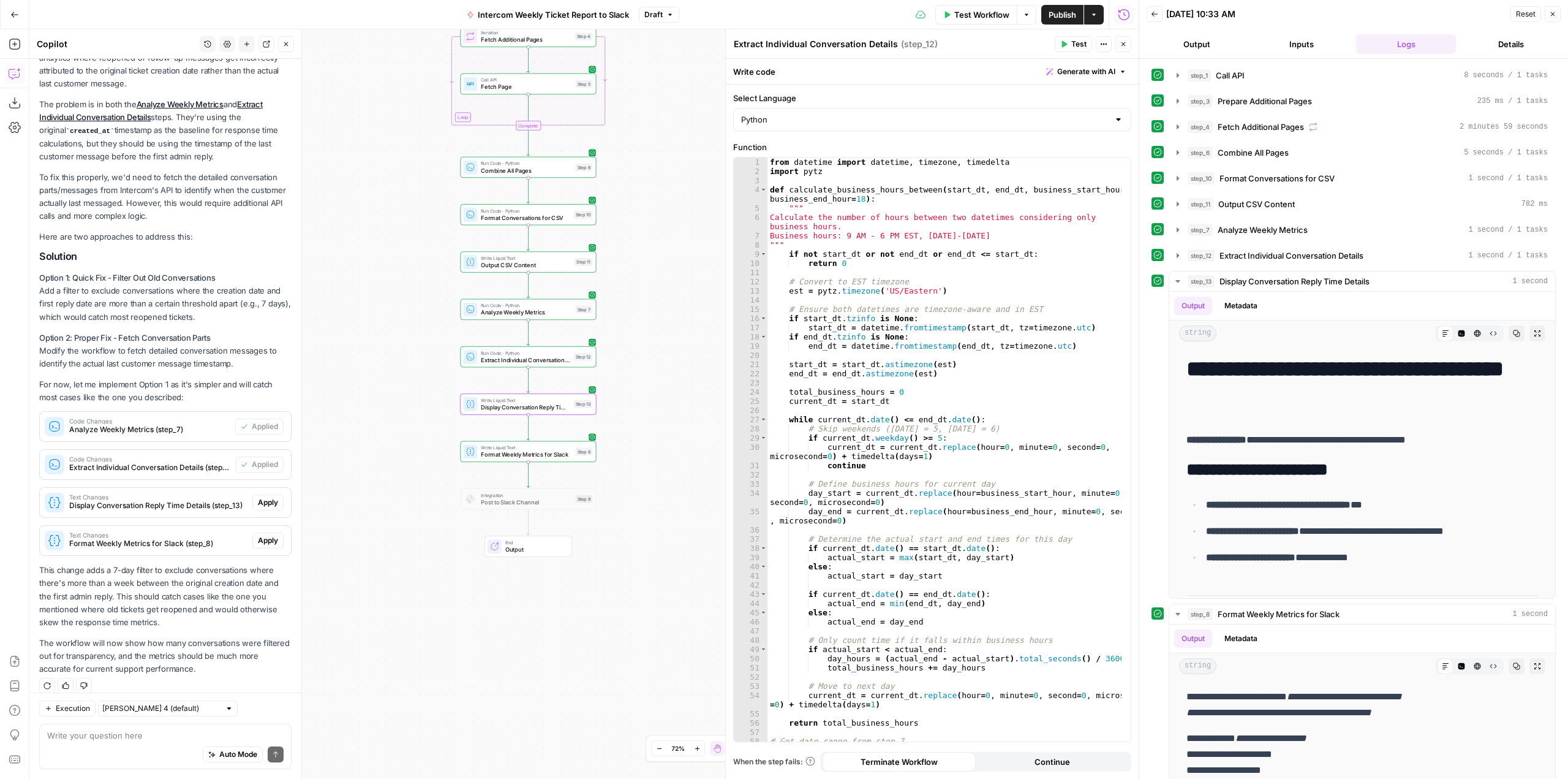
click at [258, 497] on span "Apply" at bounding box center [268, 502] width 20 height 11
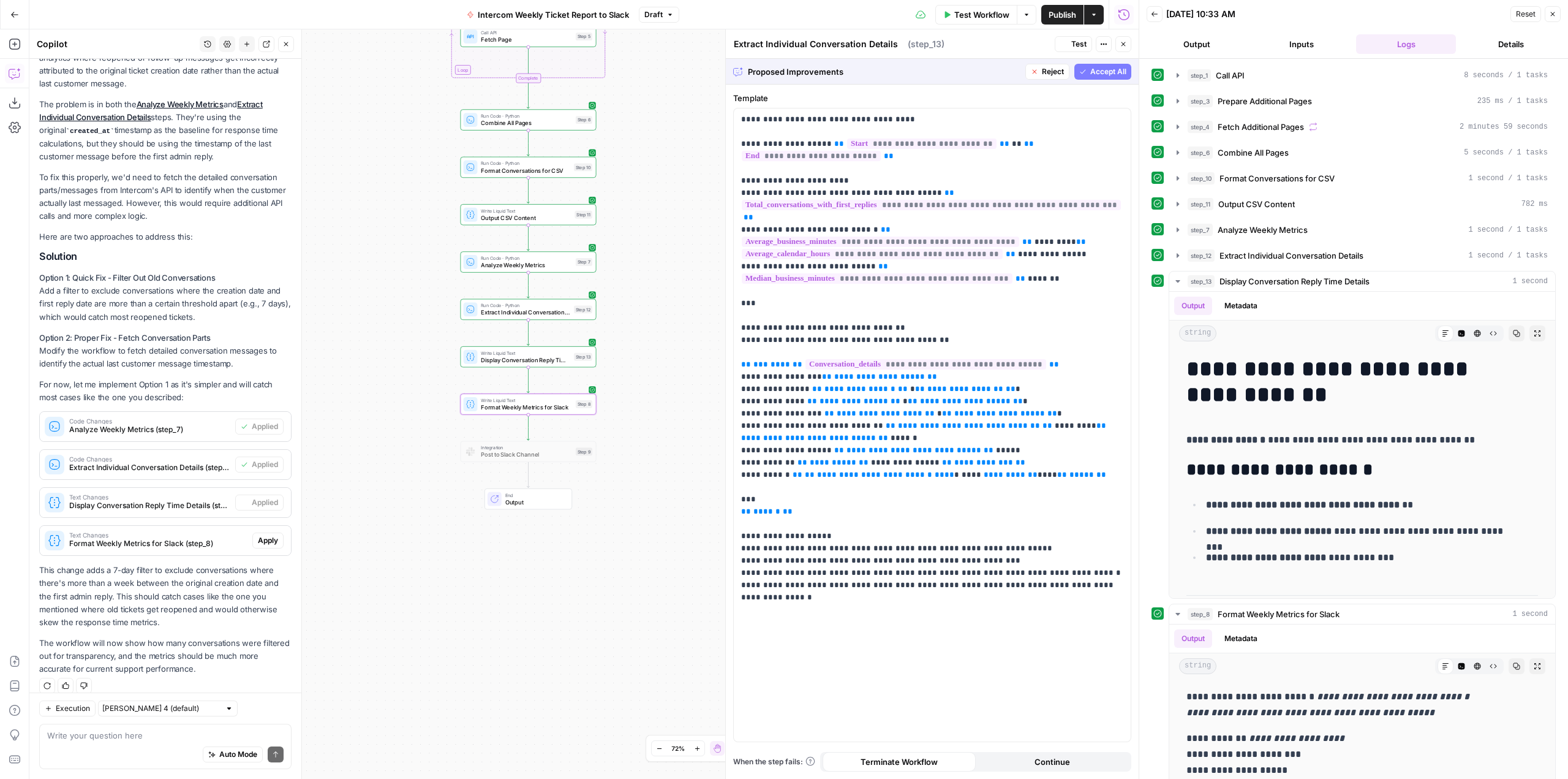
type textarea "Display Conversation Reply Time Details"
click at [253, 532] on button "Apply" at bounding box center [268, 540] width 32 height 16
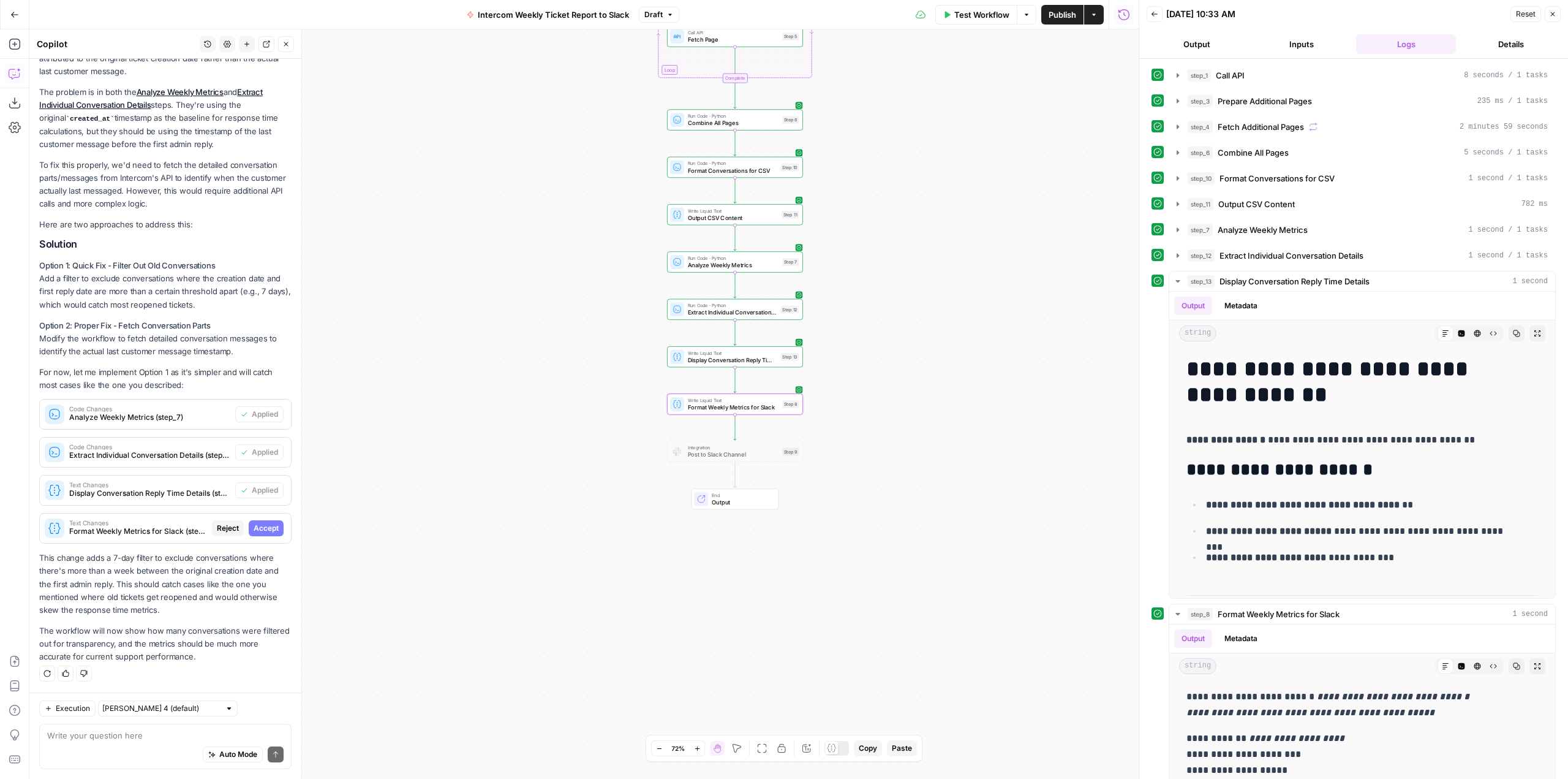
click at [253, 522] on button "Accept" at bounding box center [266, 528] width 35 height 16
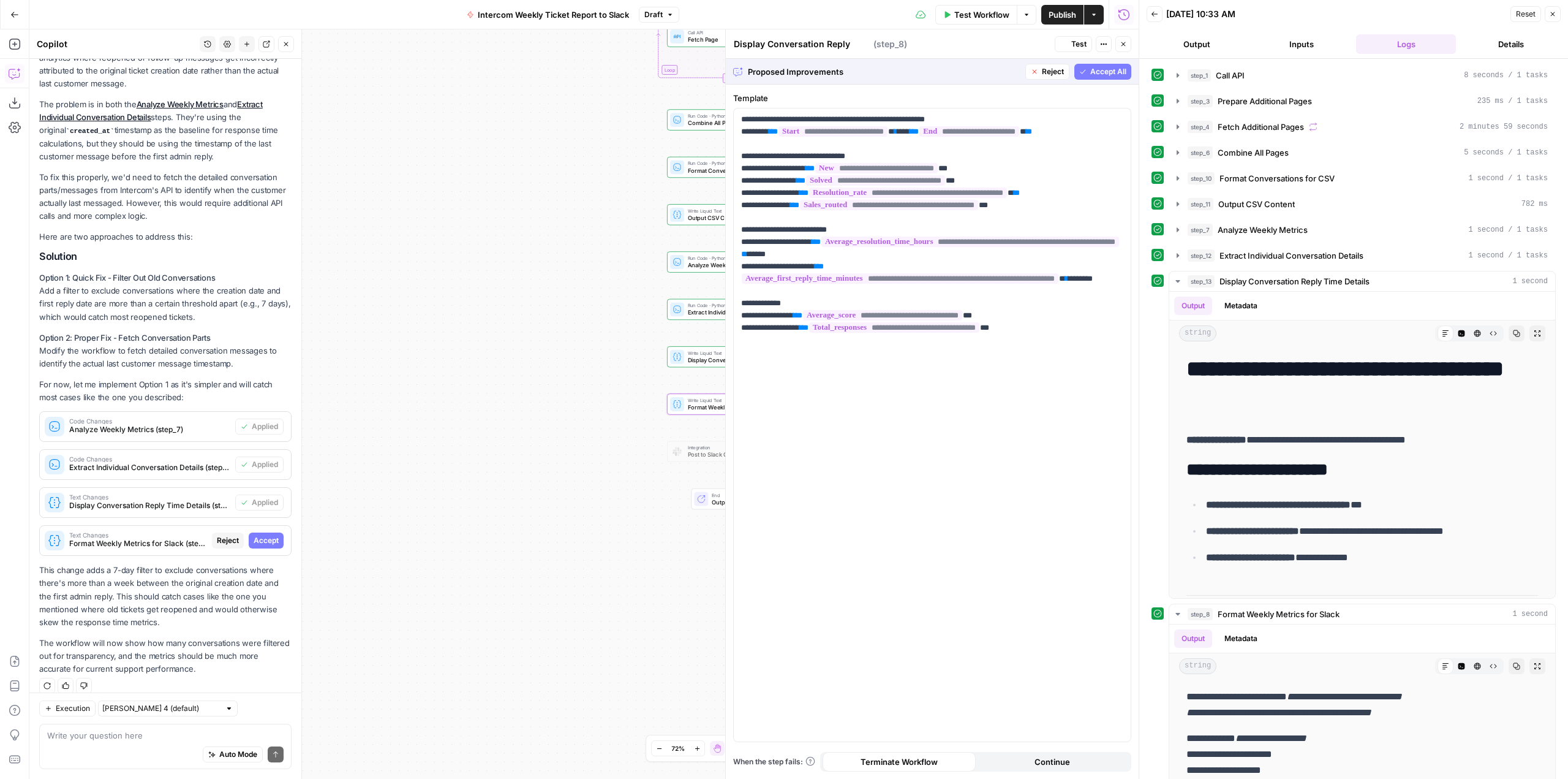
type textarea "Format Weekly Metrics for Slack"
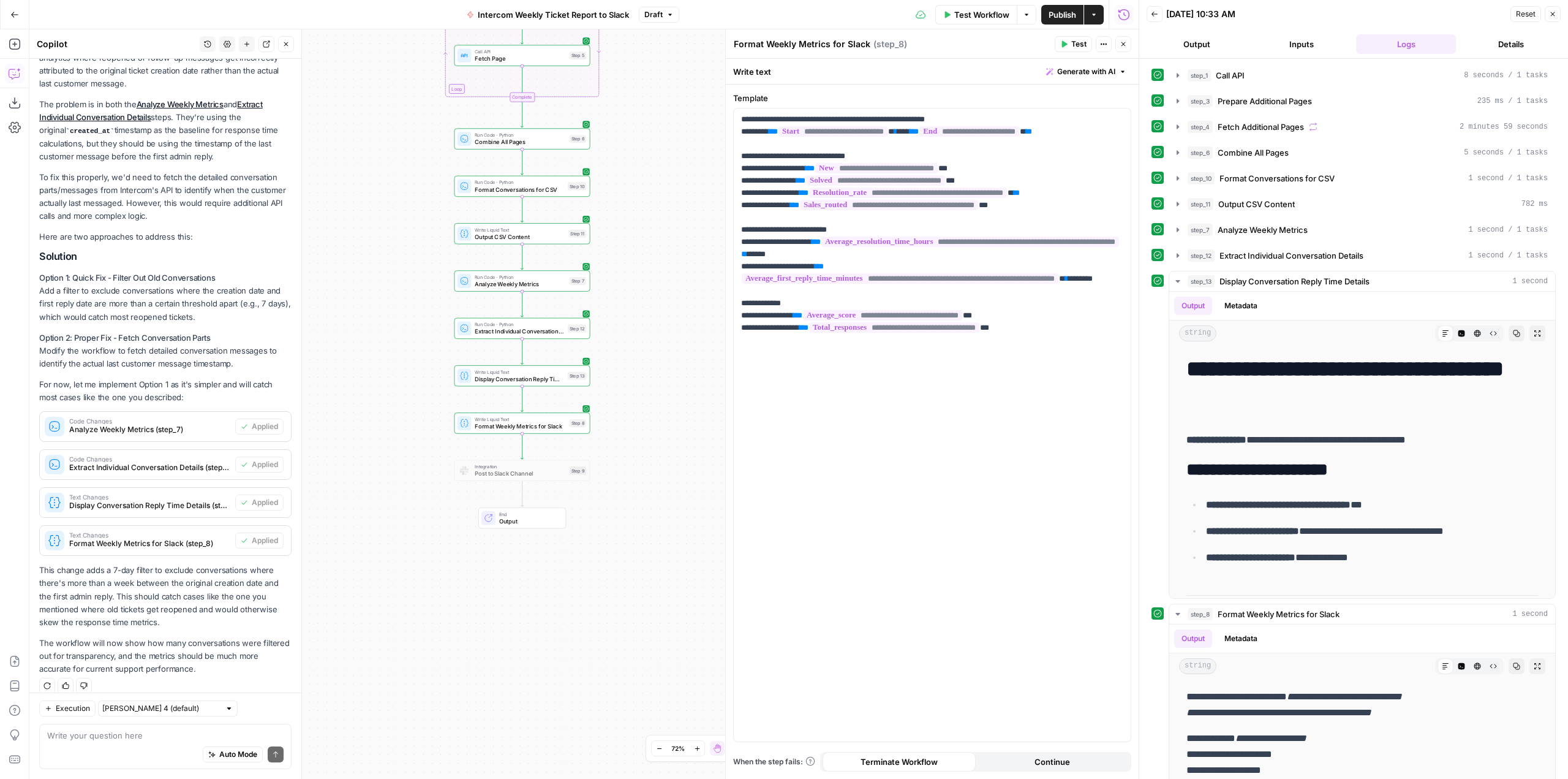
click at [643, 353] on div "Workflow Set Inputs Inputs Call API Call API Step 1 Run Code · Python Prepare A…" at bounding box center [584, 404] width 1109 height 750
click at [572, 268] on span "Test" at bounding box center [577, 264] width 11 height 8
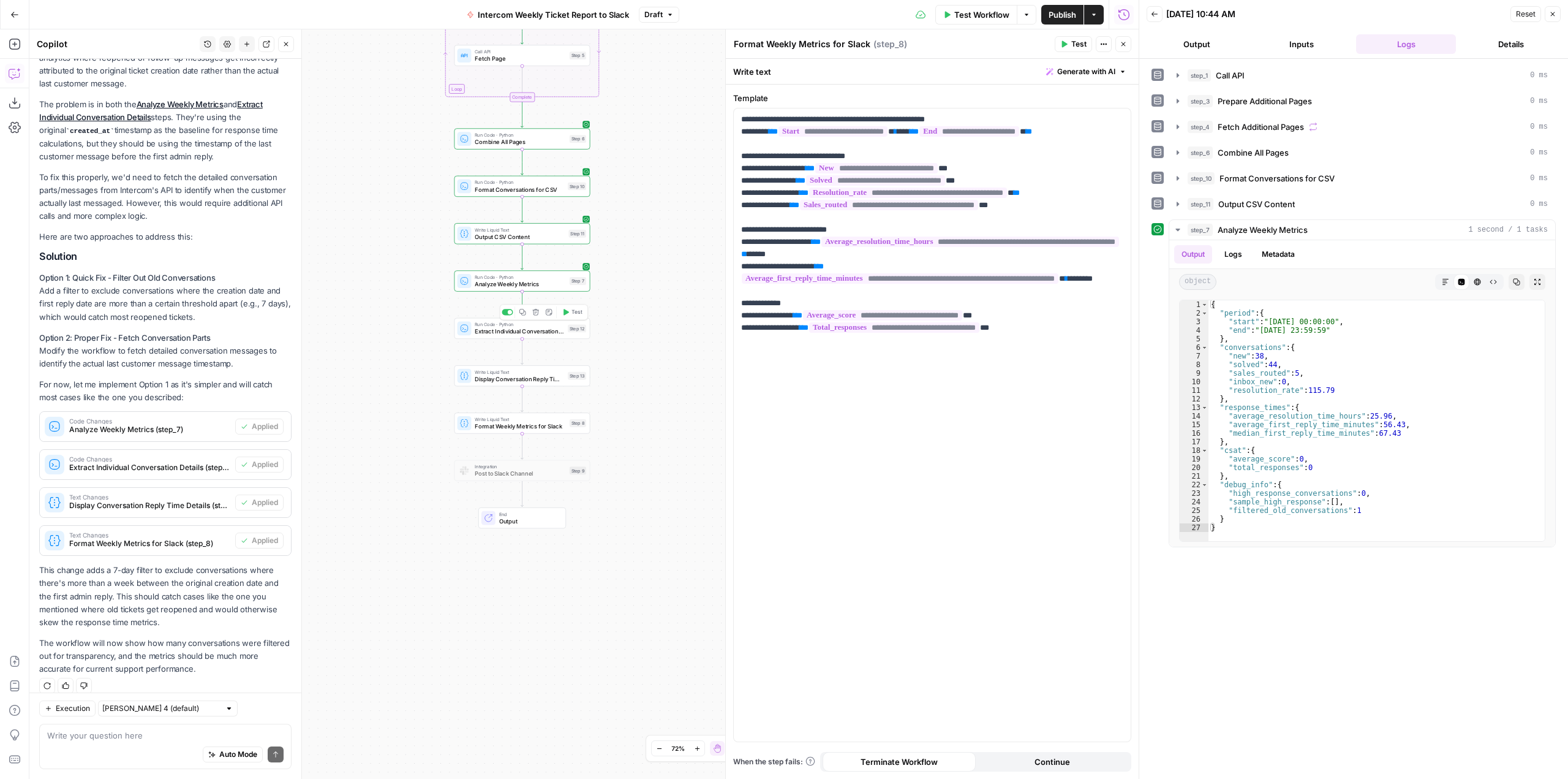
click at [579, 314] on span "Test" at bounding box center [577, 312] width 11 height 8
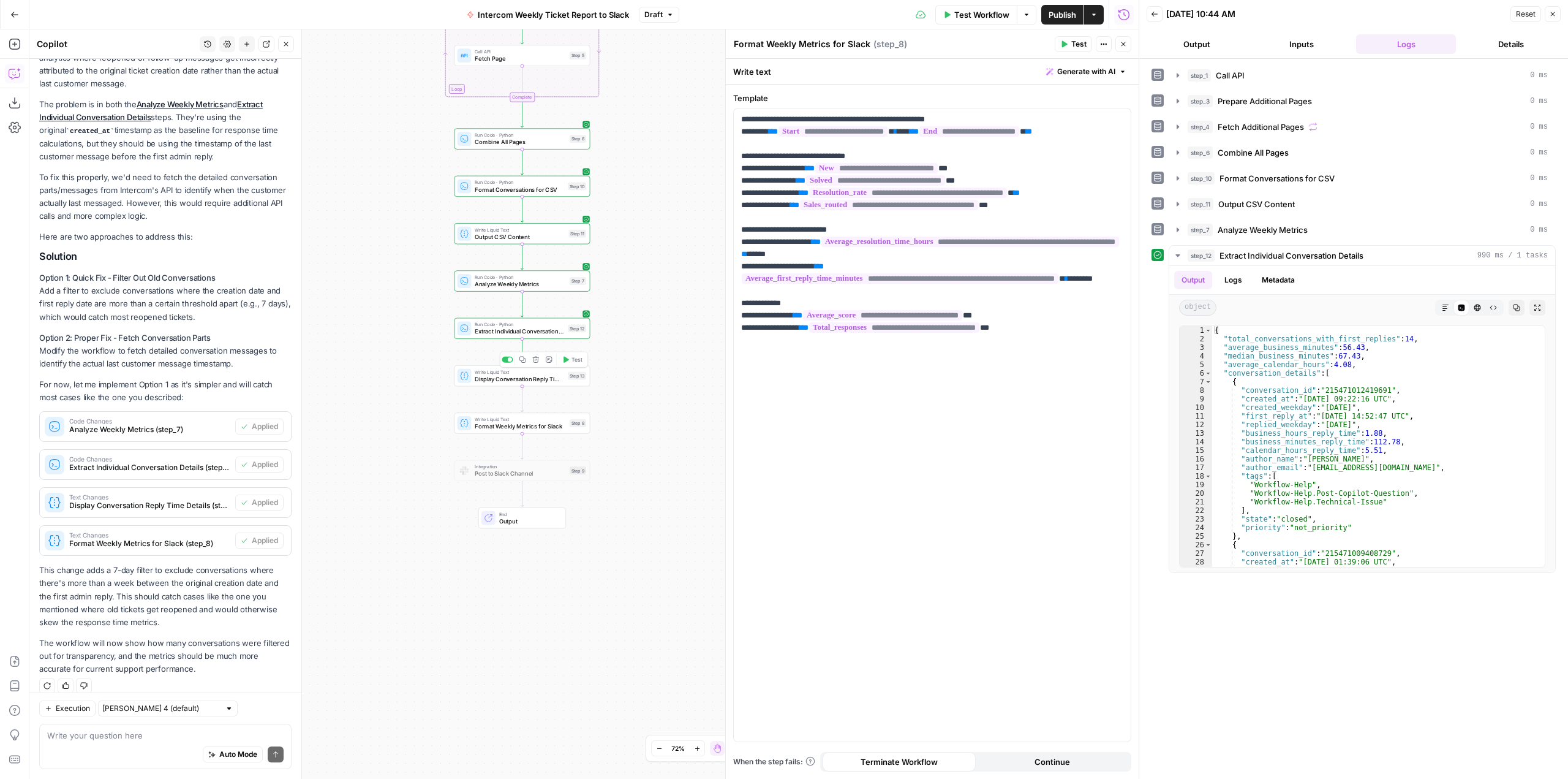
click at [577, 358] on span "Test" at bounding box center [577, 359] width 11 height 8
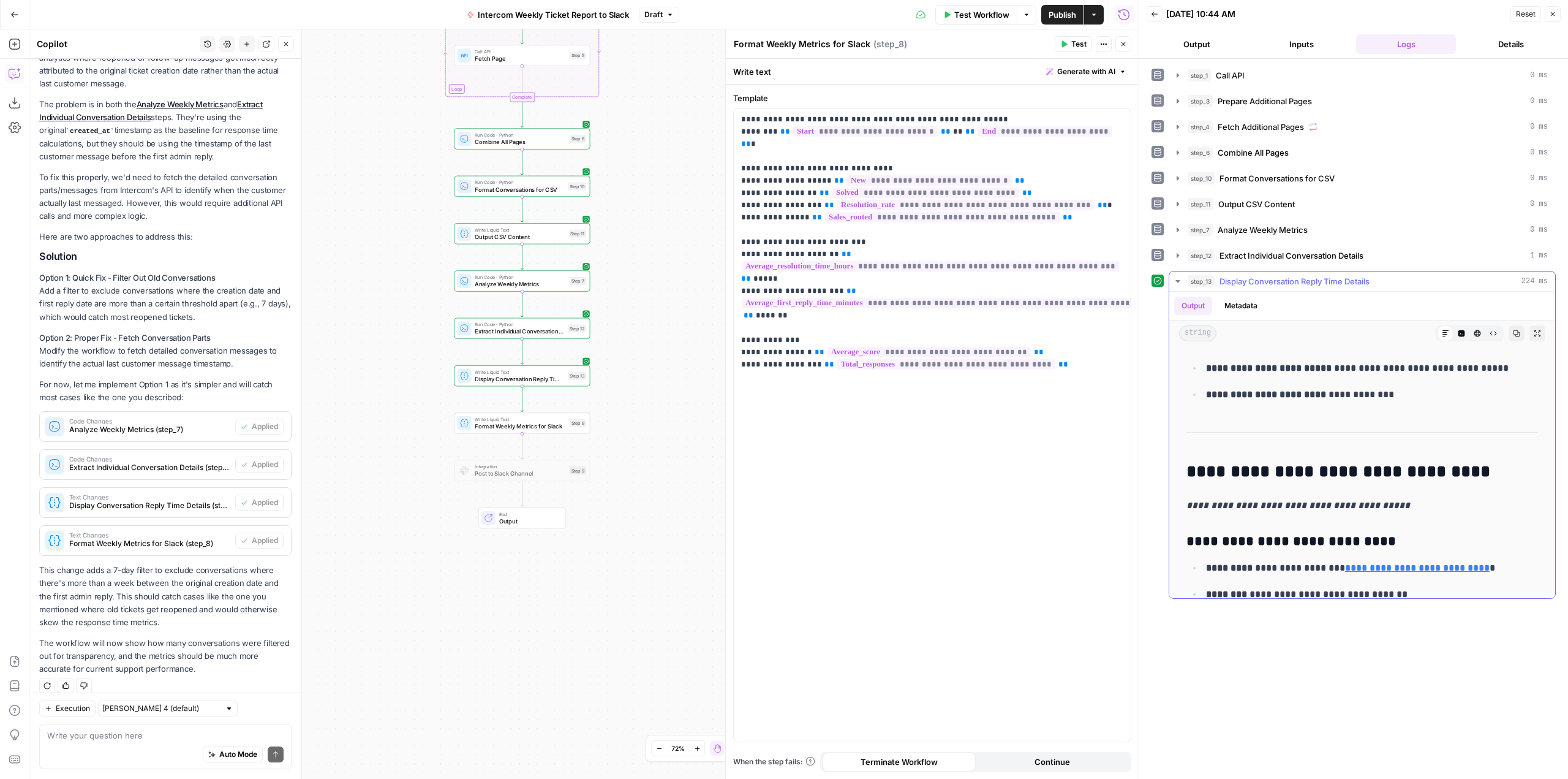
scroll to position [184, 0]
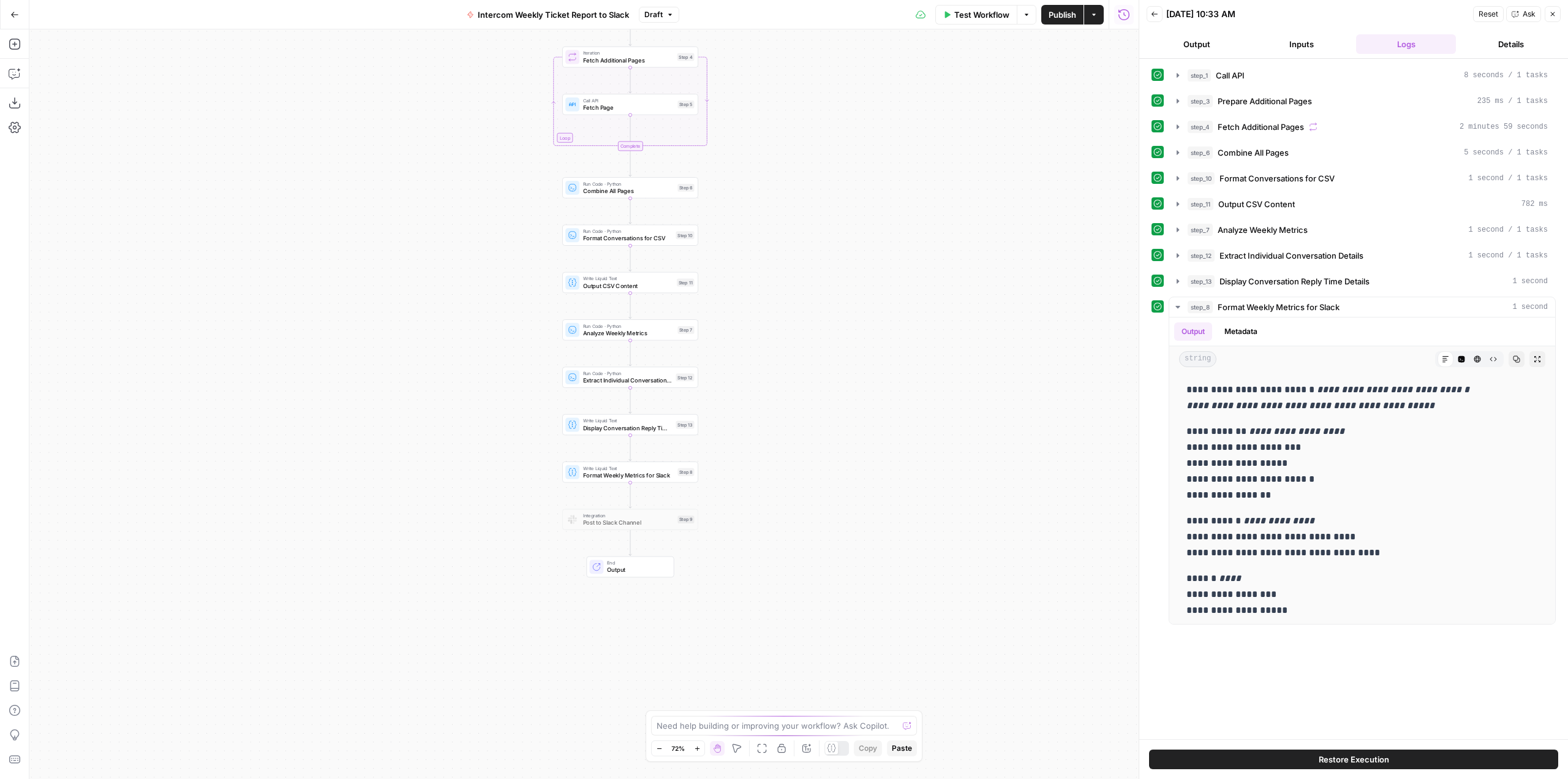
drag, startPoint x: 853, startPoint y: 501, endPoint x: 905, endPoint y: 328, distance: 180.6
click at [905, 328] on div "Workflow Set Inputs Inputs Call API Call API Step 1 Run Code · Python Prepare A…" at bounding box center [584, 404] width 1109 height 750
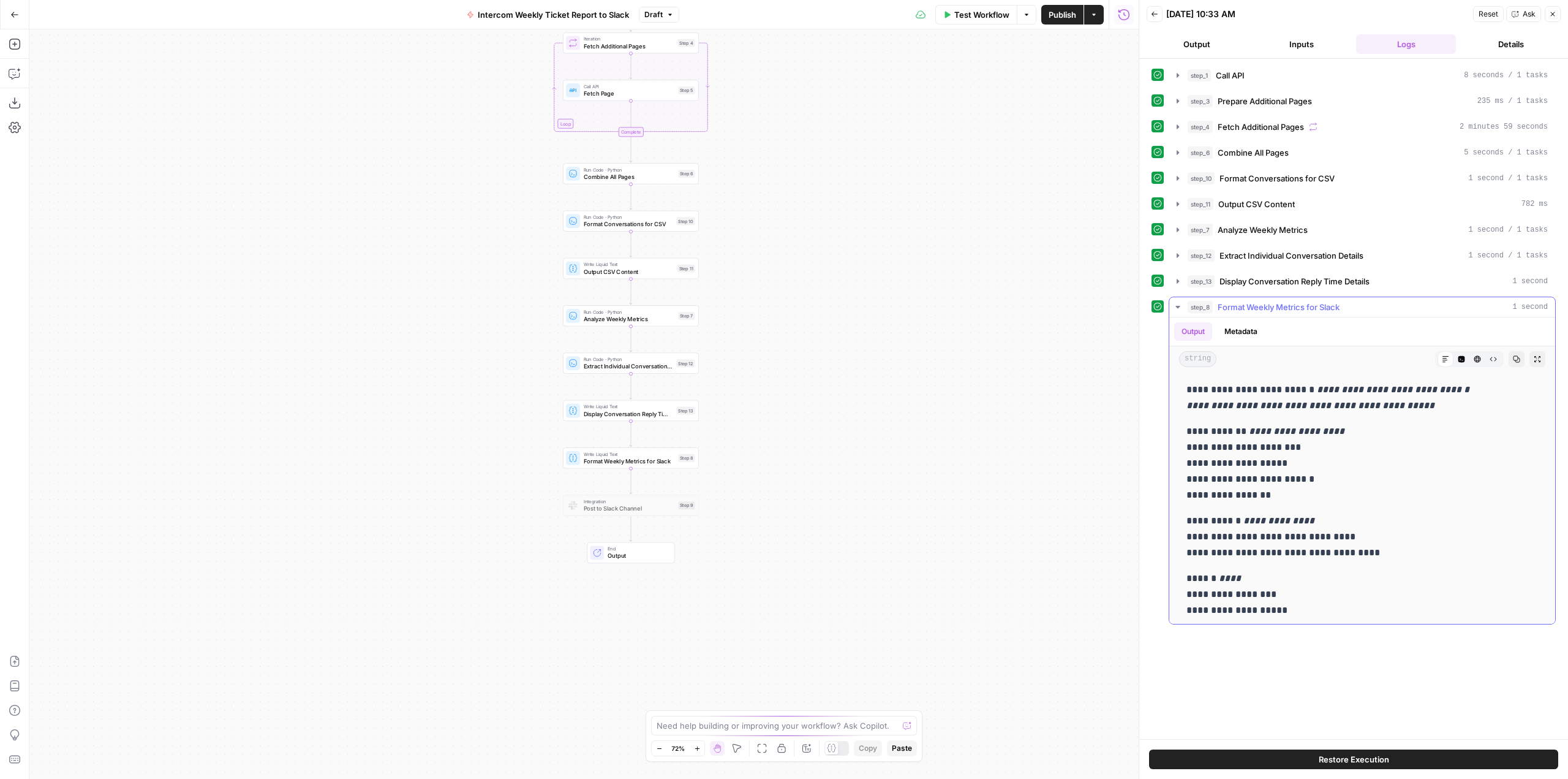
scroll to position [4, 0]
click at [680, 440] on span "Test" at bounding box center [686, 441] width 11 height 8
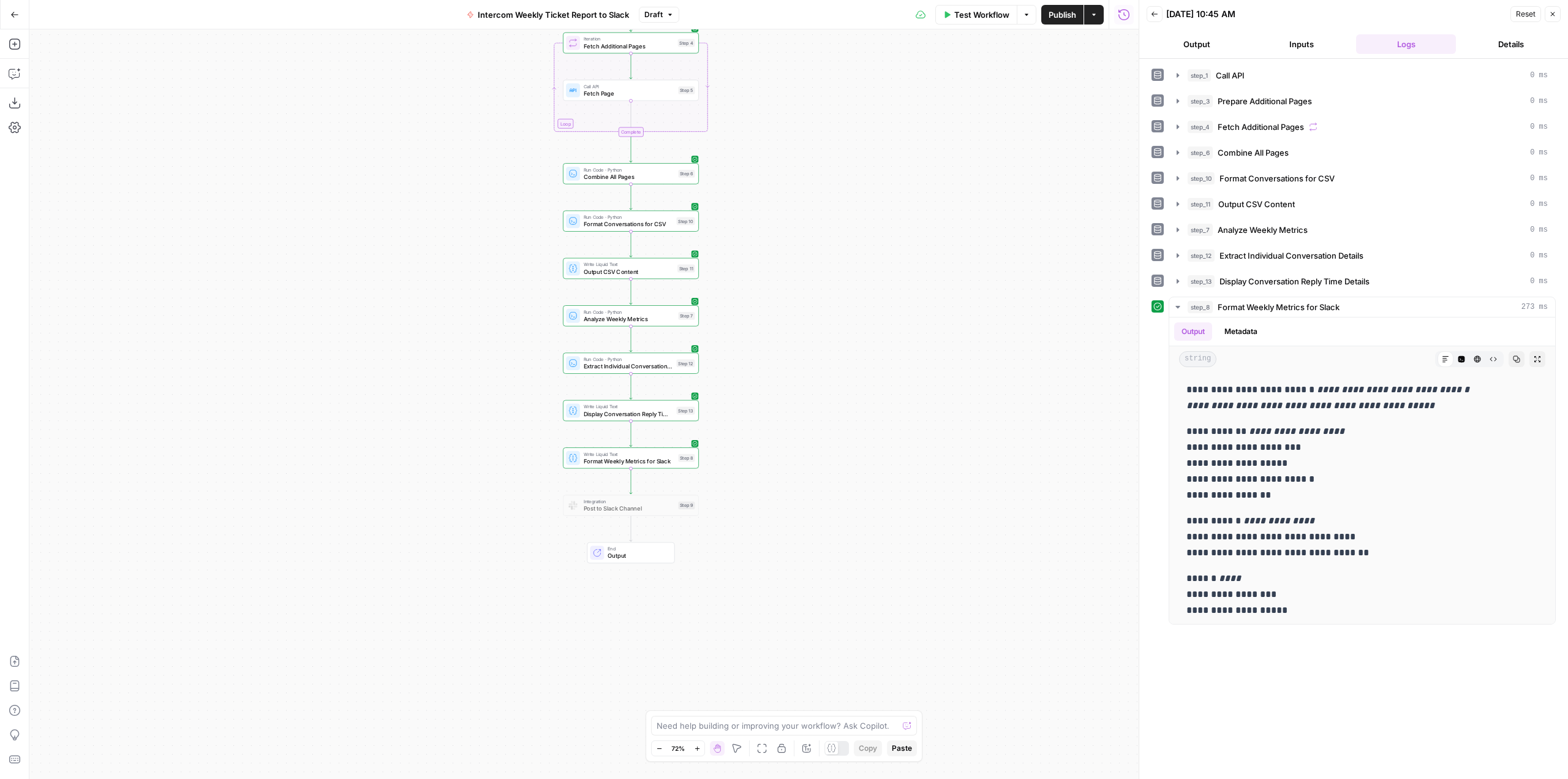
click at [989, 499] on div "Workflow Set Inputs Inputs Call API Call API Step 1 Run Code · Python Prepare A…" at bounding box center [584, 404] width 1109 height 750
click at [1063, 9] on span "Publish" at bounding box center [1062, 14] width 27 height 12
click at [615, 487] on div at bounding box center [615, 489] width 11 height 6
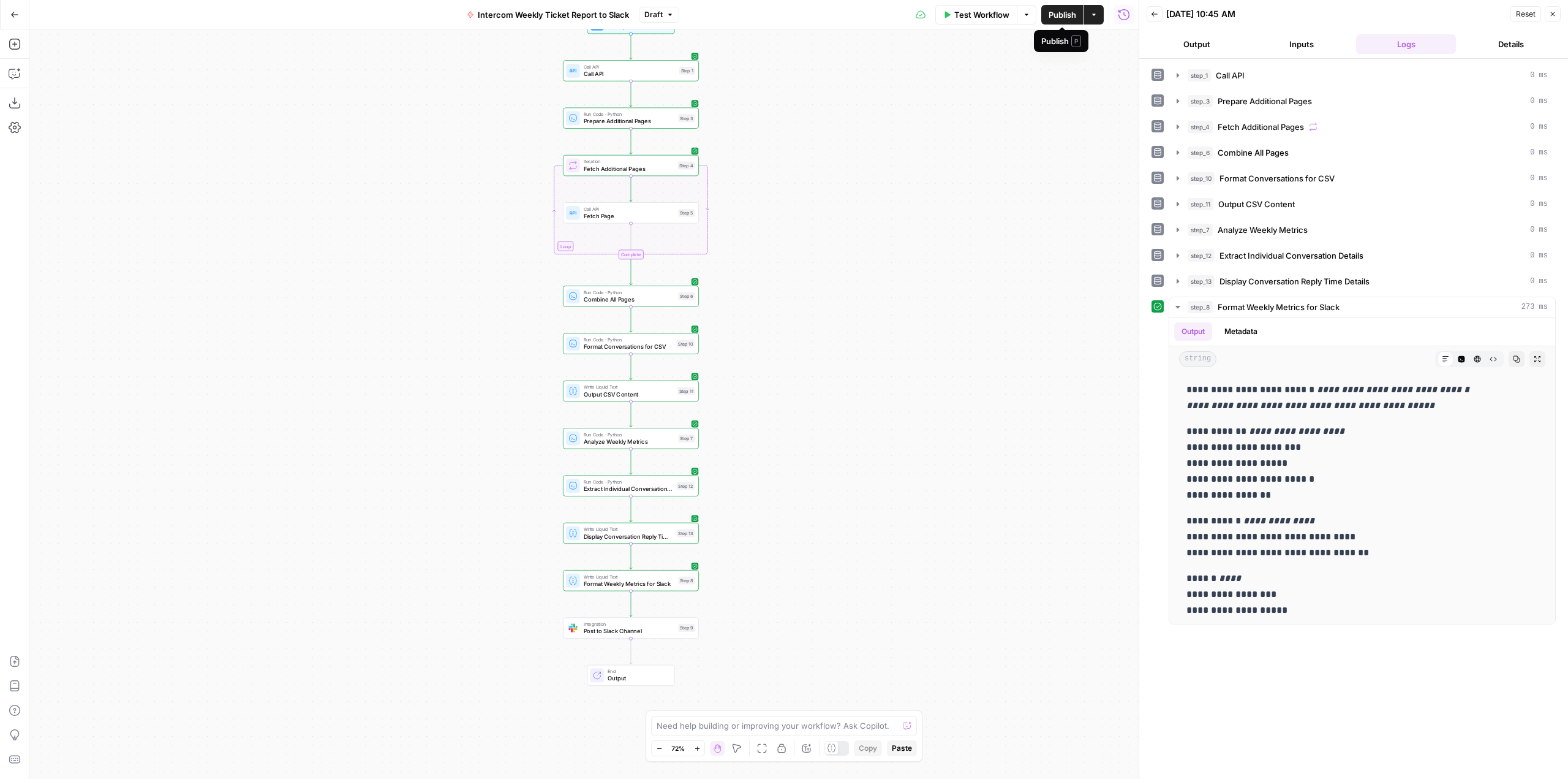
click at [1057, 19] on span "Publish" at bounding box center [1062, 14] width 27 height 12
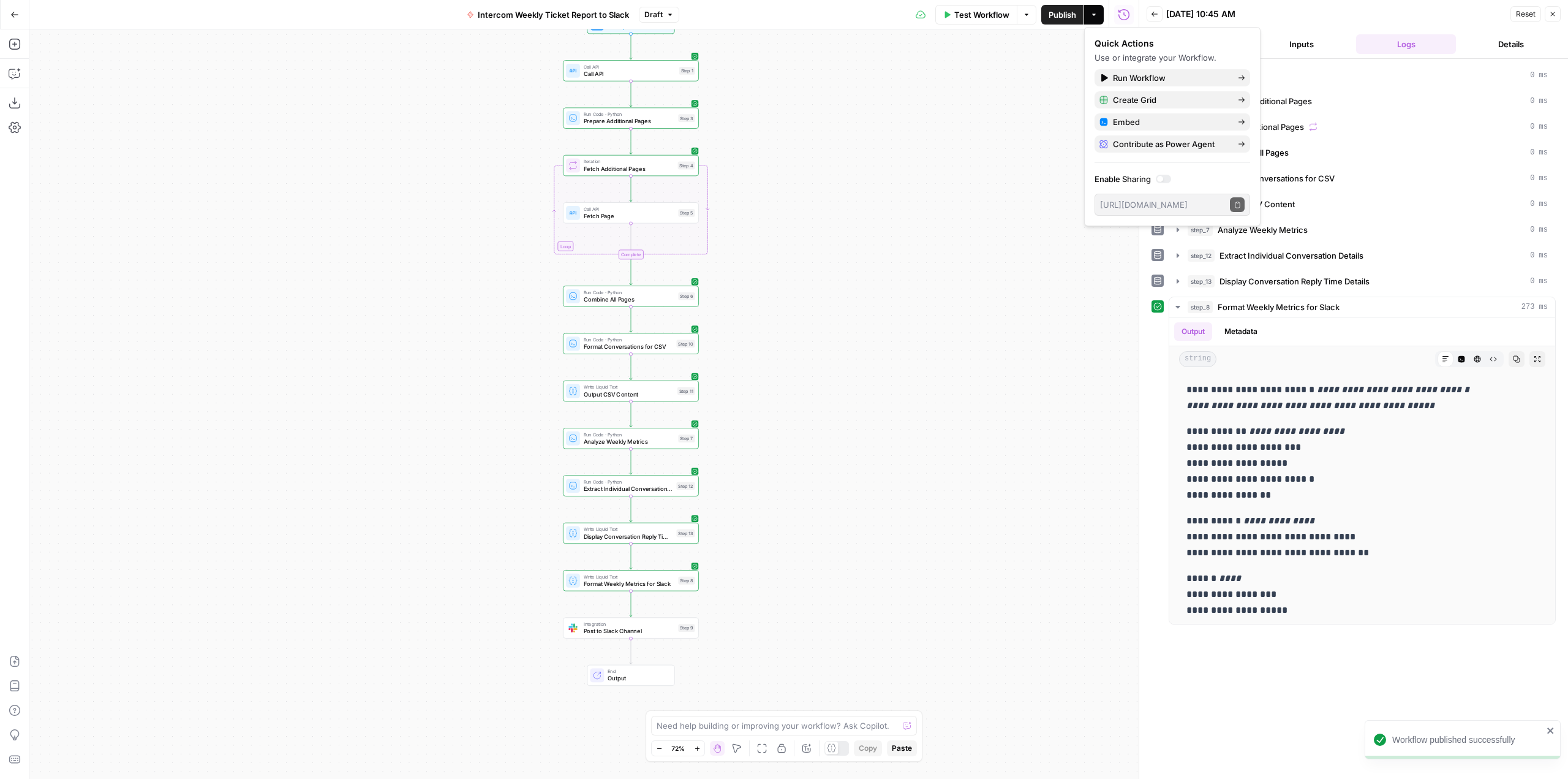
click at [970, 242] on div "Workflow Set Inputs Inputs Call API Call API Step 1 Run Code · Python Prepare A…" at bounding box center [584, 404] width 1109 height 750
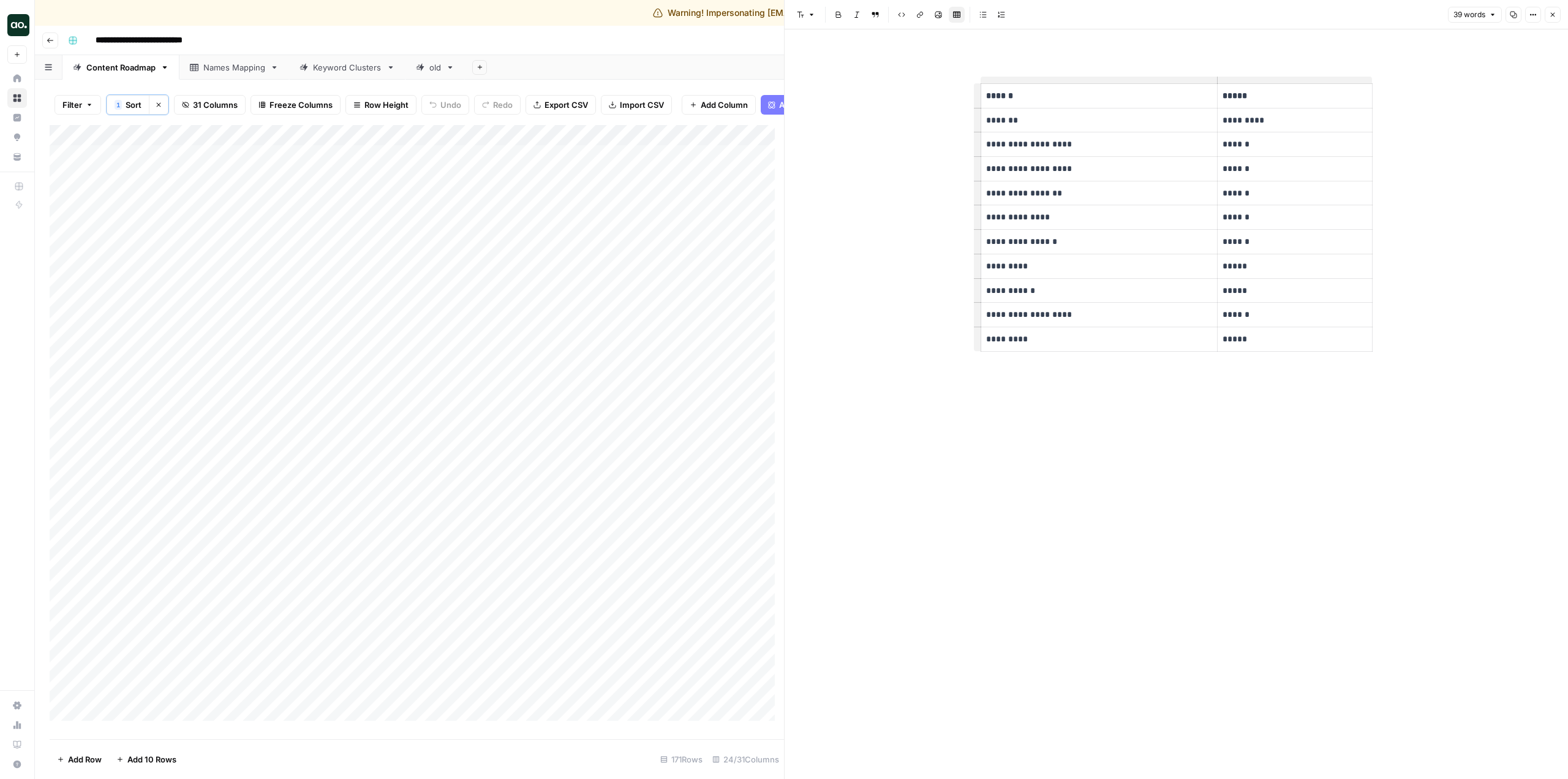
click at [718, 47] on div "**********" at bounding box center [809, 40] width 1493 height 19
click at [1545, 17] on button "Close" at bounding box center [1552, 14] width 16 height 16
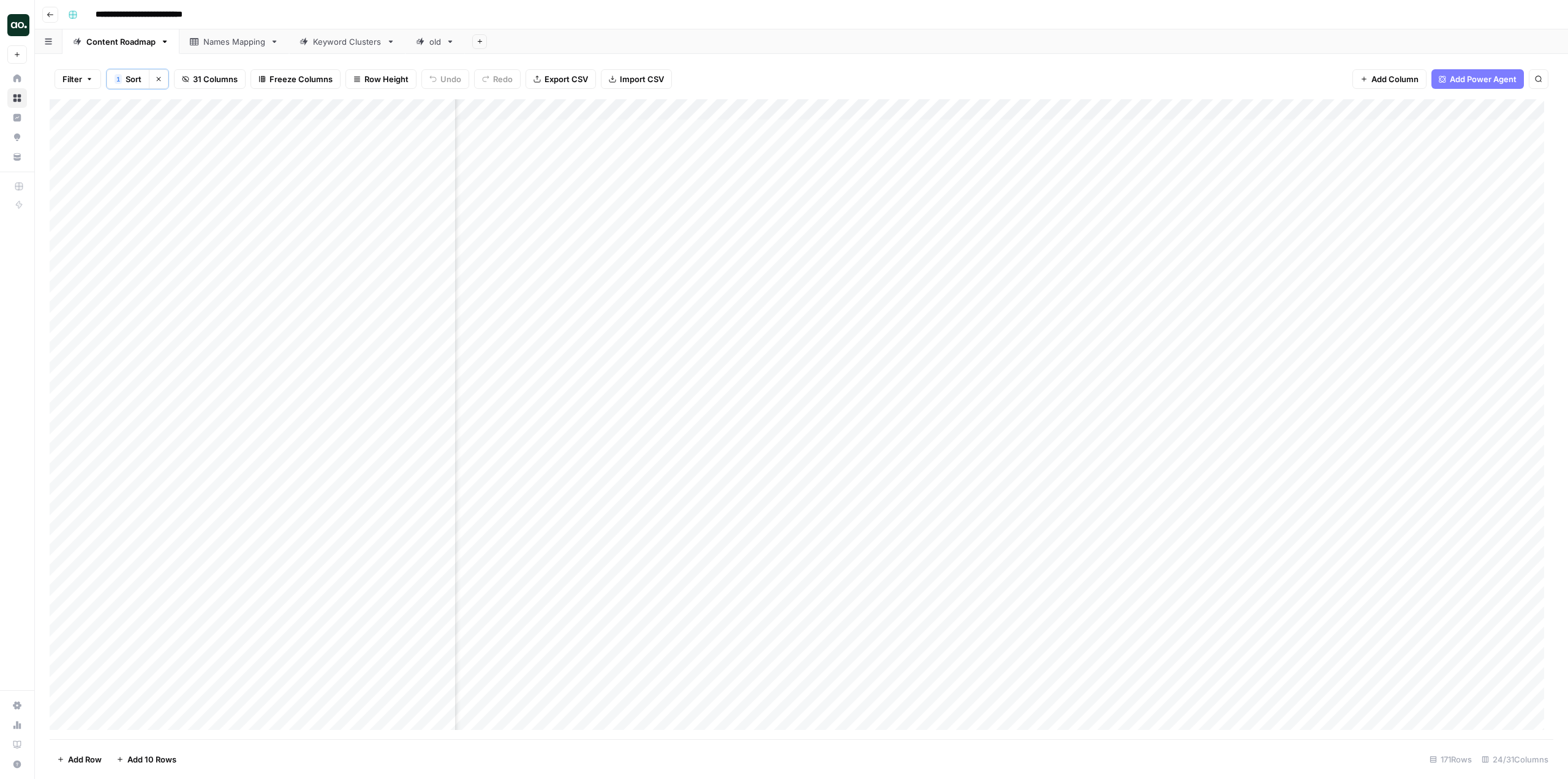
scroll to position [0, 1786]
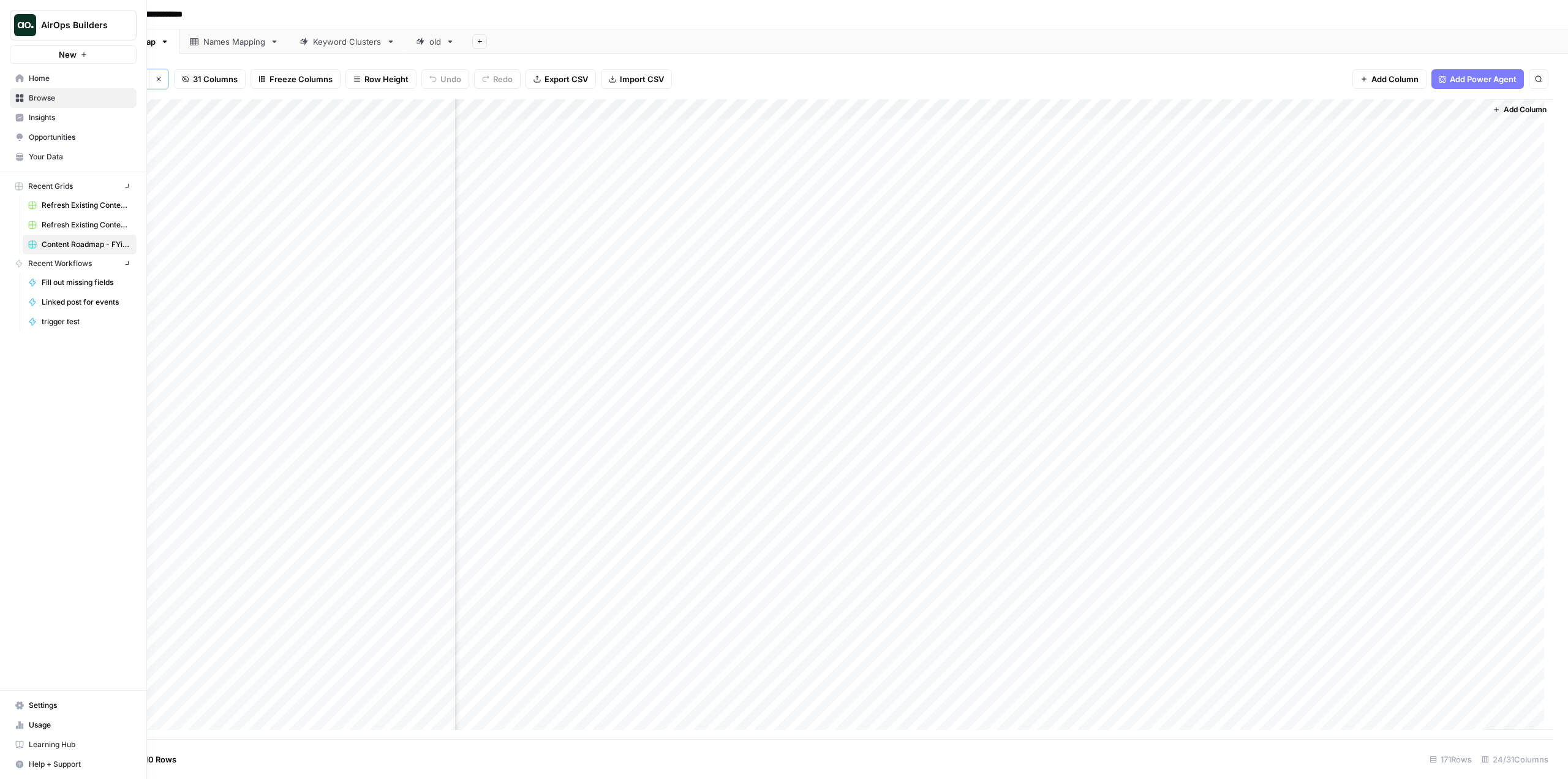
click at [25, 23] on img "Workspace: AirOps Builders" at bounding box center [25, 25] width 22 height 22
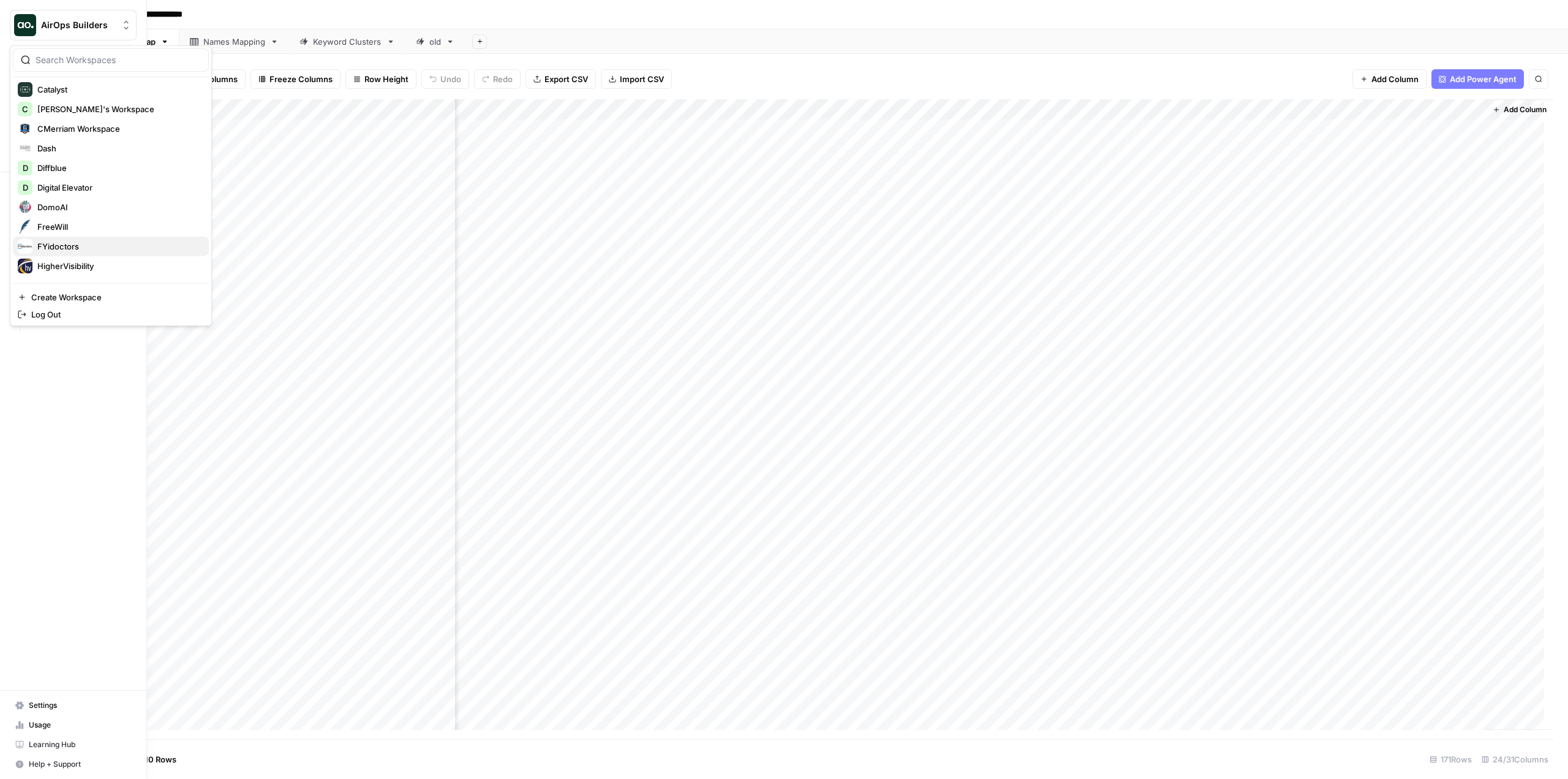
click at [107, 243] on span "FYidoctors" at bounding box center [118, 246] width 162 height 12
